Goal: Communication & Community: Answer question/provide support

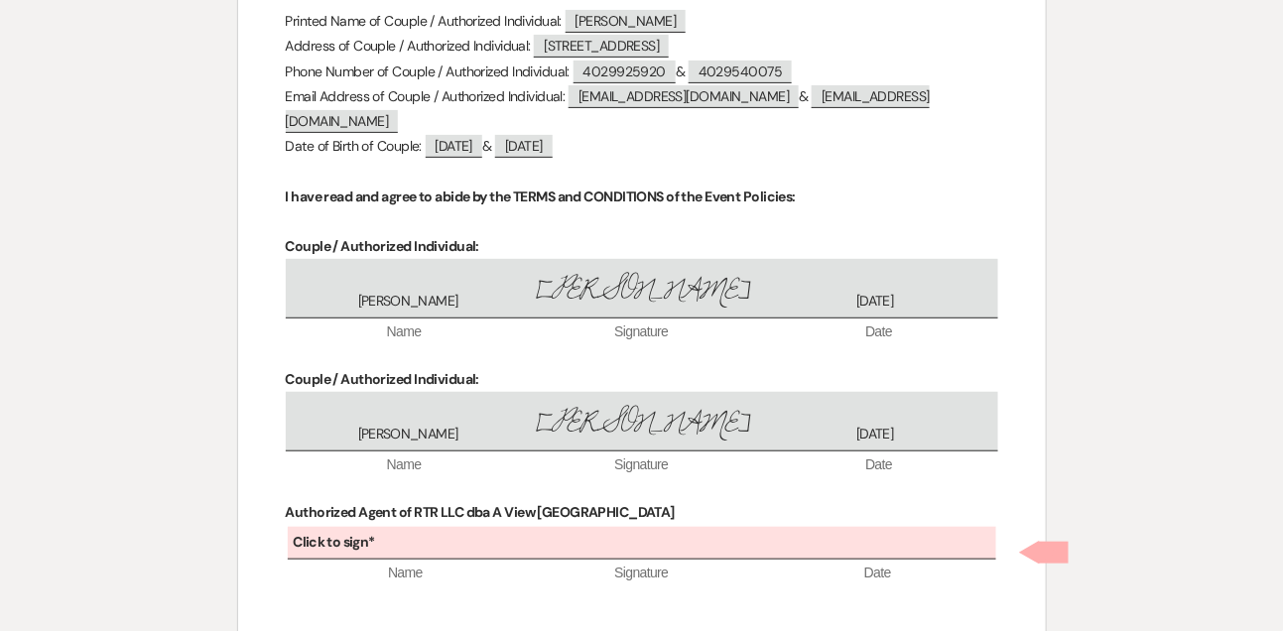
scroll to position [8435, 0]
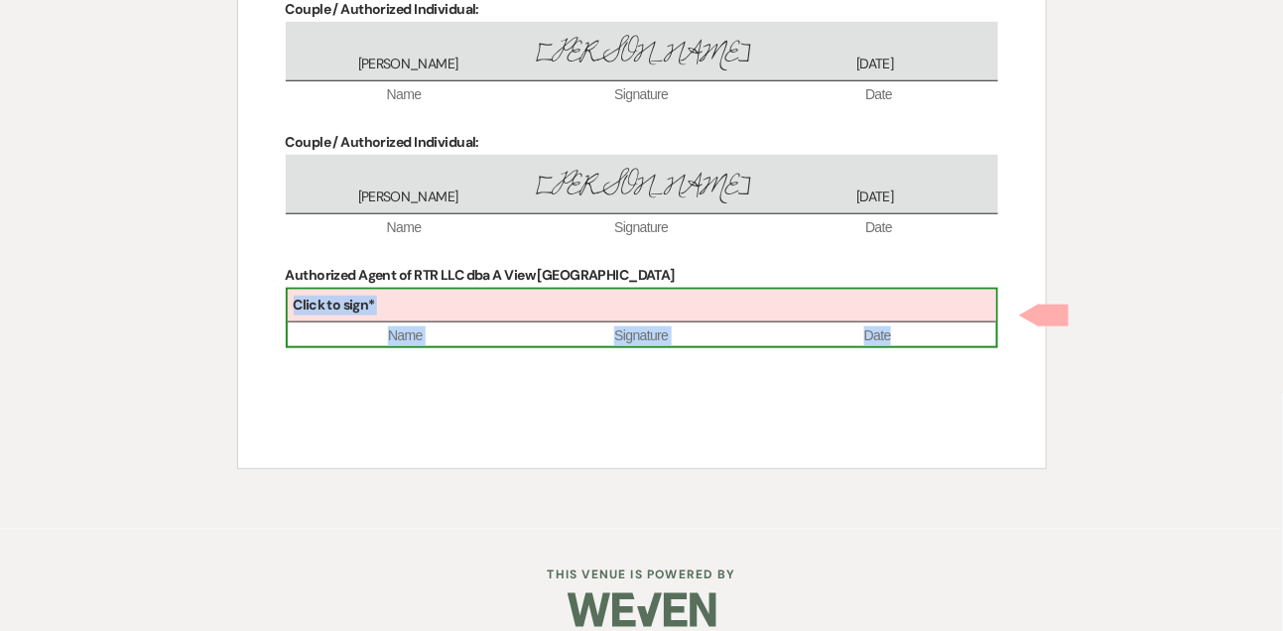
click at [628, 323] on div "Click to sign*" at bounding box center [642, 306] width 709 height 33
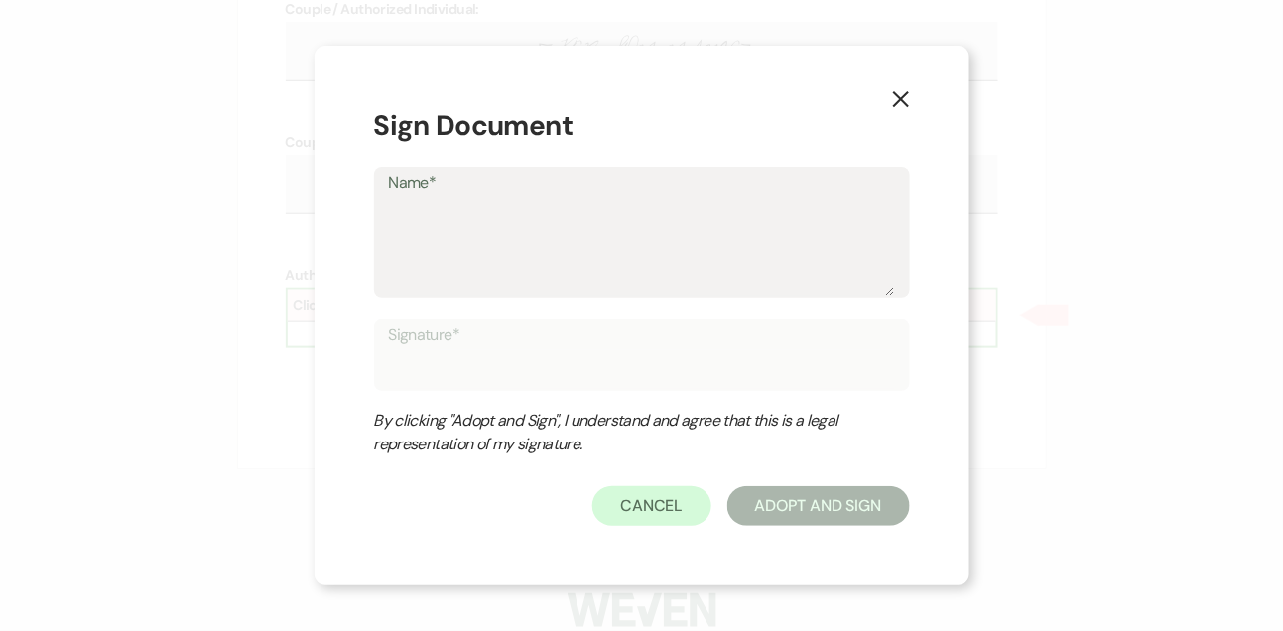
type textarea "L"
type input "L"
type textarea "Li"
type input "Li"
type textarea "[PERSON_NAME]"
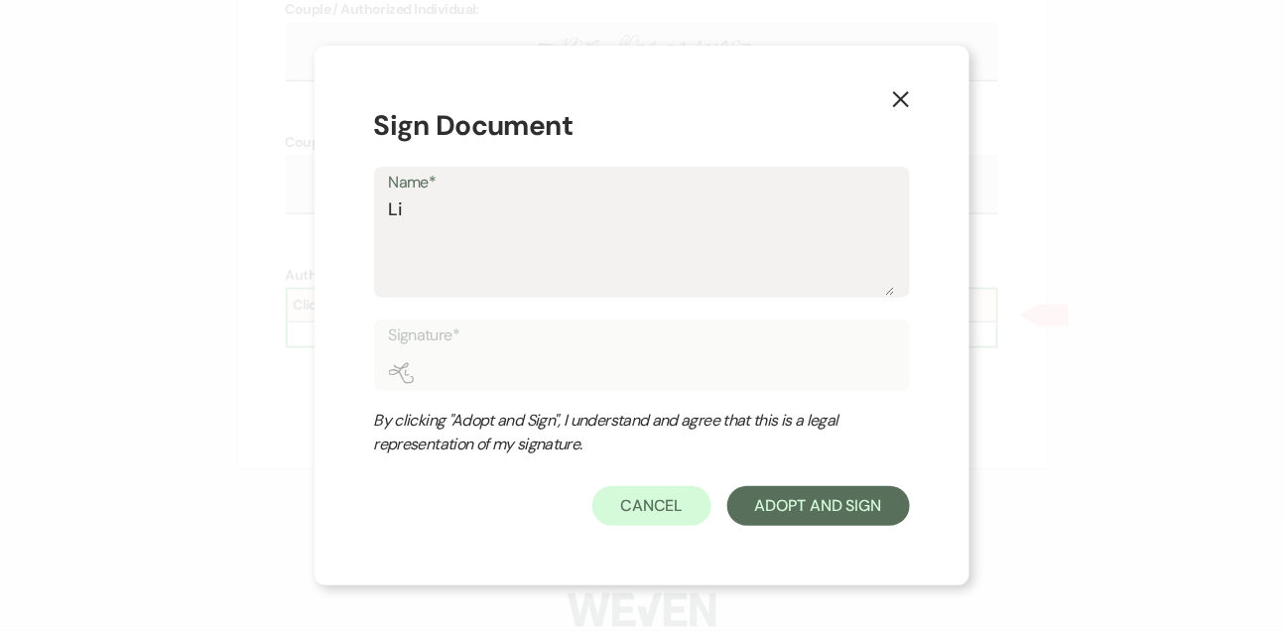
type input "[PERSON_NAME]"
type textarea "[PERSON_NAME]"
type input "[PERSON_NAME]"
type textarea "Linds"
type input "Linds"
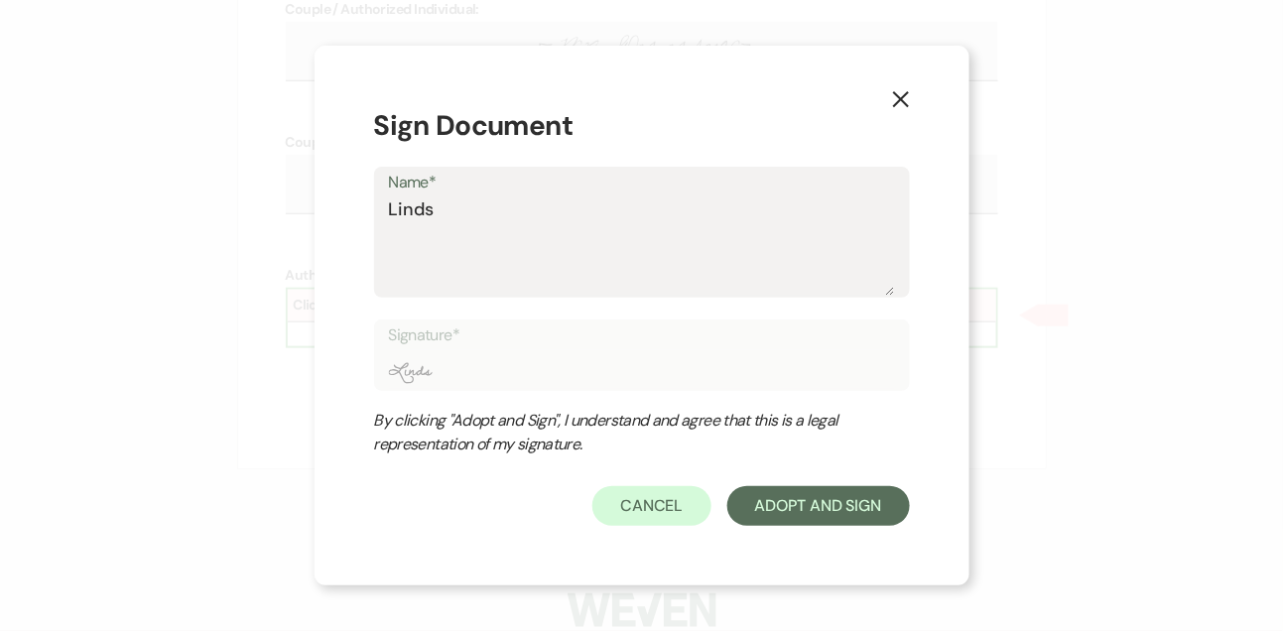
type textarea "Lindsa"
type input "Lindsa"
type textarea "[PERSON_NAME]"
type input "[PERSON_NAME]"
type textarea "[PERSON_NAME]"
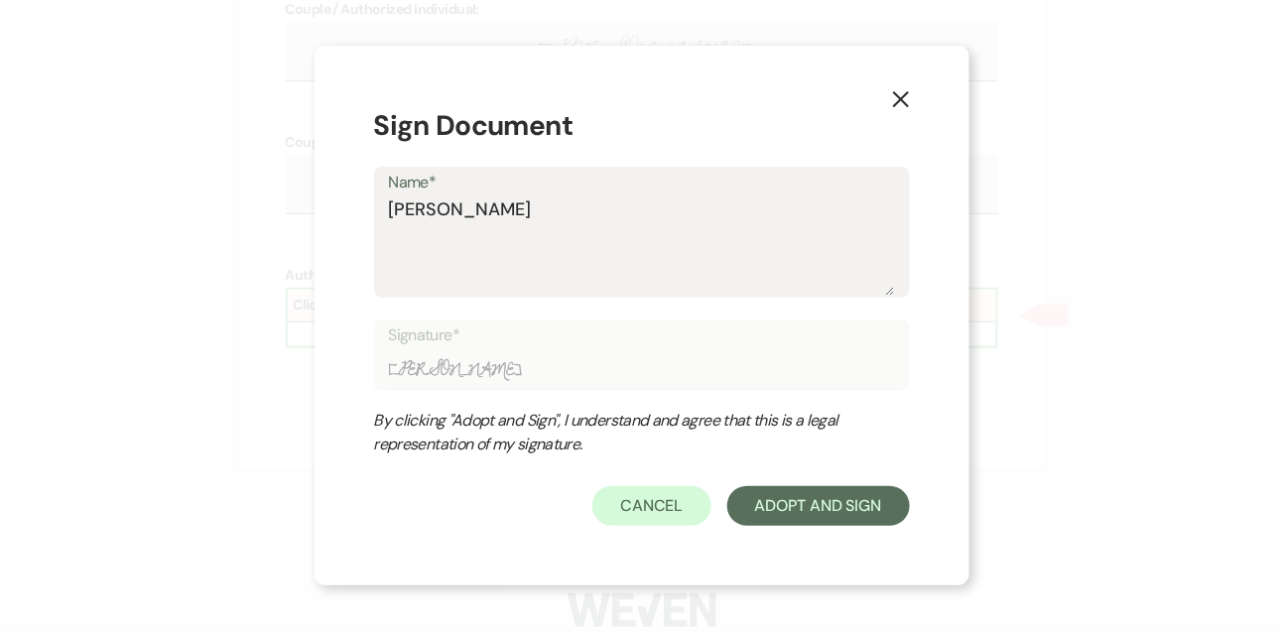
type input "[PERSON_NAME]"
type textarea "[PERSON_NAME]"
type input "[PERSON_NAME]"
type textarea "[PERSON_NAME]"
type input "[PERSON_NAME]"
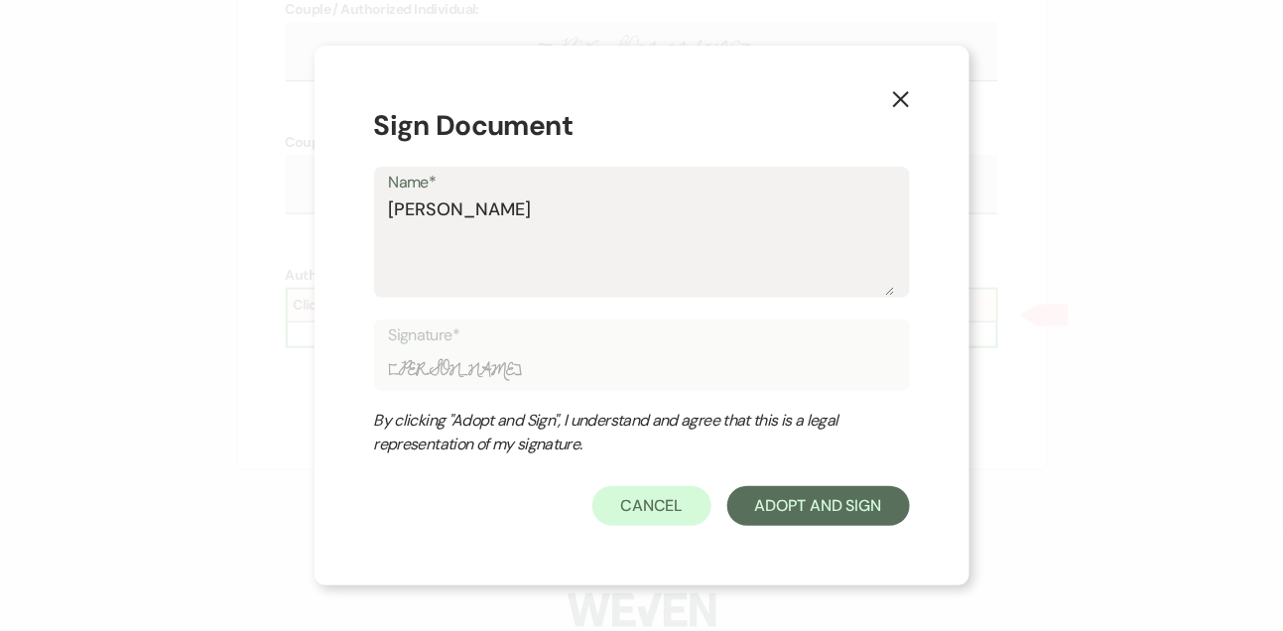
type textarea "[PERSON_NAME]"
type input "[PERSON_NAME]"
type textarea "[PERSON_NAME]"
type input "[PERSON_NAME]"
type textarea "[PERSON_NAME]"
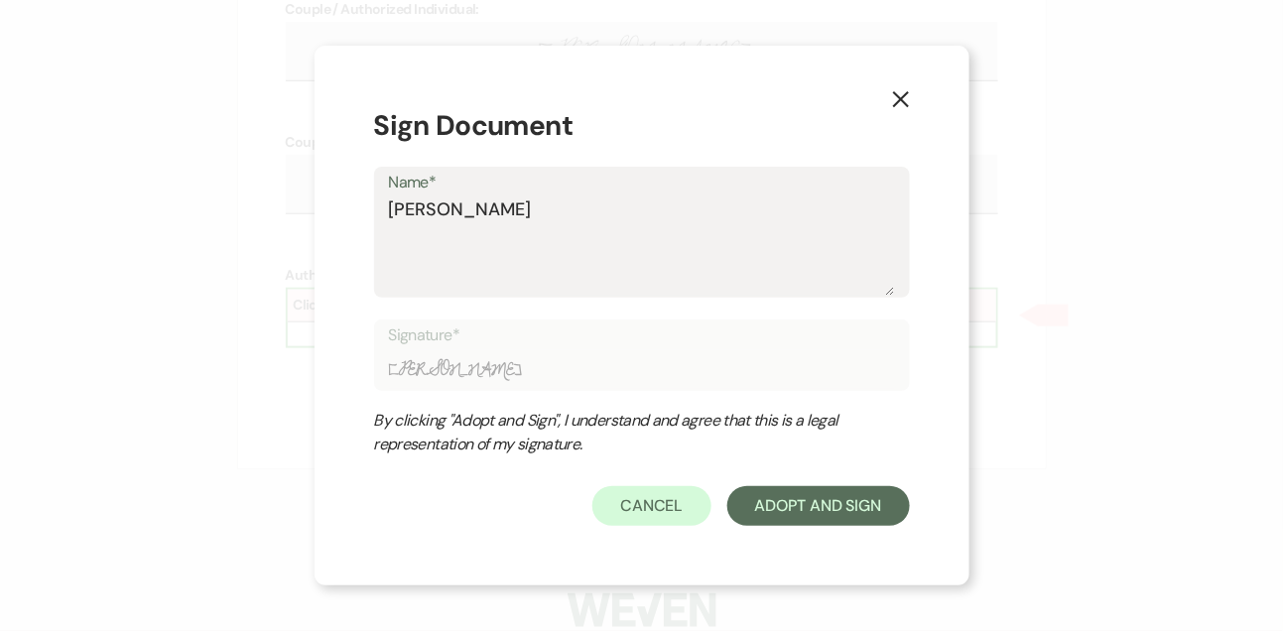
type input "[PERSON_NAME]"
type textarea "[PERSON_NAME]"
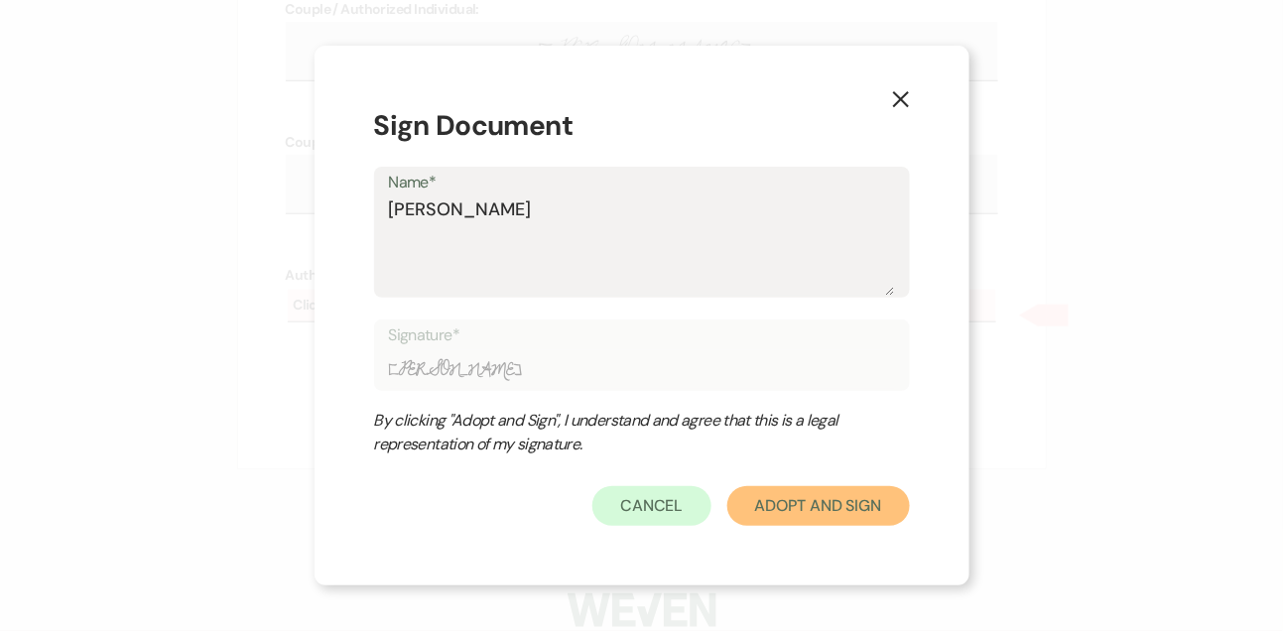
click at [849, 492] on button "Adopt And Sign" at bounding box center [818, 506] width 183 height 40
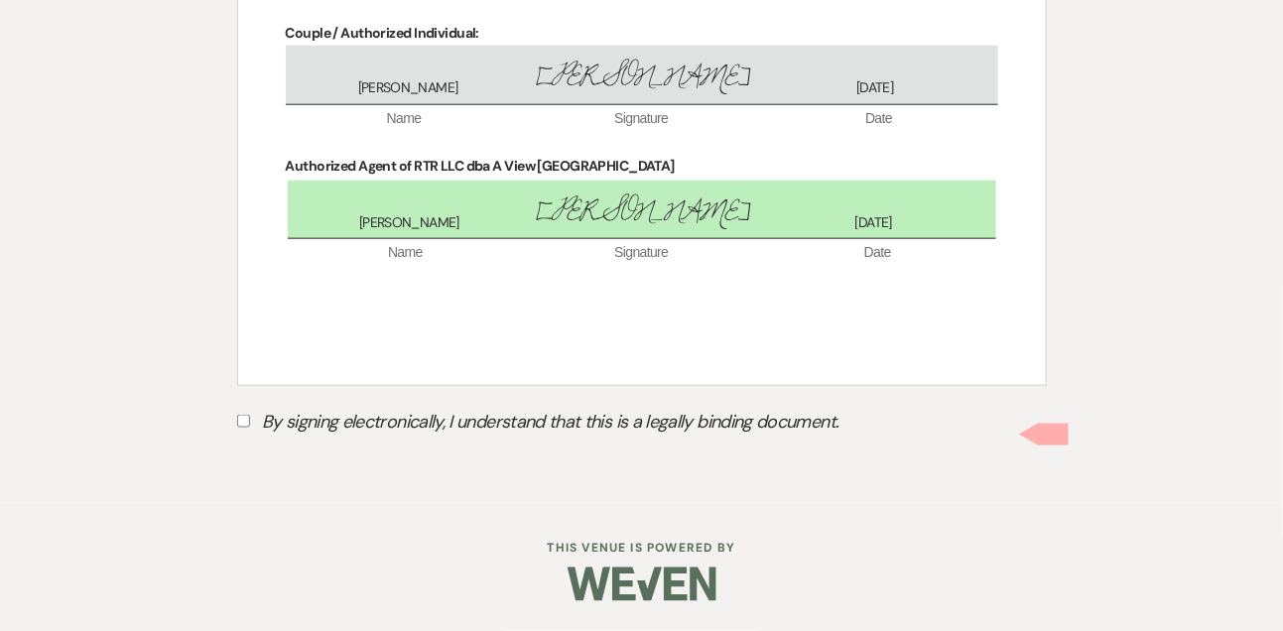
scroll to position [8562, 0]
click at [248, 418] on input "By signing electronically, I understand that this is a legally binding document." at bounding box center [243, 421] width 13 height 13
checkbox input "true"
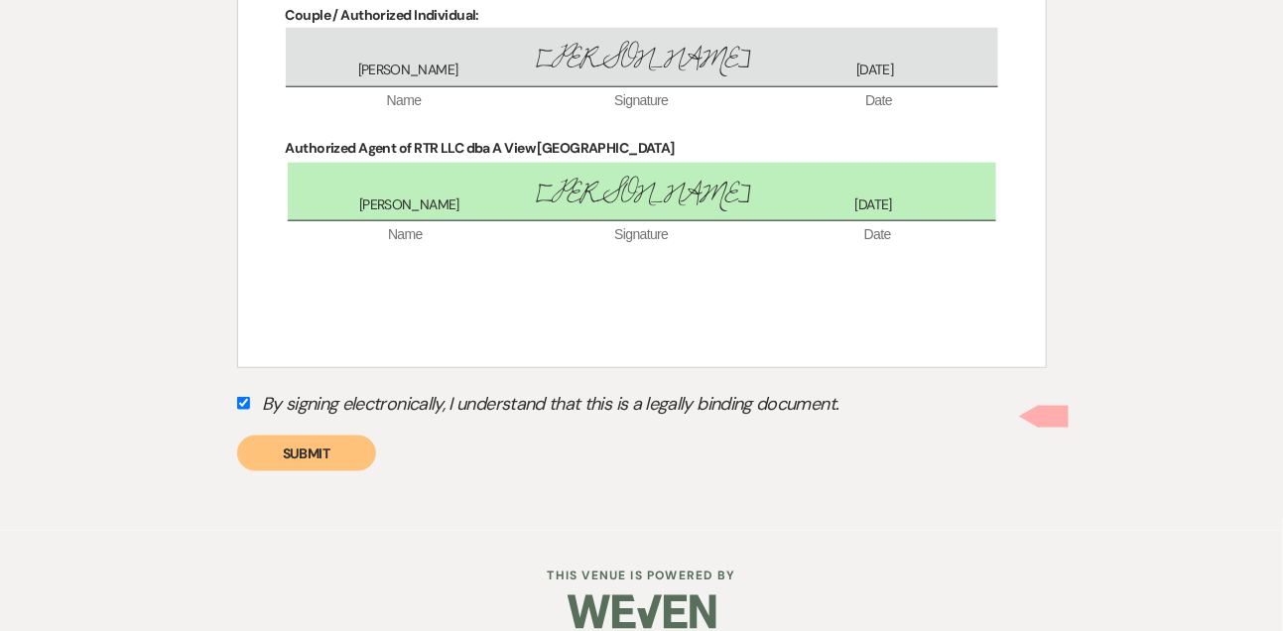
click at [296, 471] on button "Submit" at bounding box center [306, 454] width 139 height 36
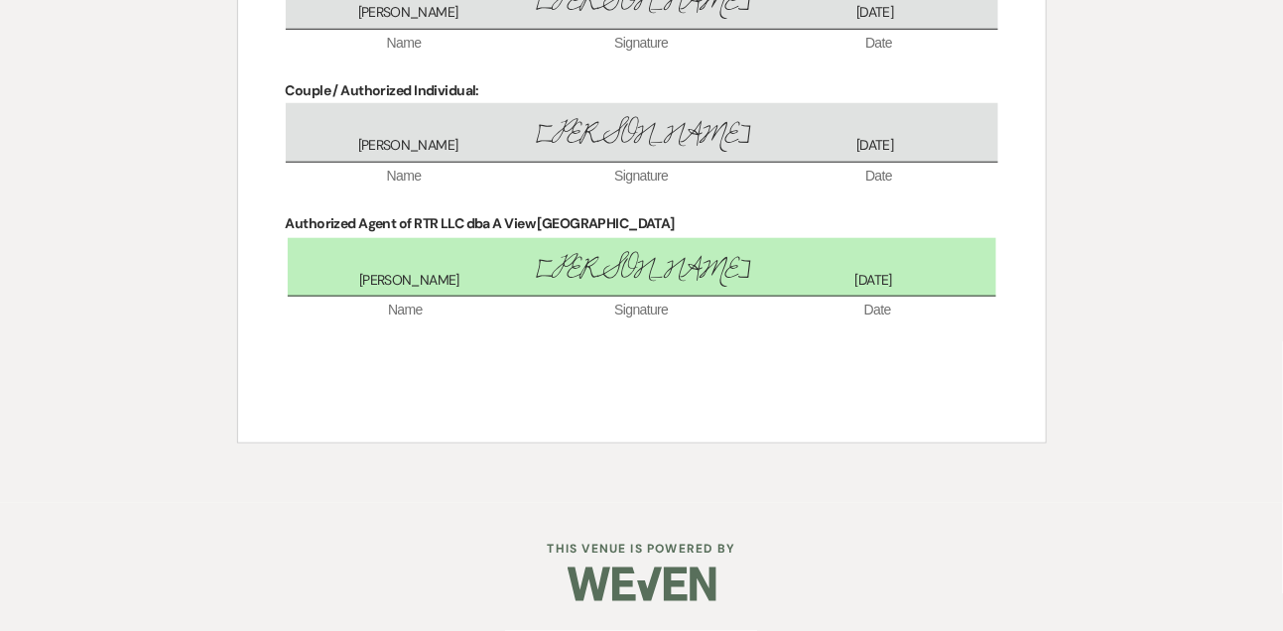
scroll to position [8504, 0]
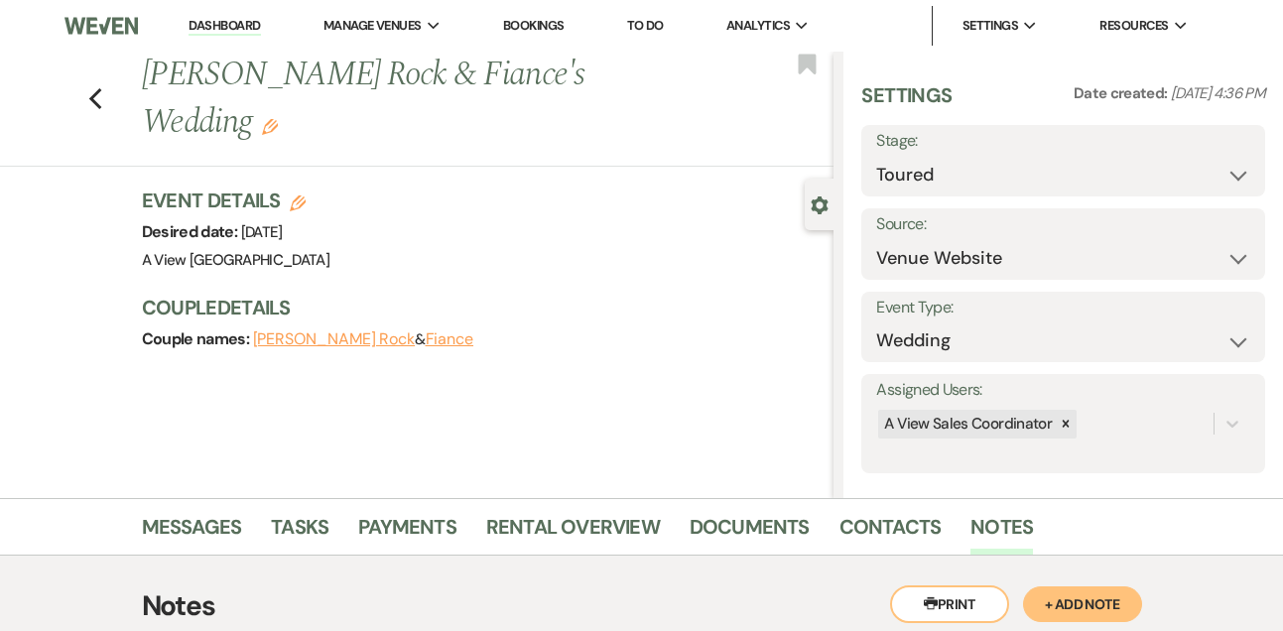
select select "5"
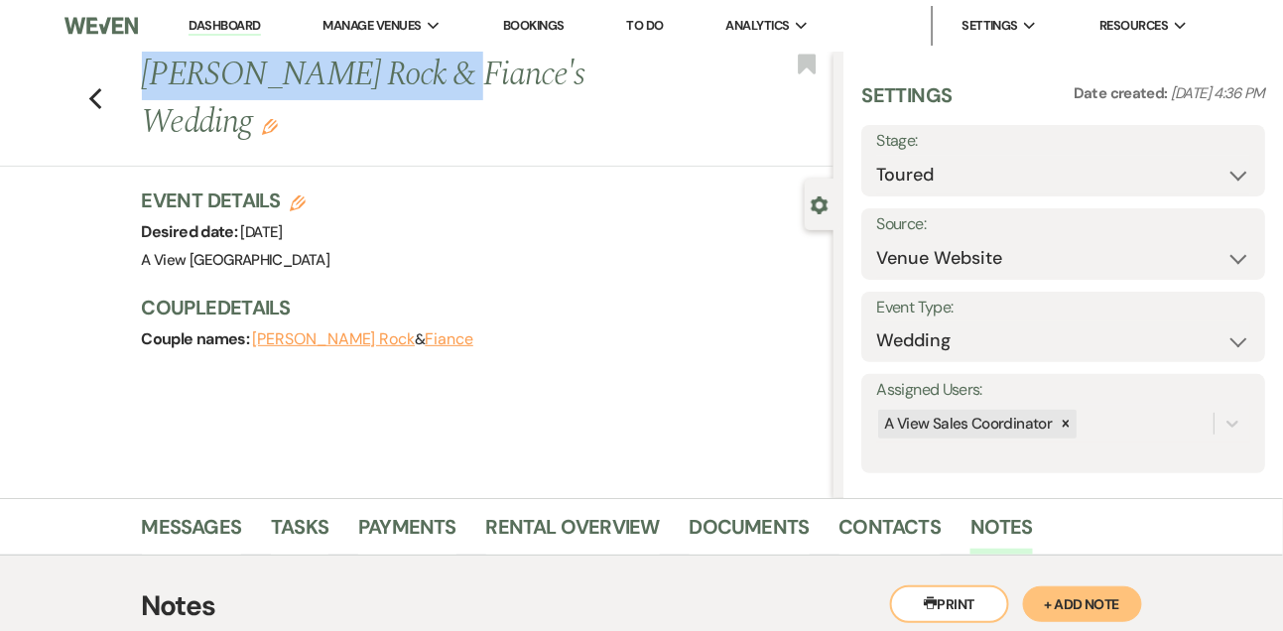
click at [248, 23] on link "Dashboard" at bounding box center [224, 26] width 71 height 19
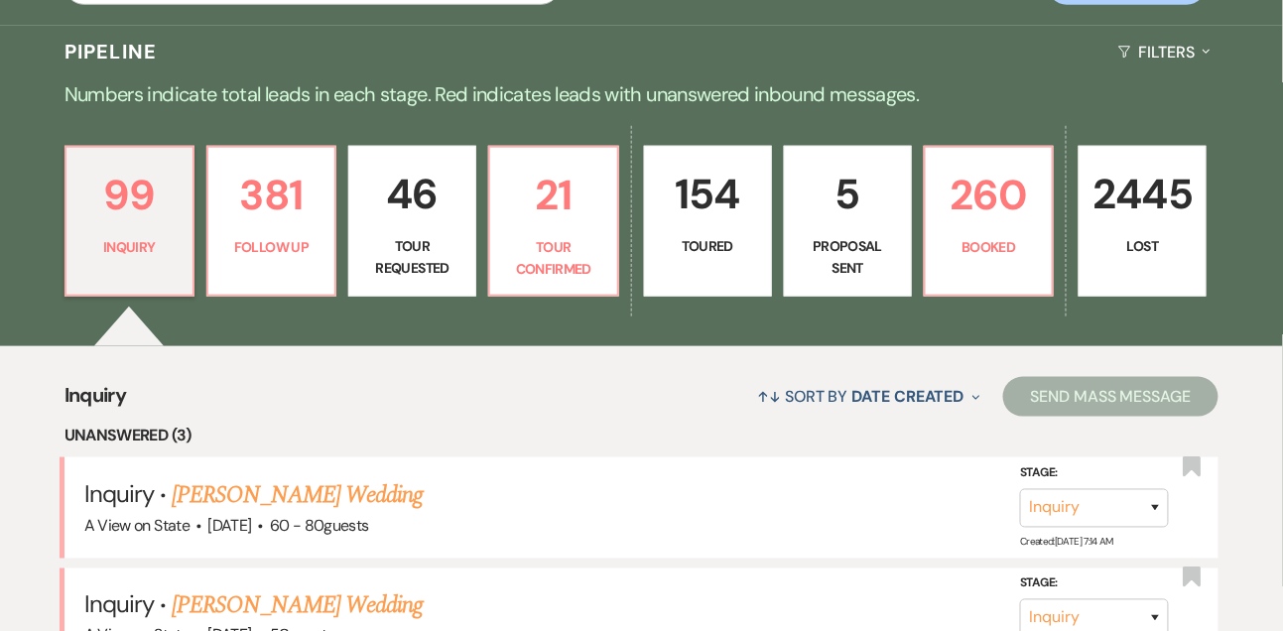
scroll to position [446, 0]
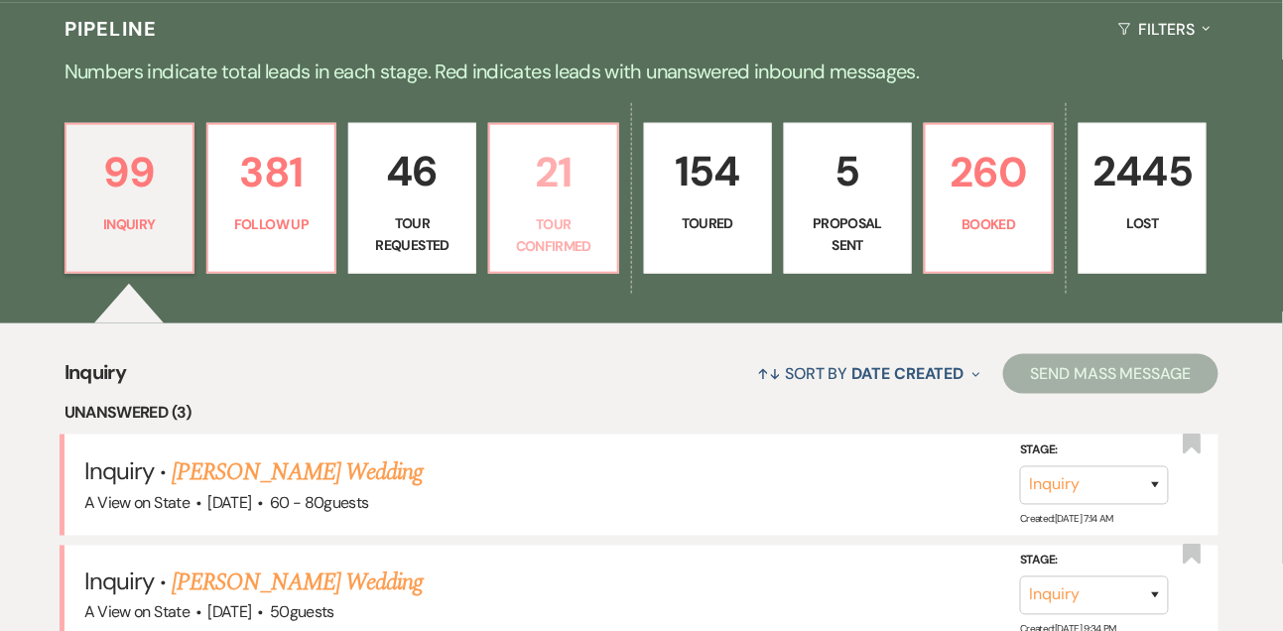
click at [562, 193] on p "21" at bounding box center [553, 172] width 102 height 66
select select "4"
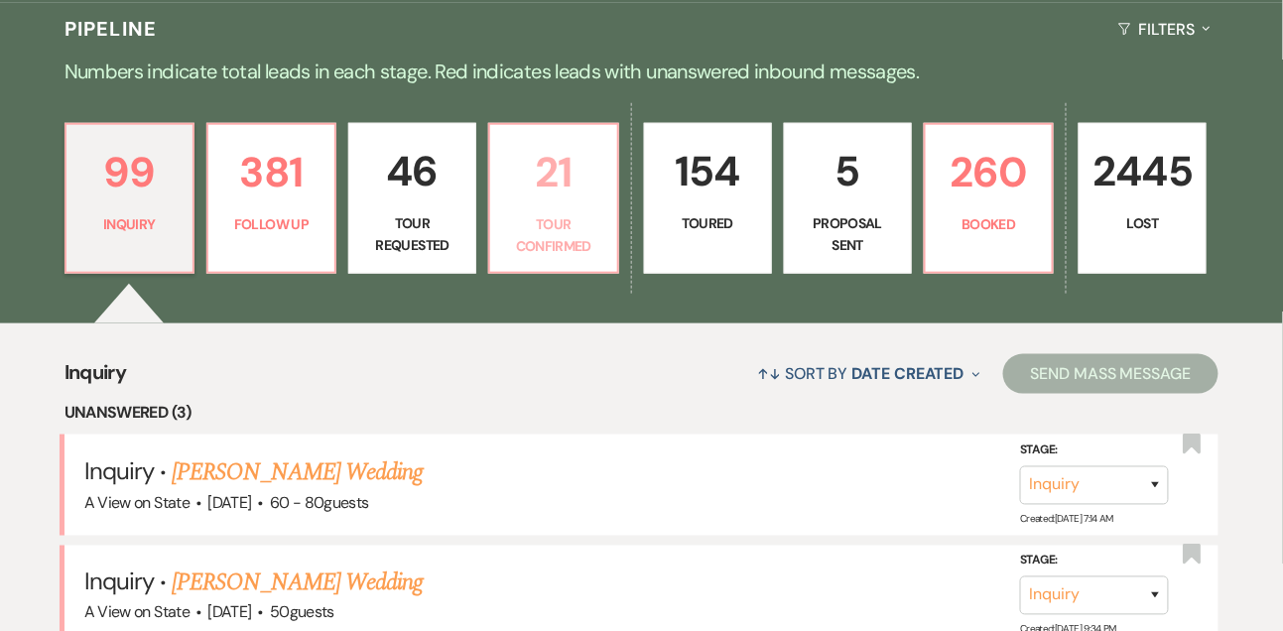
select select "4"
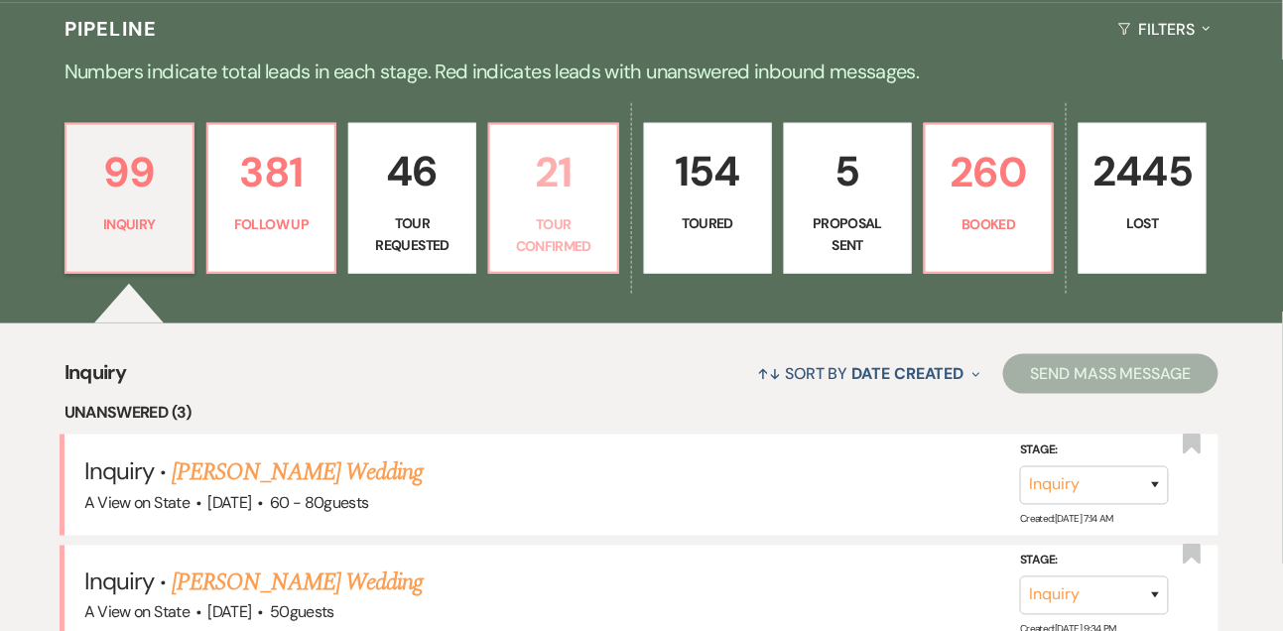
select select "4"
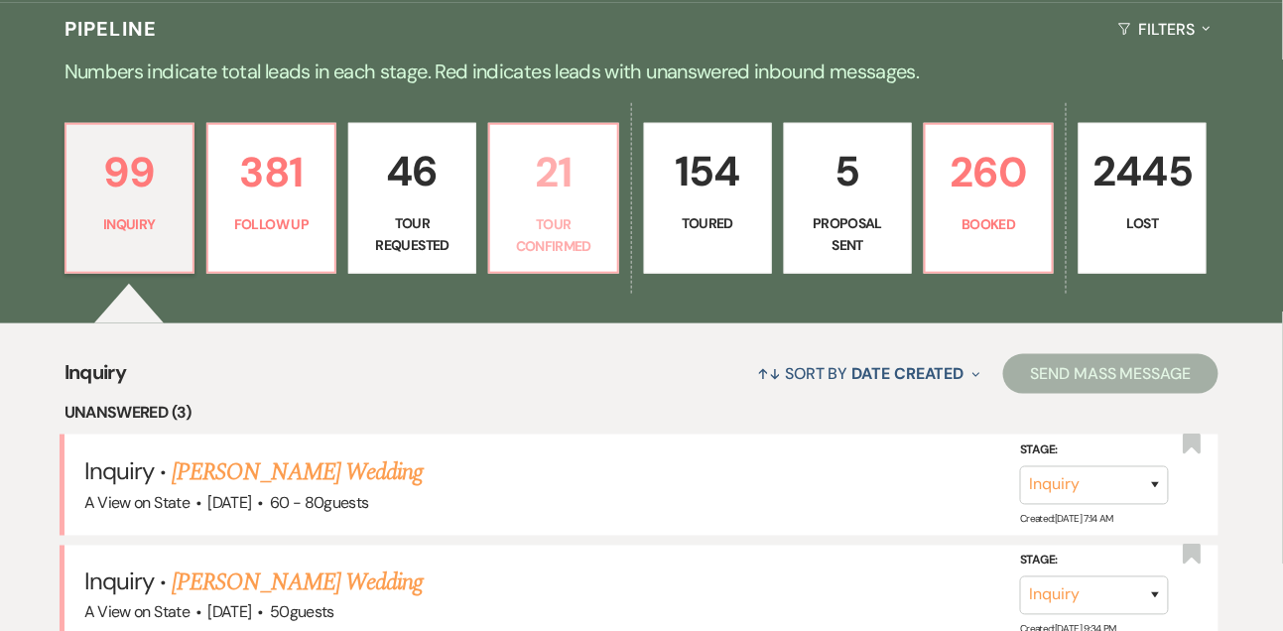
select select "4"
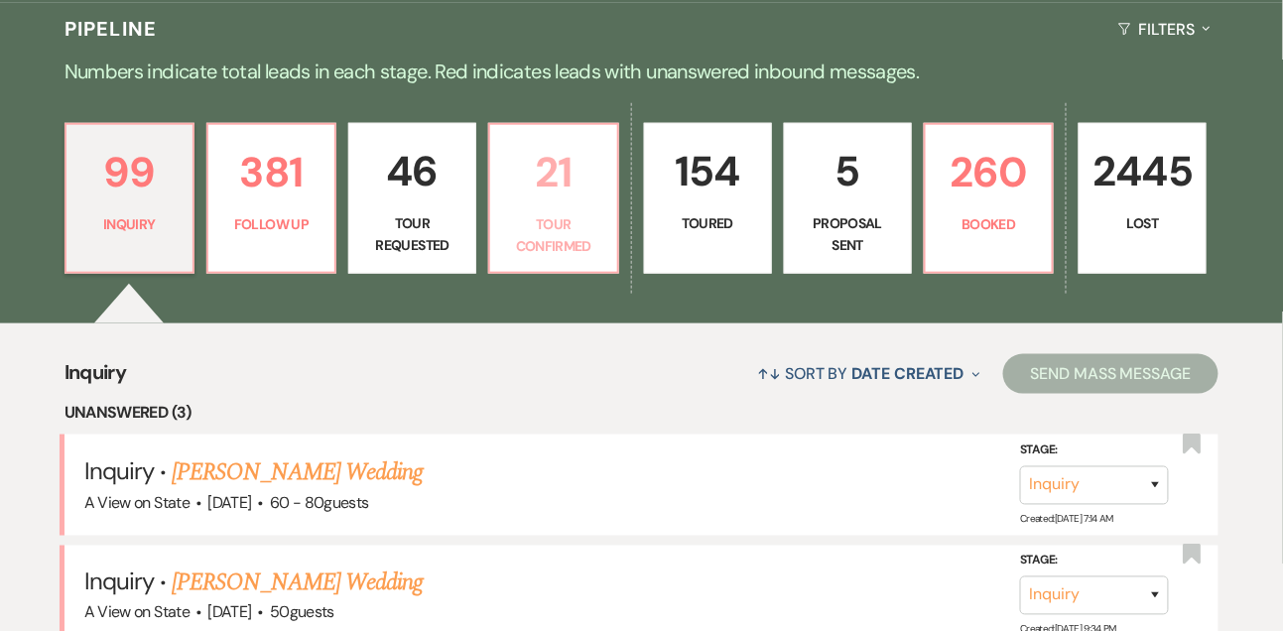
select select "4"
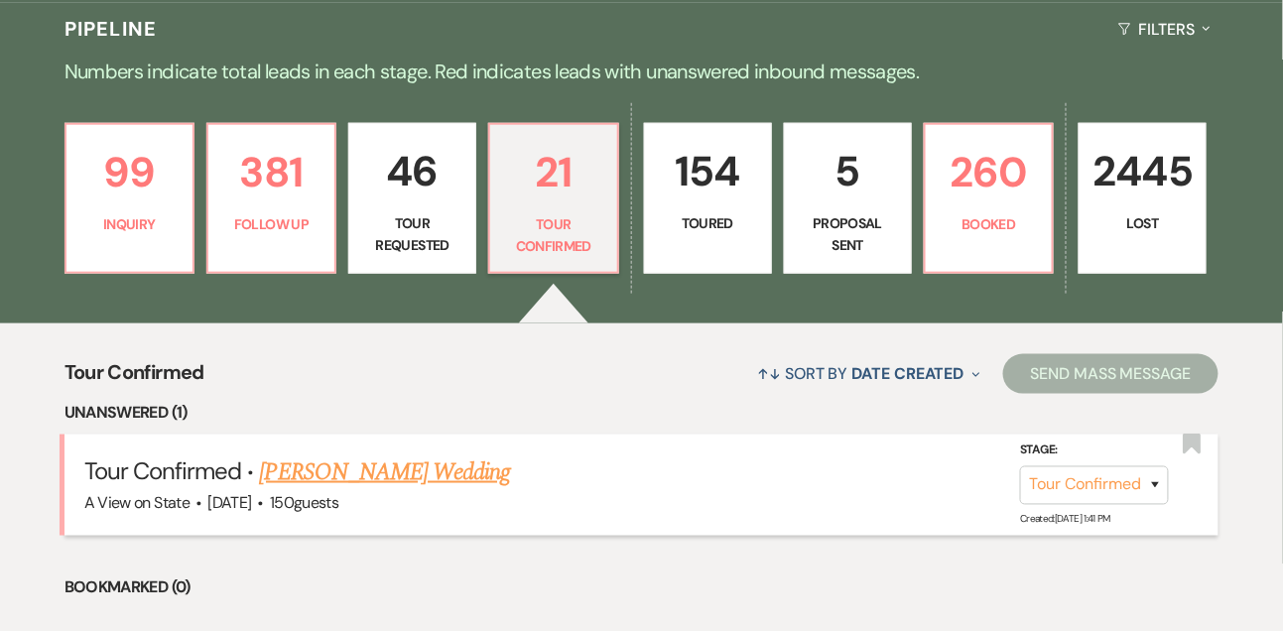
click at [415, 462] on link "Keely Graybill's Wedding" at bounding box center [385, 473] width 251 height 36
select select "4"
select select "5"
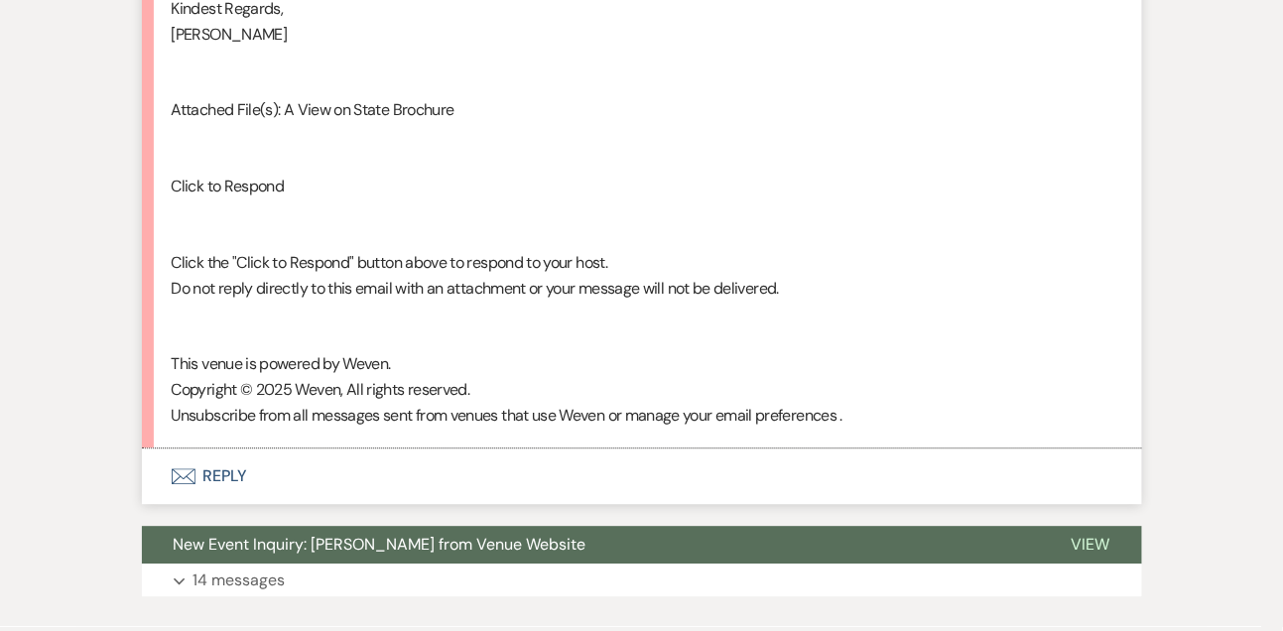
scroll to position [3270, 0]
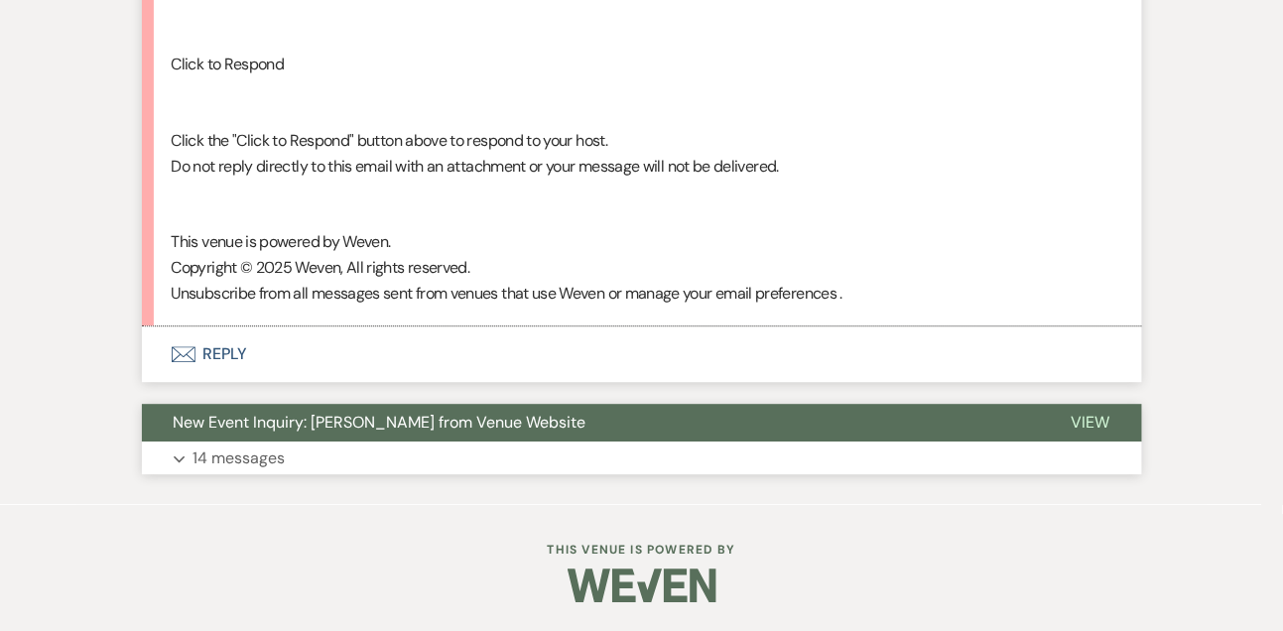
click at [270, 458] on p "14 messages" at bounding box center [240, 459] width 92 height 26
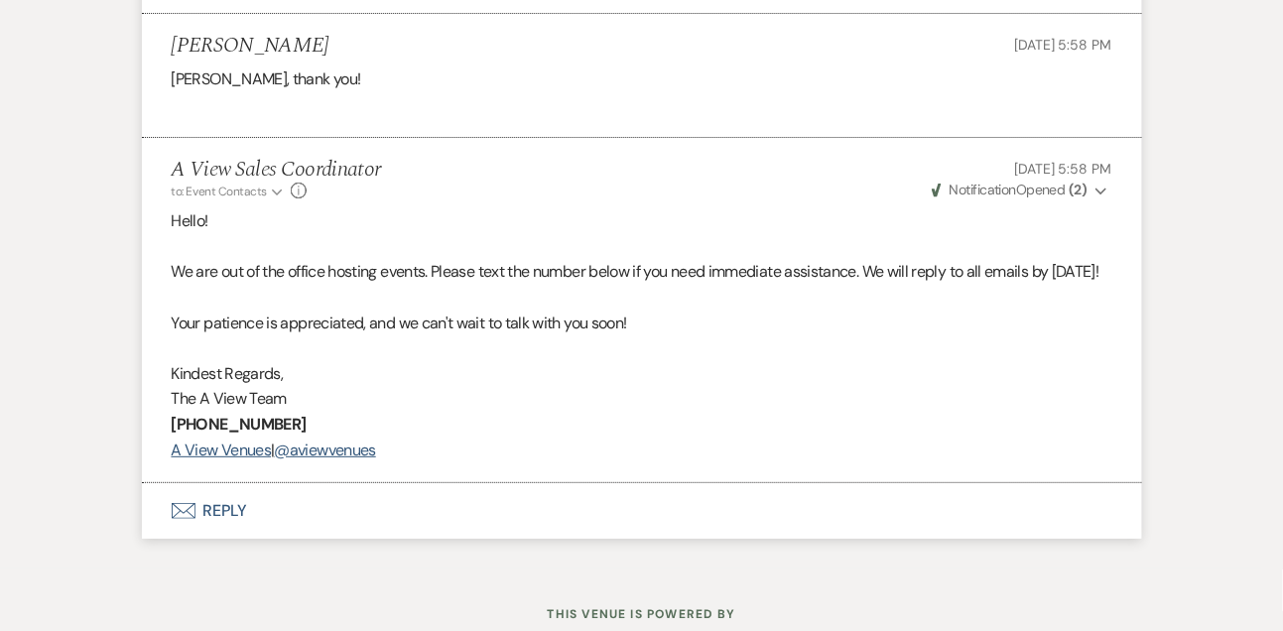
scroll to position [7952, 0]
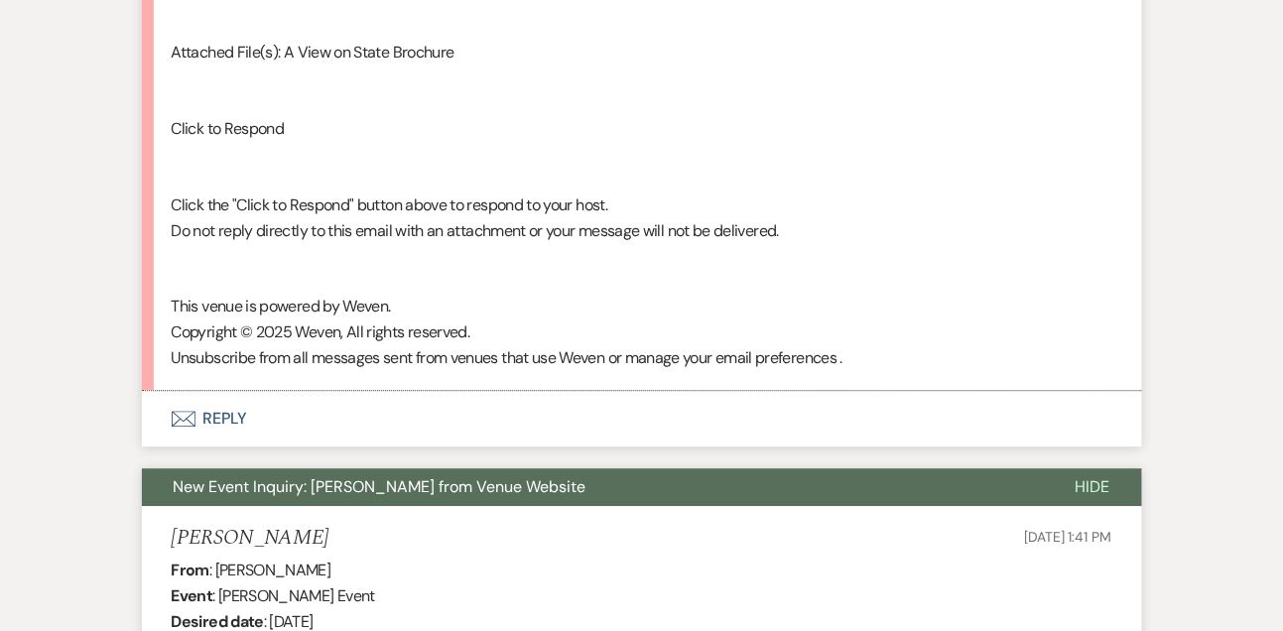
click at [224, 428] on button "Envelope Reply" at bounding box center [642, 419] width 1000 height 56
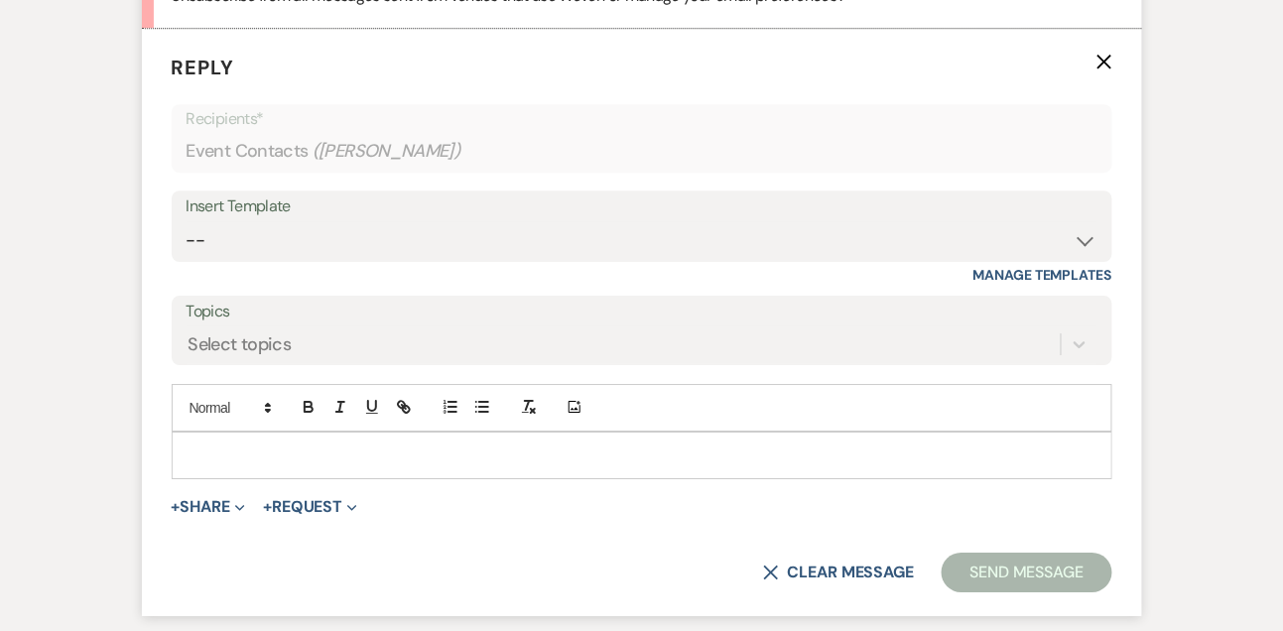
scroll to position [3574, 0]
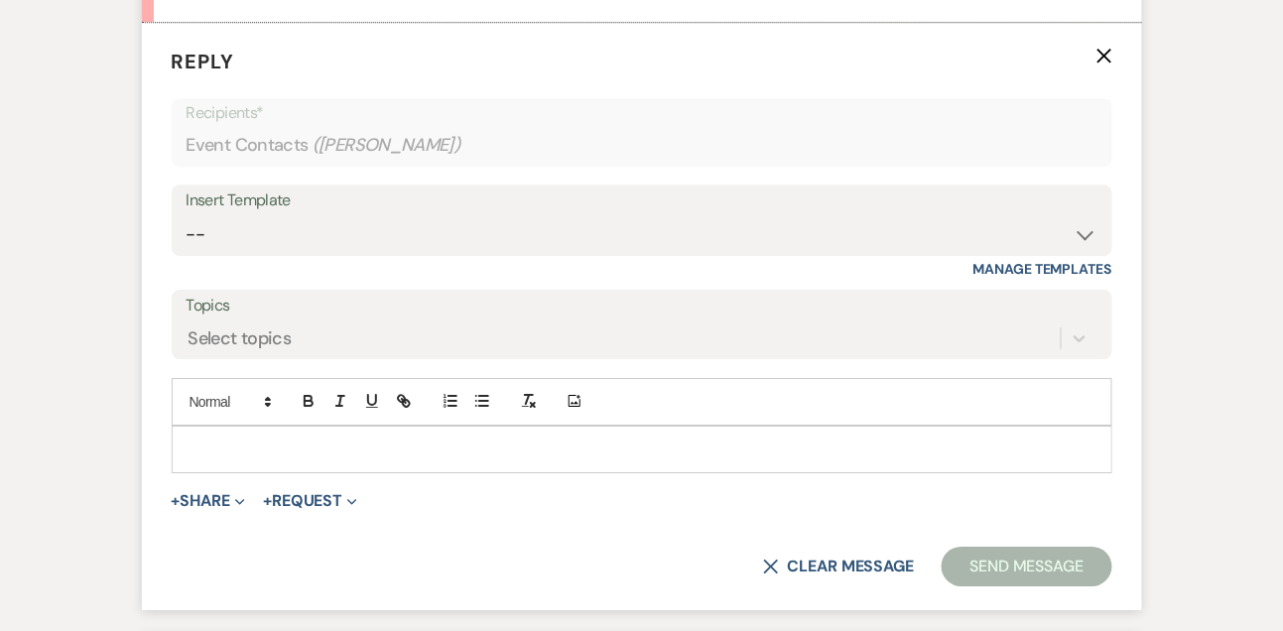
click at [218, 457] on p at bounding box center [642, 450] width 909 height 22
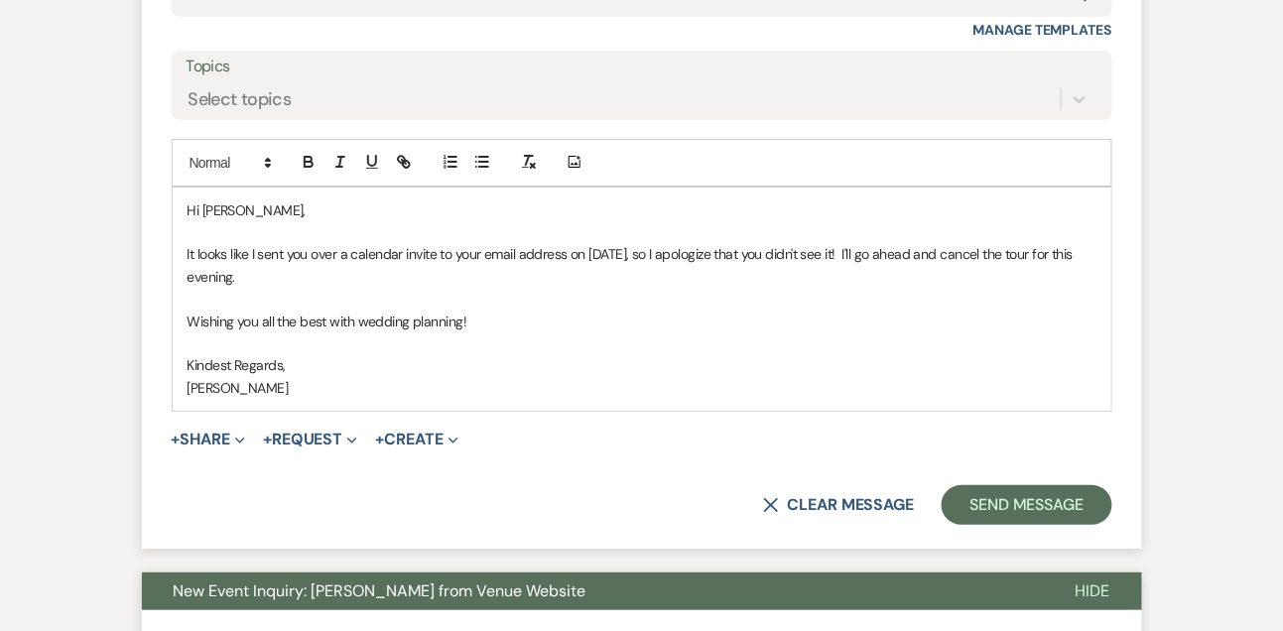
scroll to position [3825, 0]
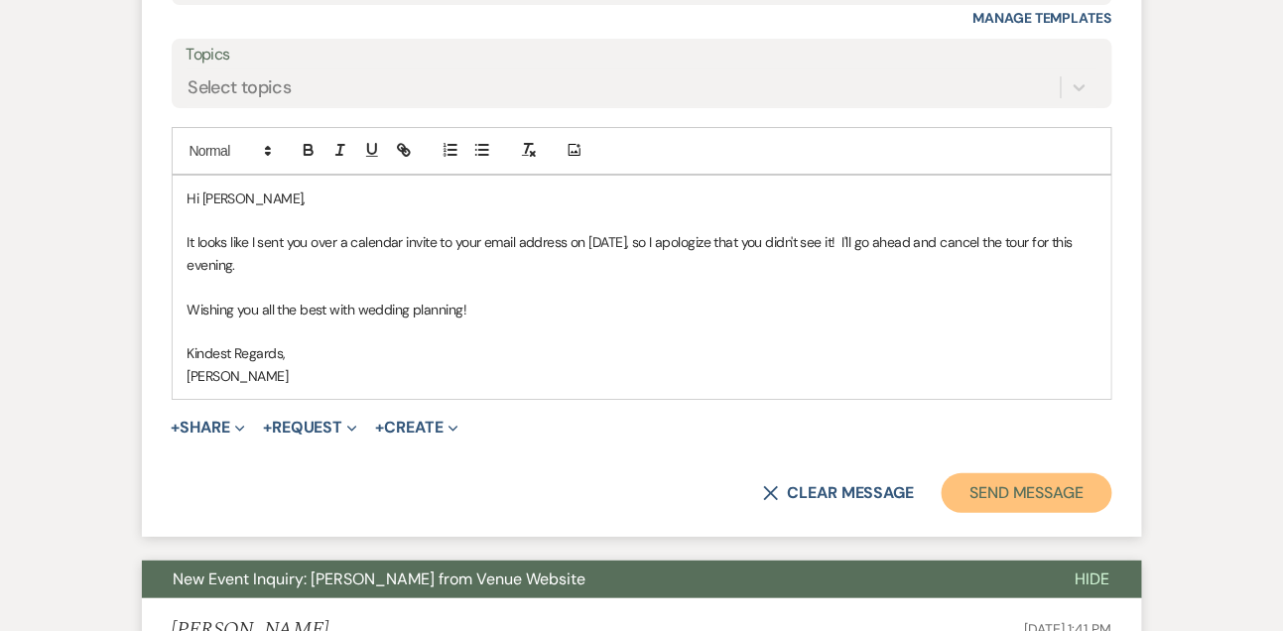
click at [1033, 485] on button "Send Message" at bounding box center [1027, 493] width 170 height 40
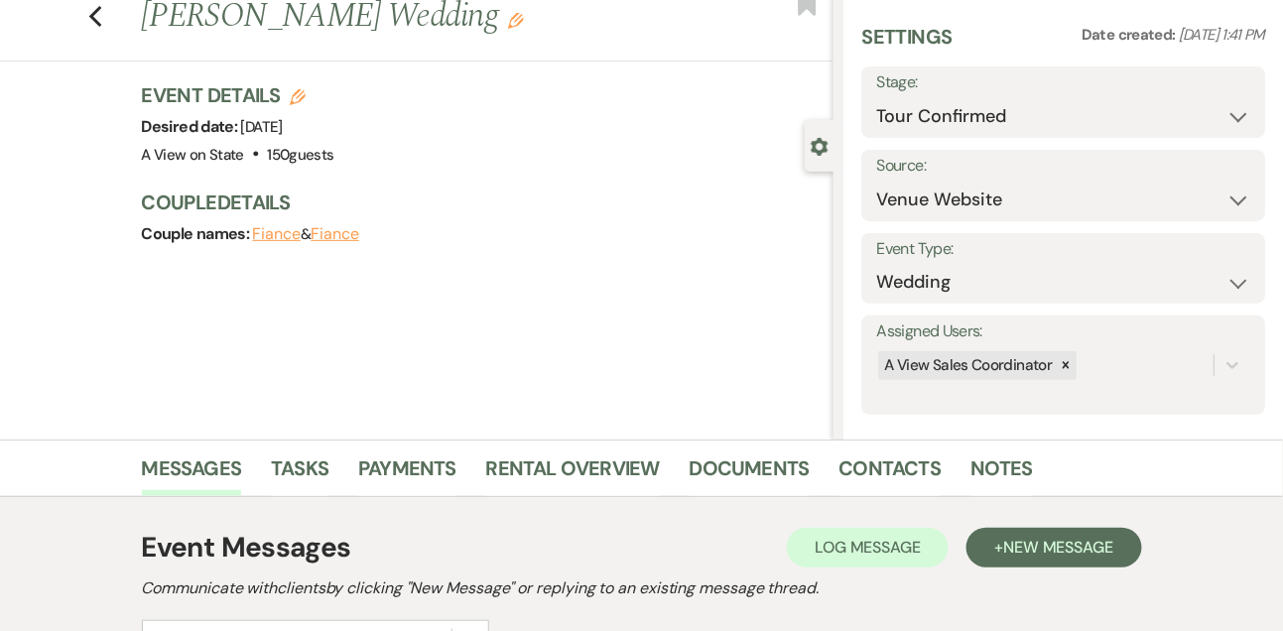
scroll to position [0, 0]
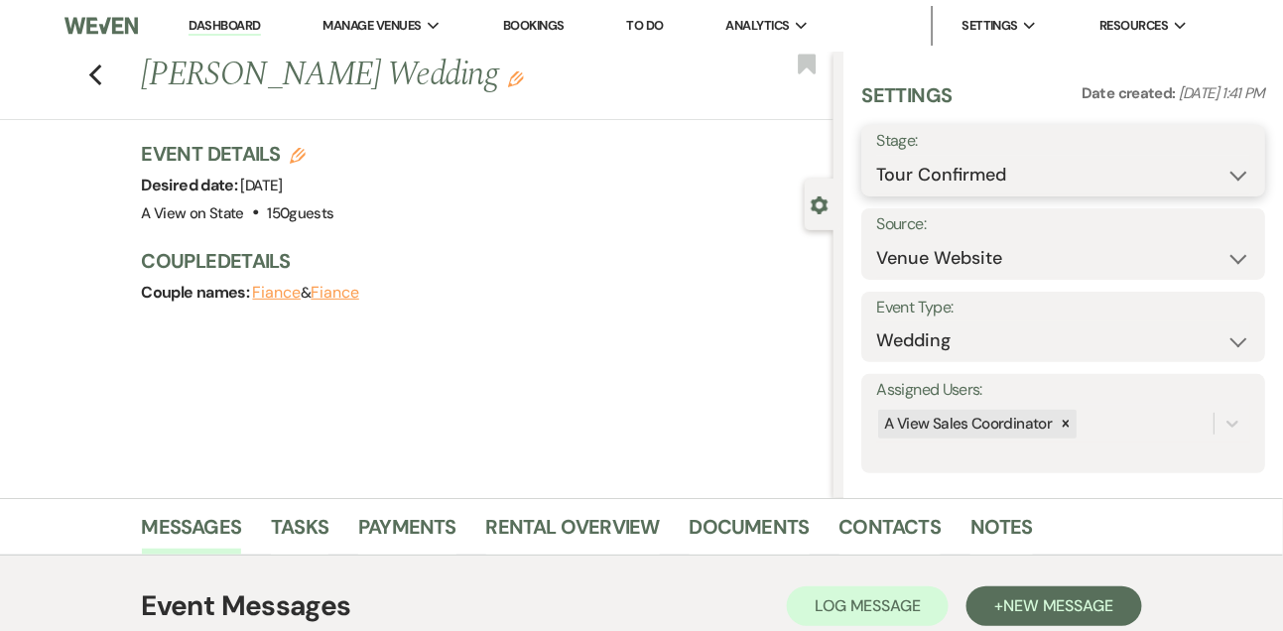
click at [927, 179] on select "Inquiry Follow Up Tour Requested Tour Confirmed Toured Proposal Sent Booked Lost" at bounding box center [1063, 175] width 374 height 39
select select "8"
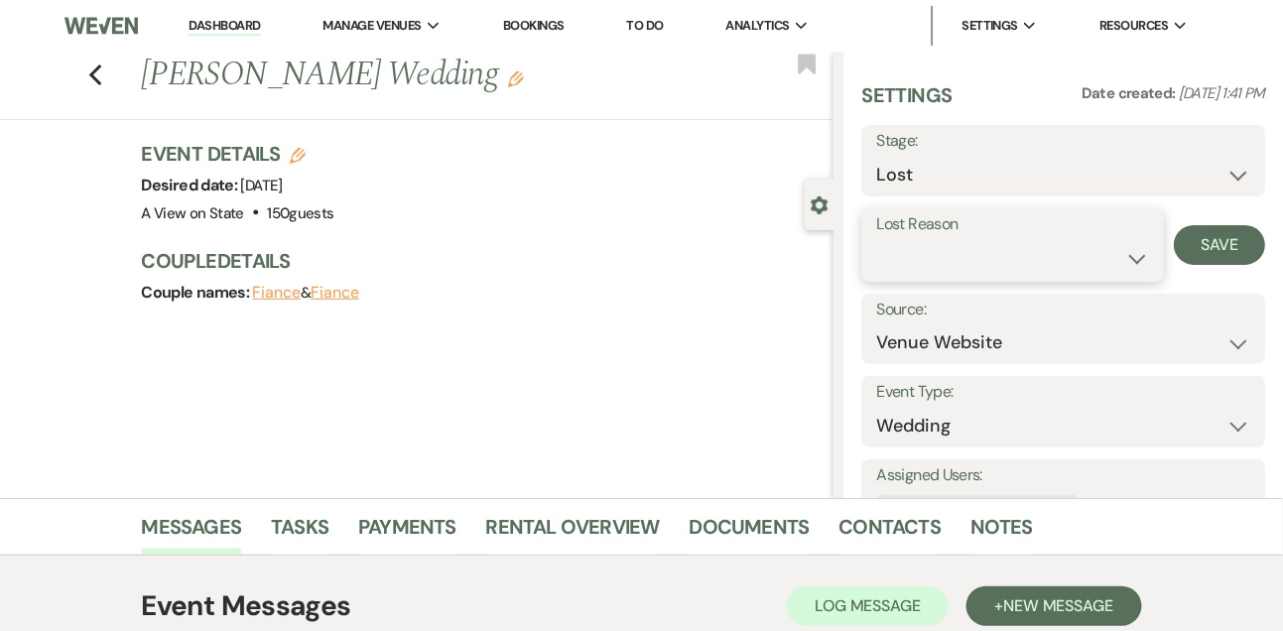
click at [915, 264] on select "Booked Elsewhere Budget Date Unavailable No Response Not a Good Match Capacity …" at bounding box center [1012, 258] width 272 height 39
select select "6"
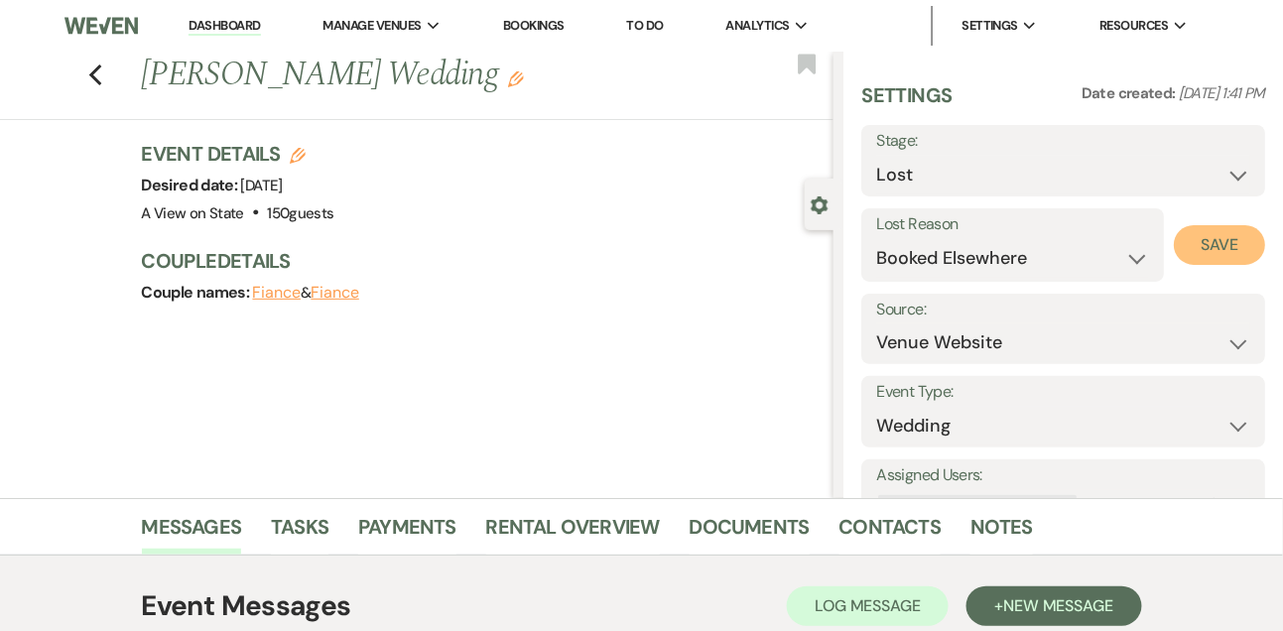
click at [1197, 240] on button "Save" at bounding box center [1219, 245] width 91 height 40
click at [243, 23] on link "Dashboard" at bounding box center [224, 26] width 71 height 19
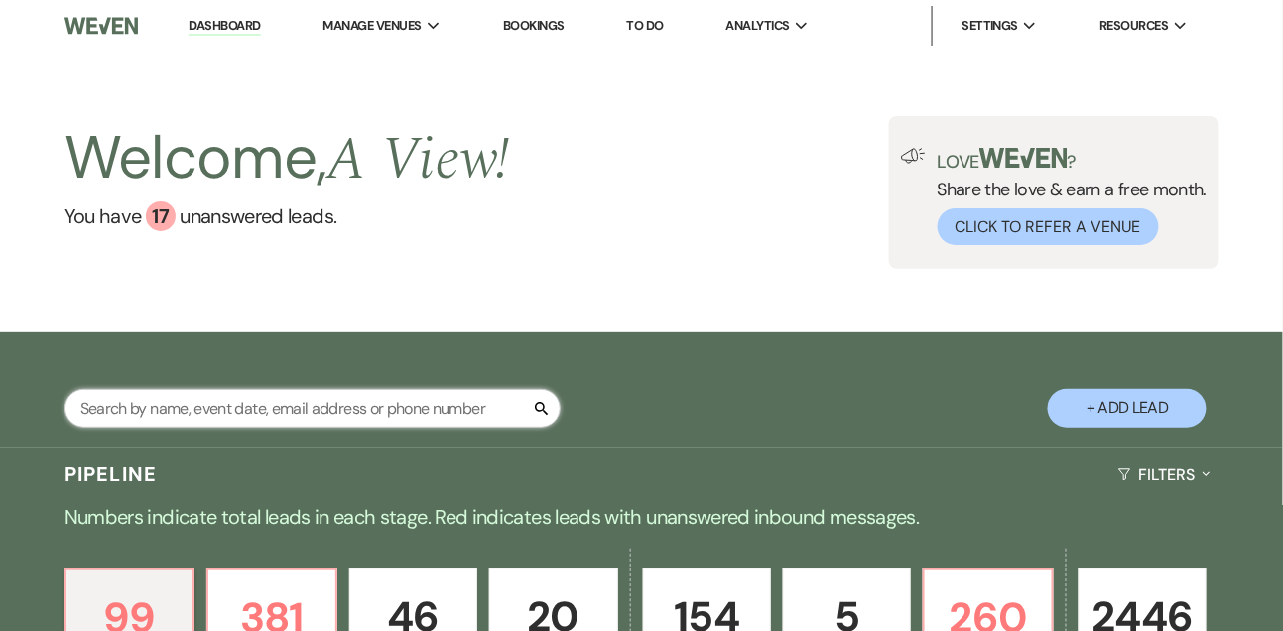
click at [286, 420] on input "text" at bounding box center [313, 408] width 496 height 39
type input "kelsie bli"
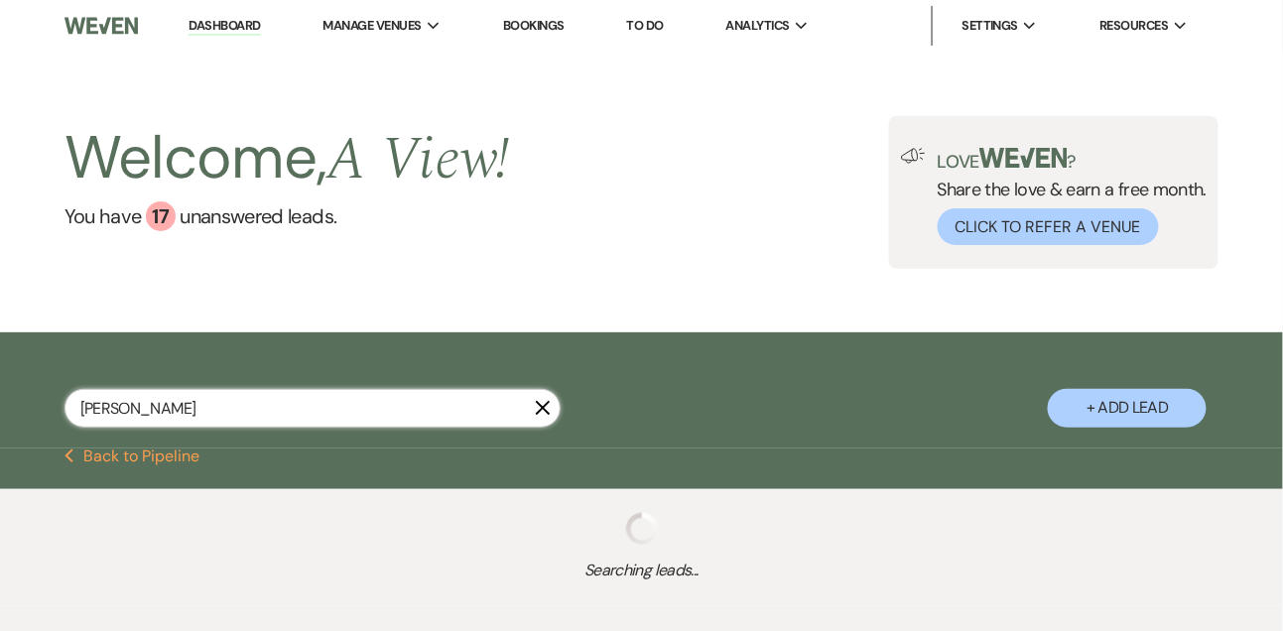
select select "8"
select select "4"
select select "9"
select select "8"
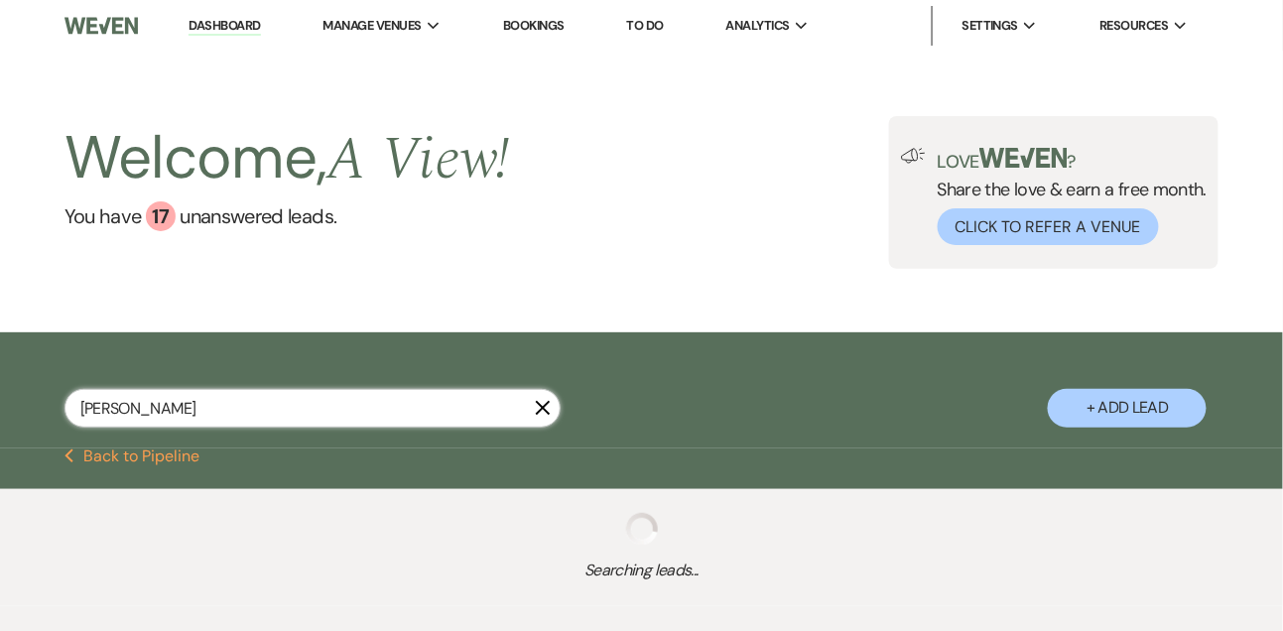
select select "4"
select select "8"
select select "4"
select select "8"
select select "4"
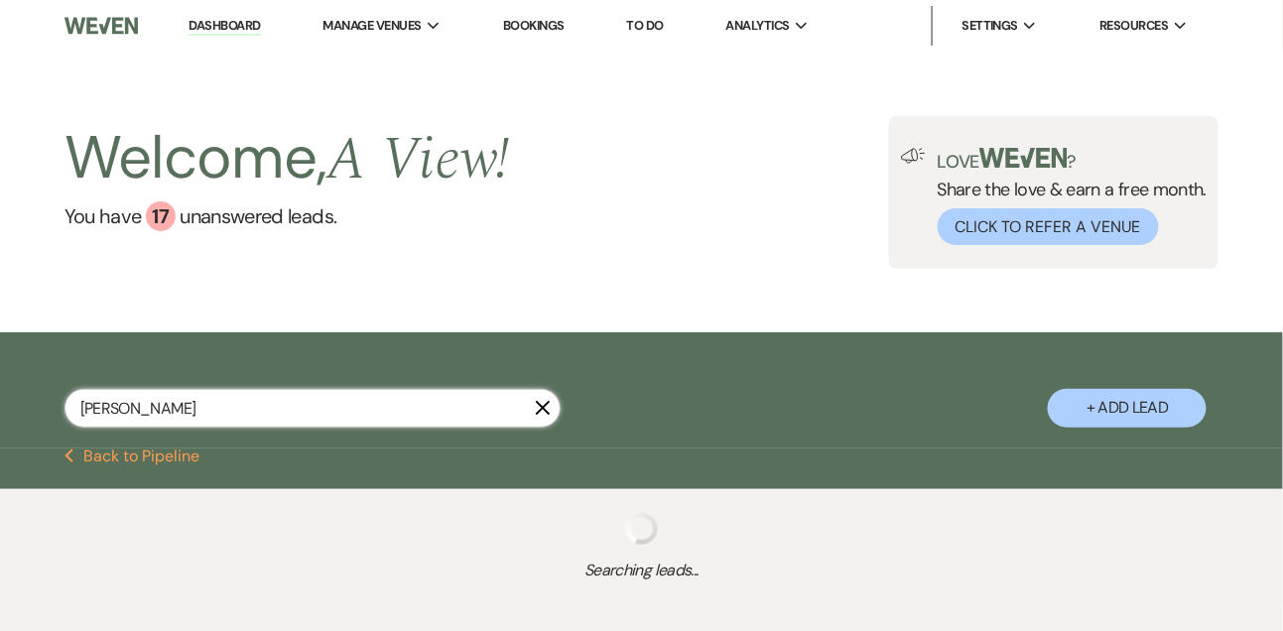
select select "9"
select select "8"
select select "4"
select select "8"
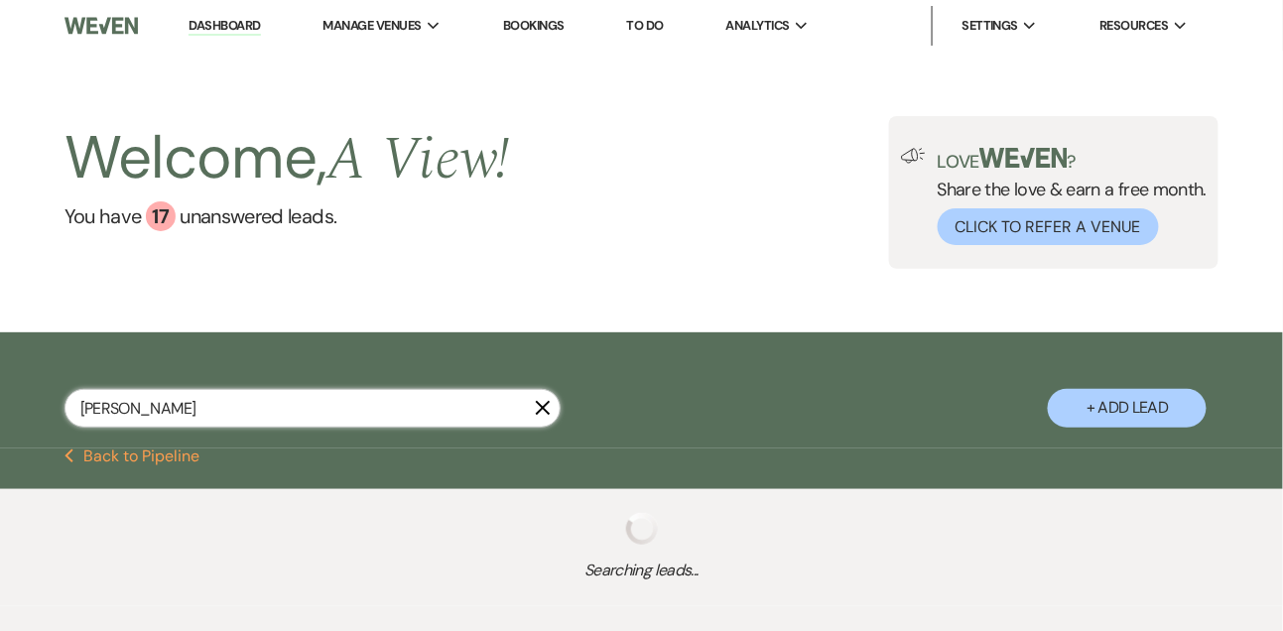
select select "4"
select select "9"
select select "8"
select select "4"
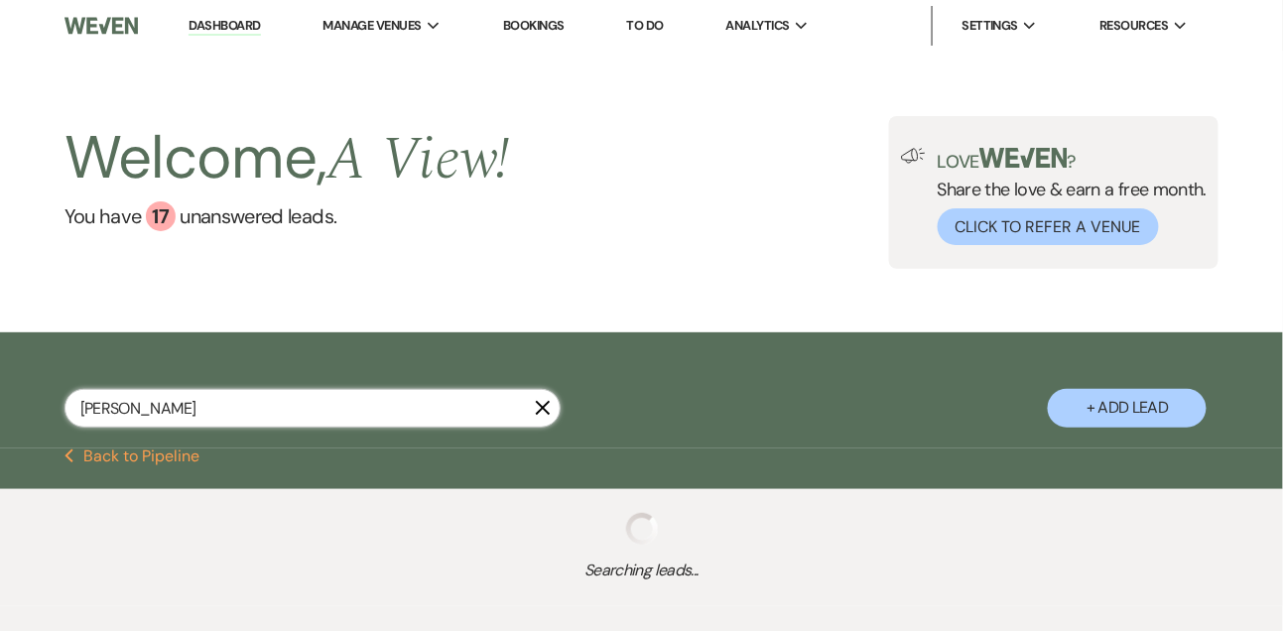
select select "8"
select select "4"
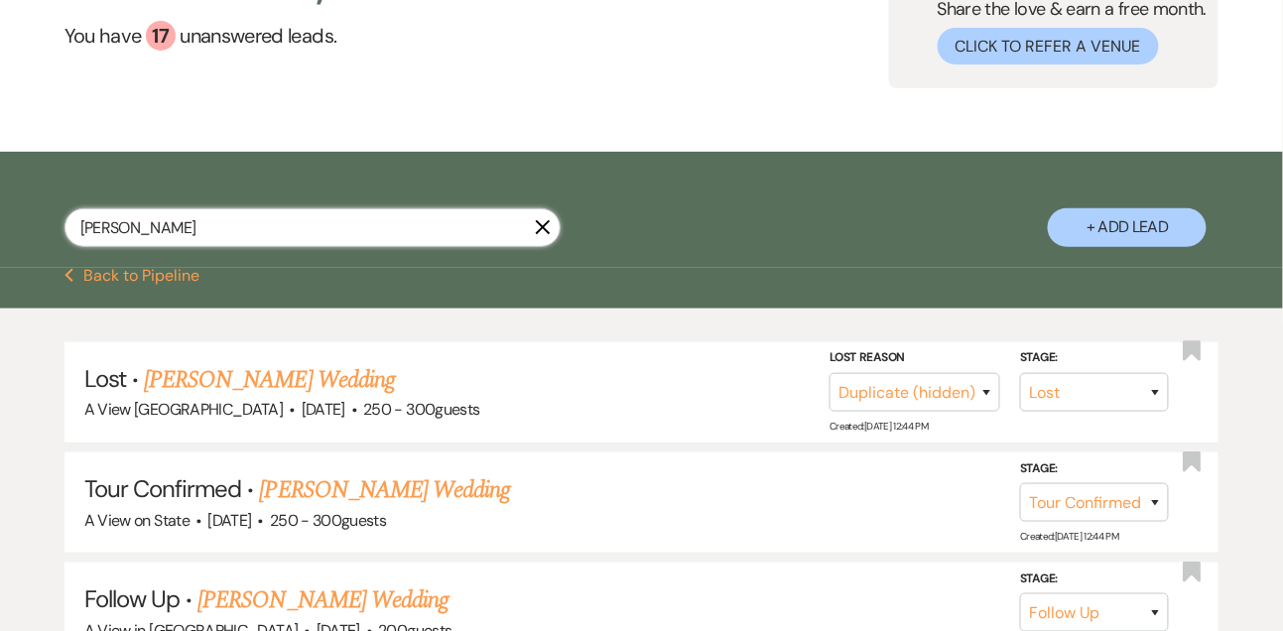
scroll to position [210, 0]
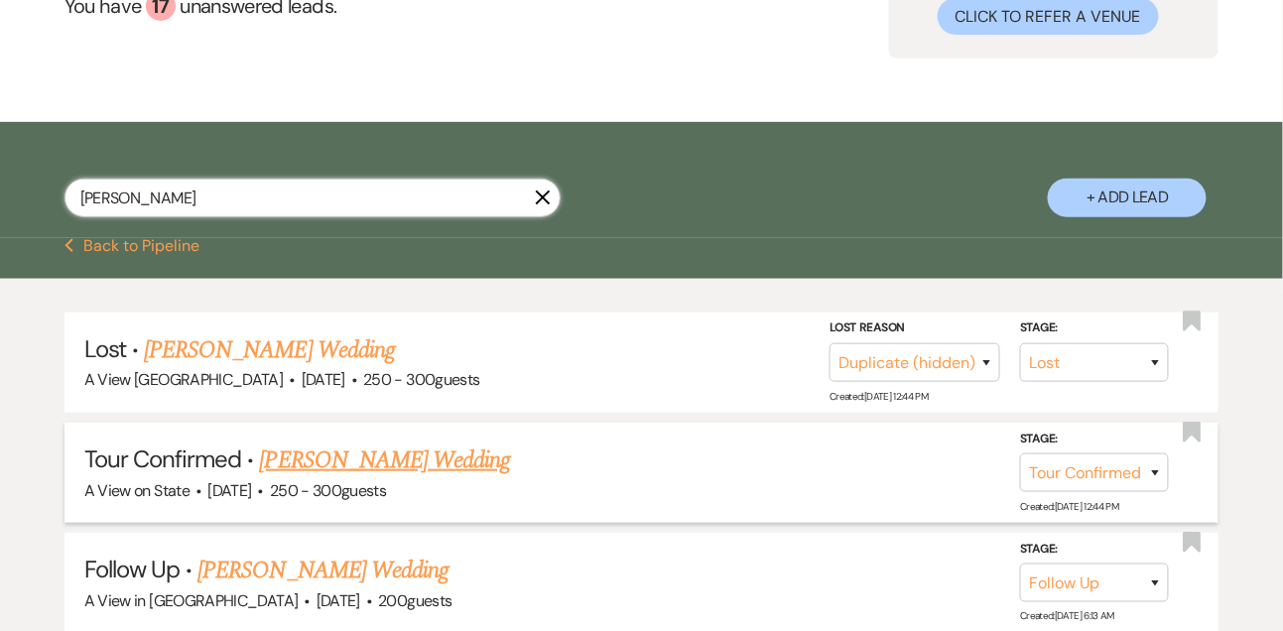
type input "kelsie bli"
click at [321, 450] on link "Kelsie Bliss's Wedding" at bounding box center [385, 461] width 251 height 36
select select "4"
select select "5"
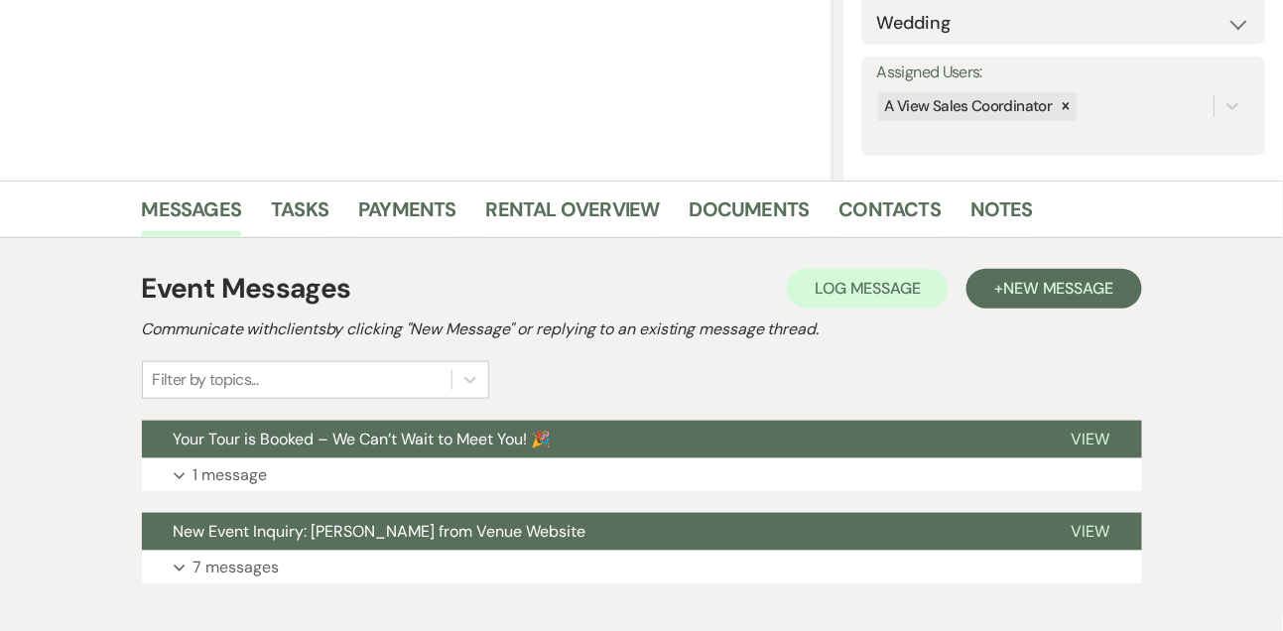
scroll to position [427, 0]
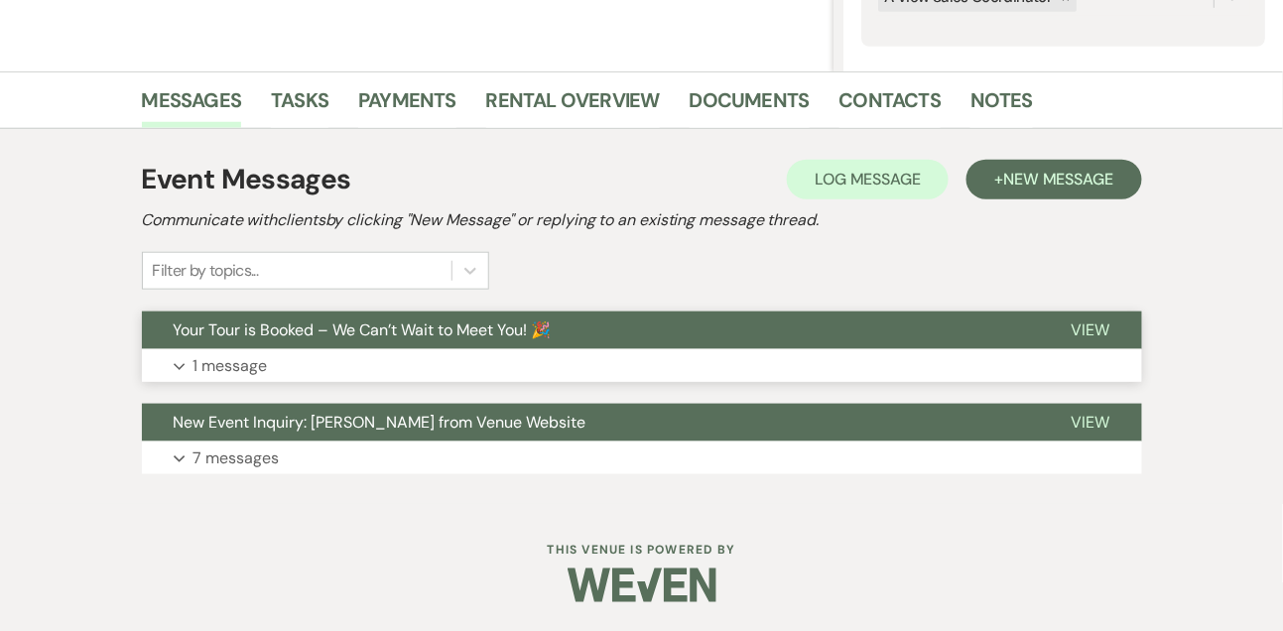
click at [309, 376] on button "Expand 1 message" at bounding box center [642, 366] width 1000 height 34
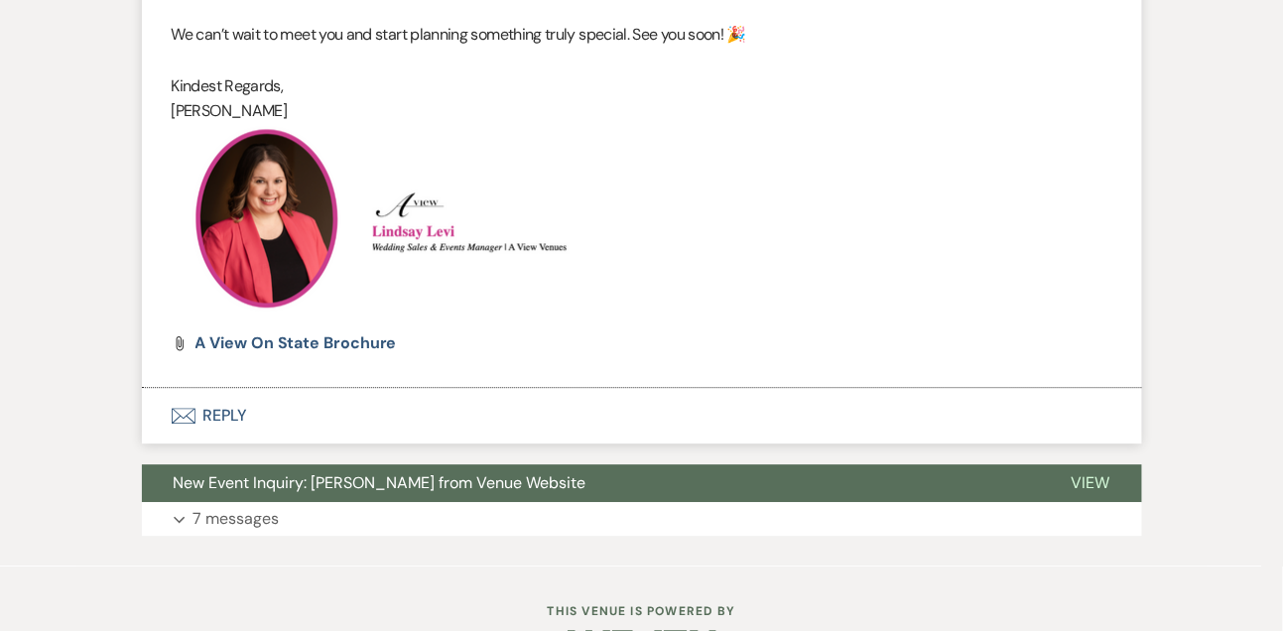
scroll to position [1317, 0]
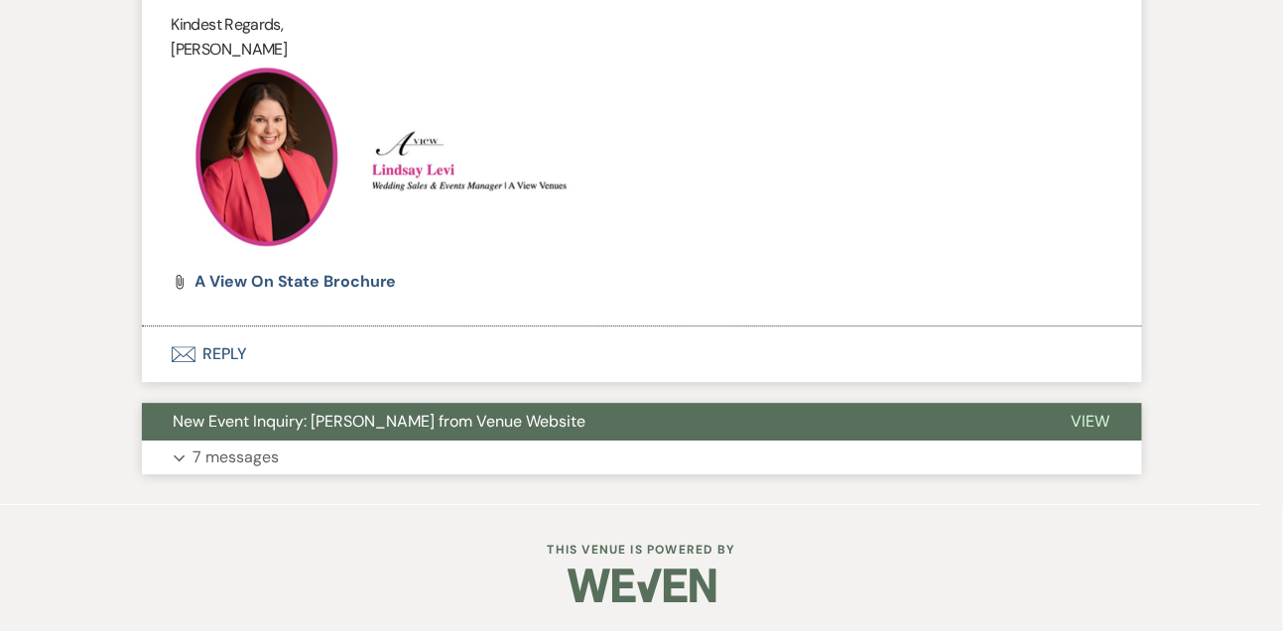
click at [267, 458] on p "7 messages" at bounding box center [237, 458] width 86 height 26
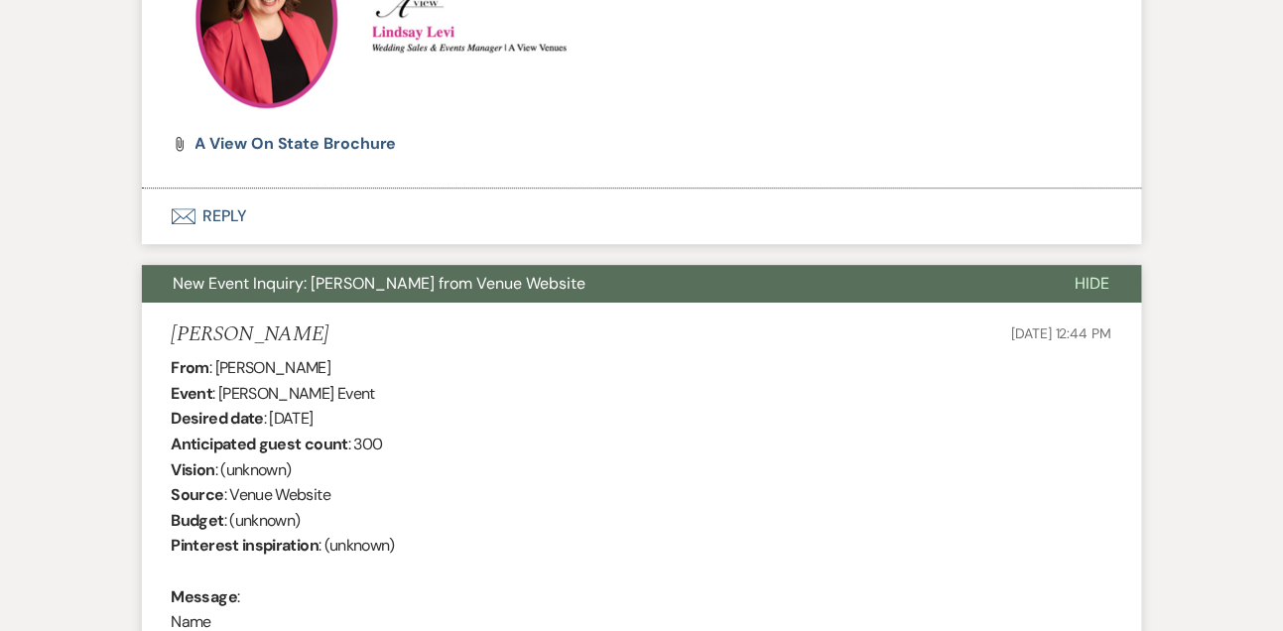
scroll to position [0, 0]
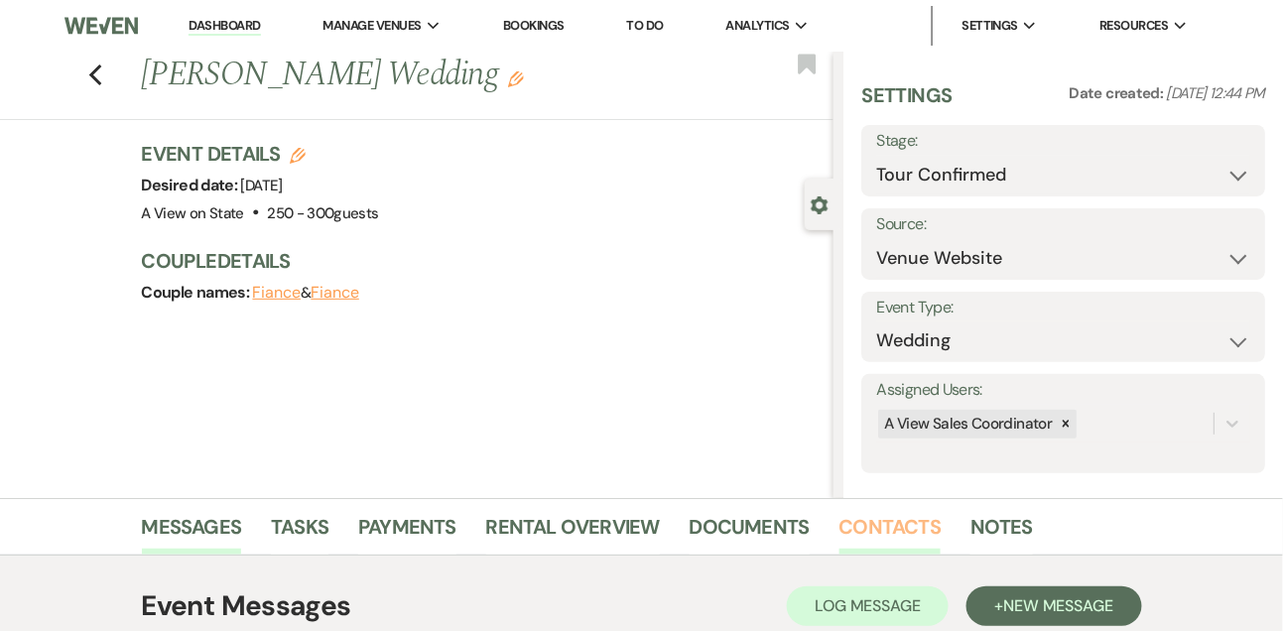
click at [918, 525] on link "Contacts" at bounding box center [891, 533] width 102 height 44
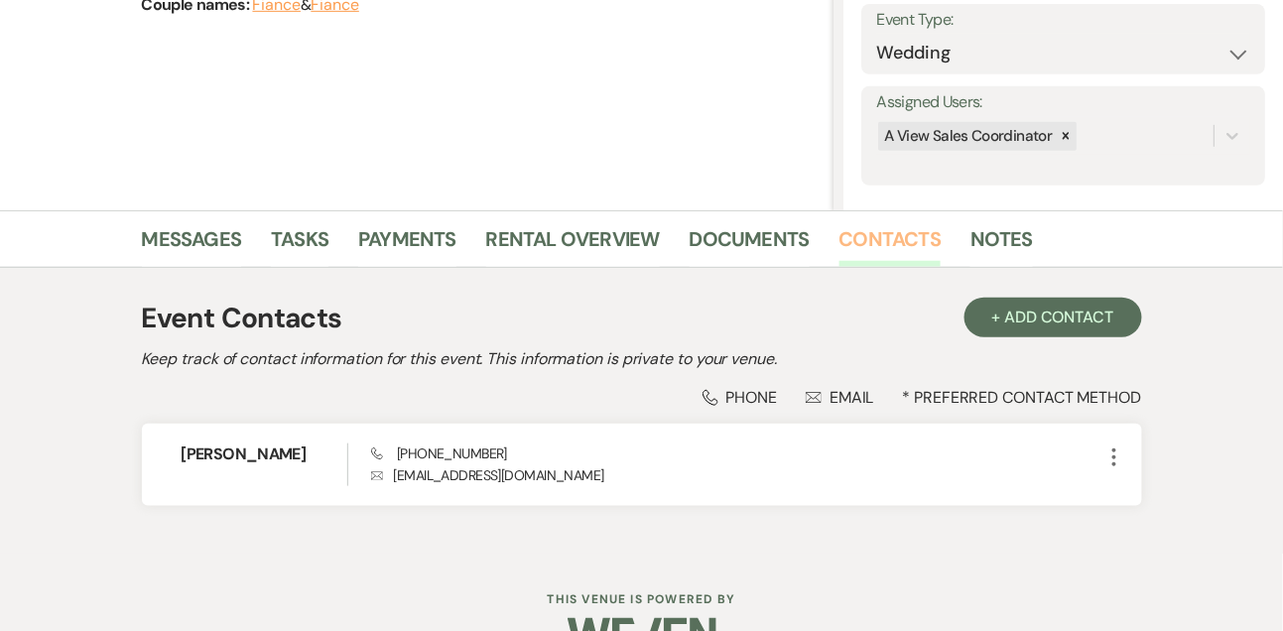
scroll to position [337, 0]
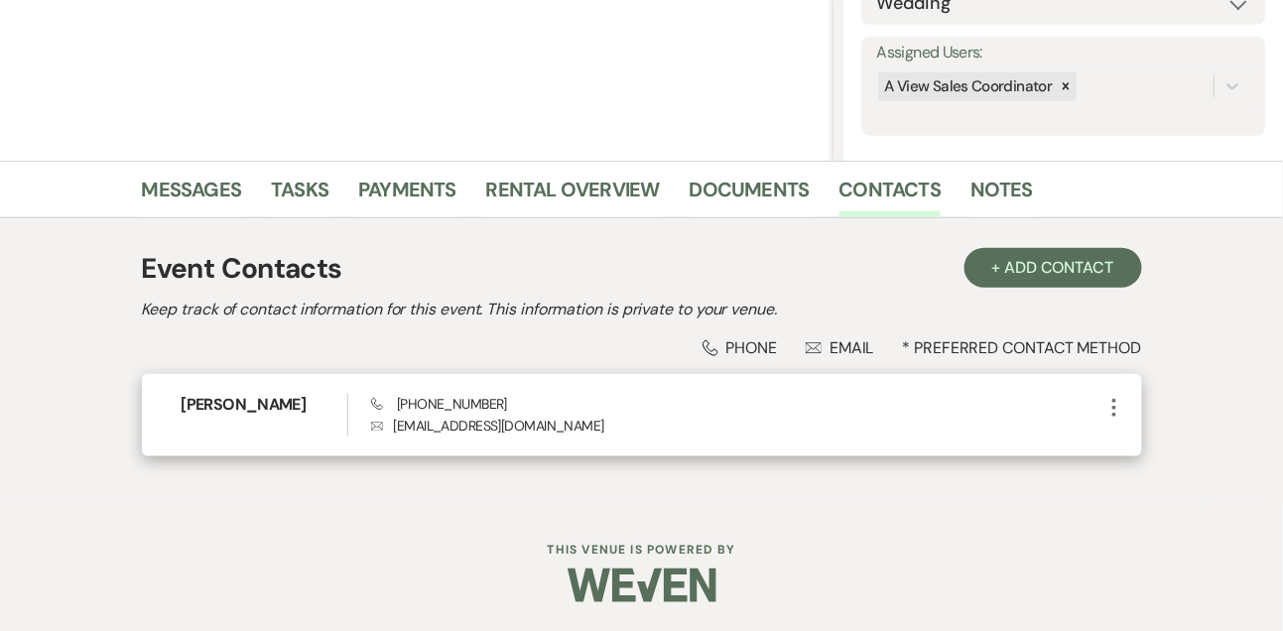
click at [464, 405] on span "Phone (402) 484-1307" at bounding box center [439, 404] width 136 height 18
copy span "(402) 484-1307"
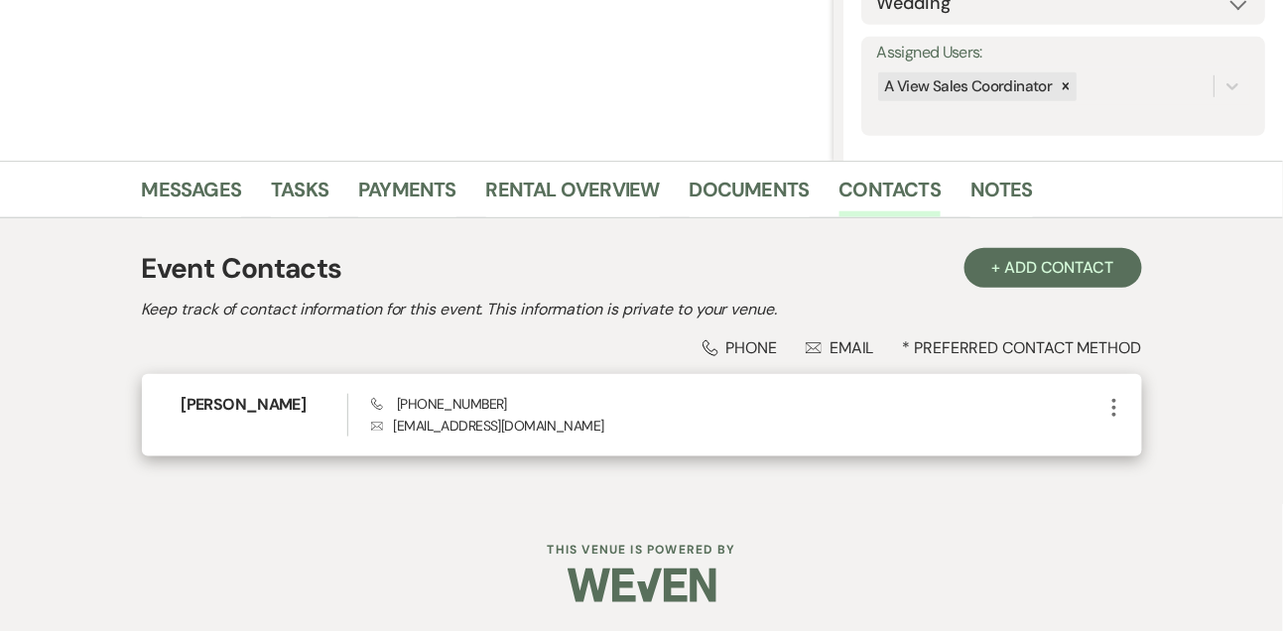
click at [249, 409] on h6 "Kelsie Bliss" at bounding box center [265, 405] width 166 height 22
copy h6 "Kelsie Bliss"
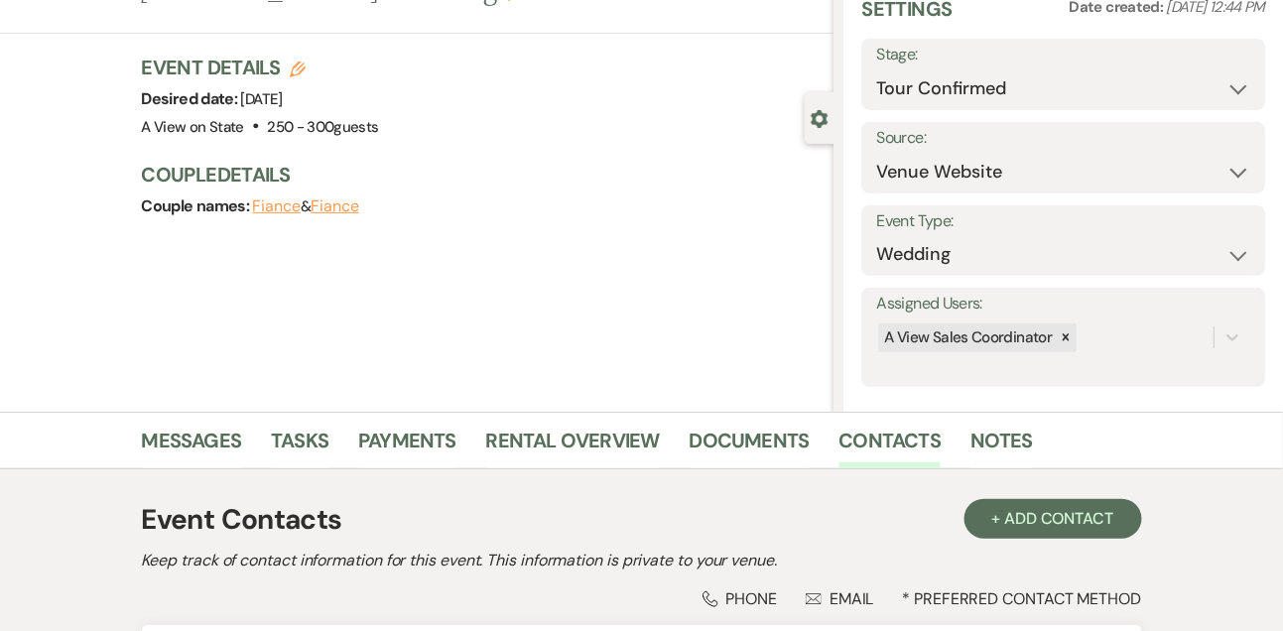
scroll to position [0, 0]
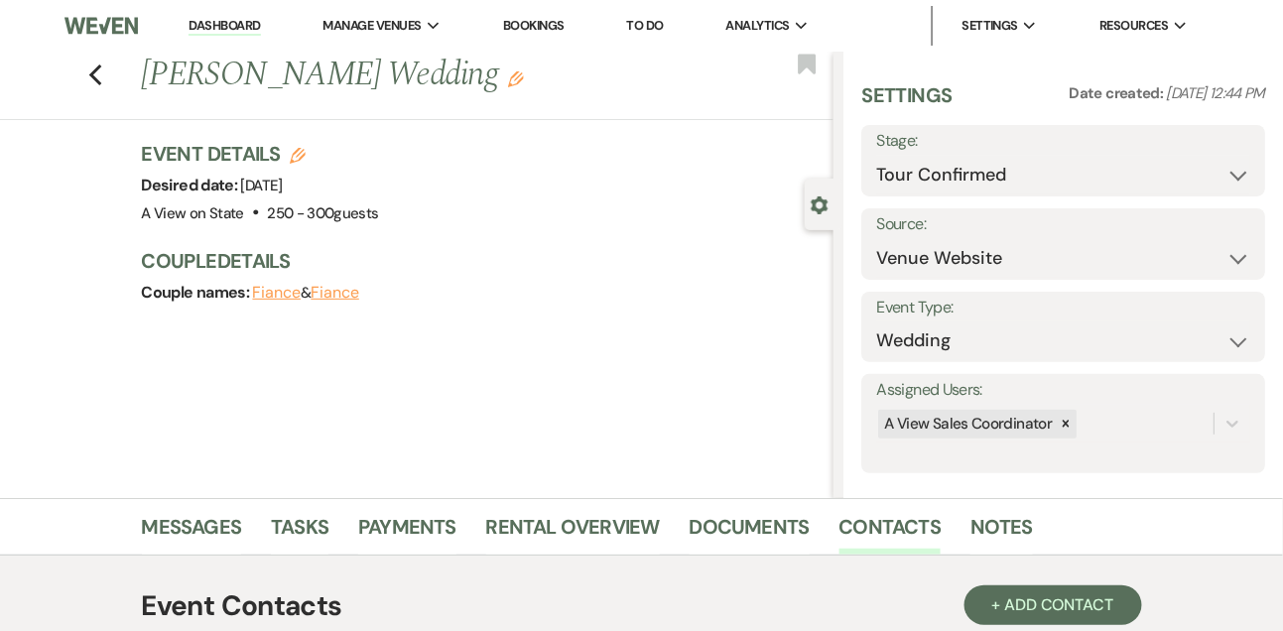
click at [227, 15] on li "Dashboard" at bounding box center [224, 26] width 91 height 40
click at [222, 29] on link "Dashboard" at bounding box center [224, 26] width 71 height 19
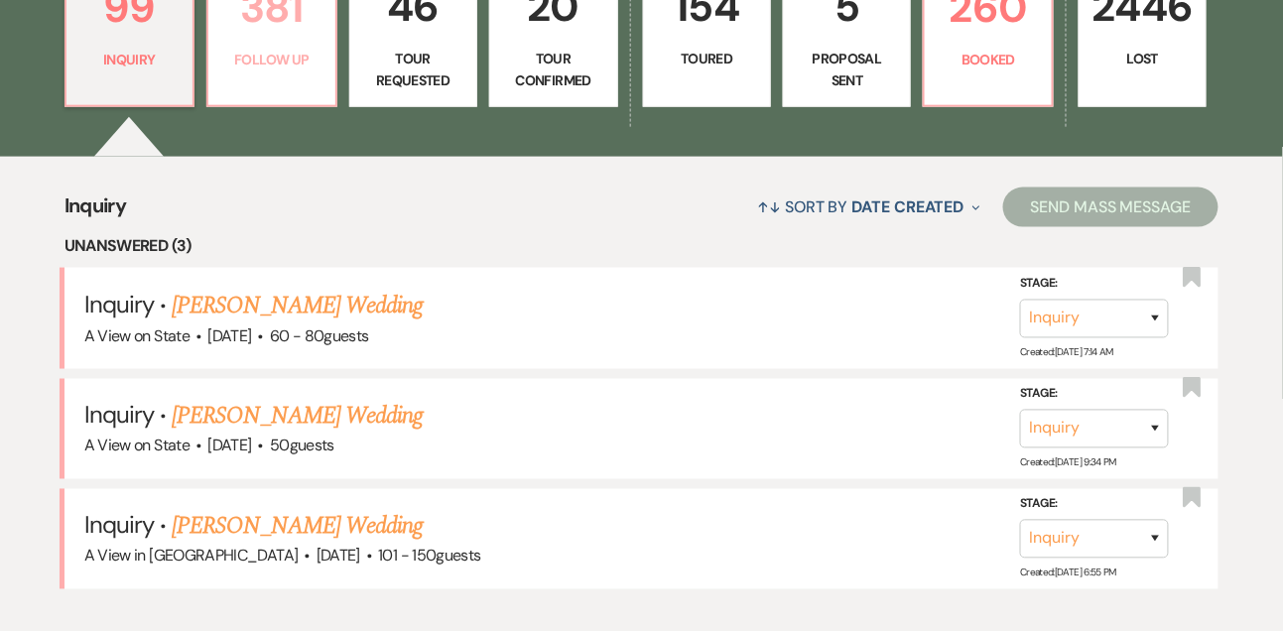
click at [253, 61] on p "Follow Up" at bounding box center [271, 60] width 102 height 22
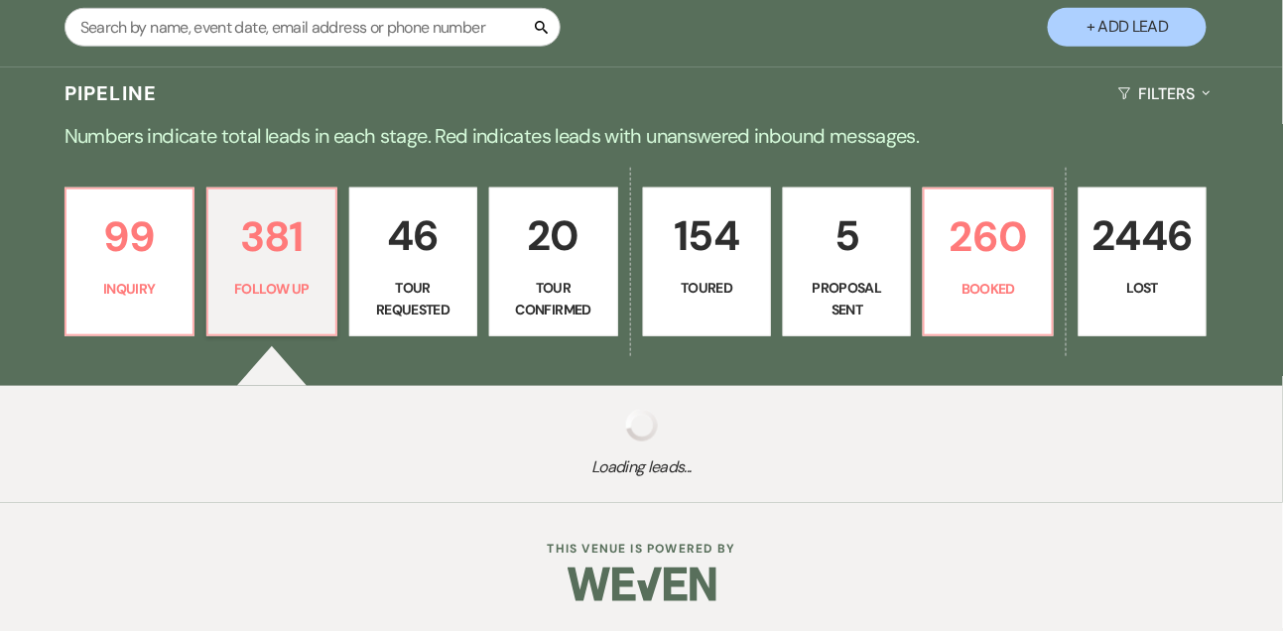
scroll to position [380, 0]
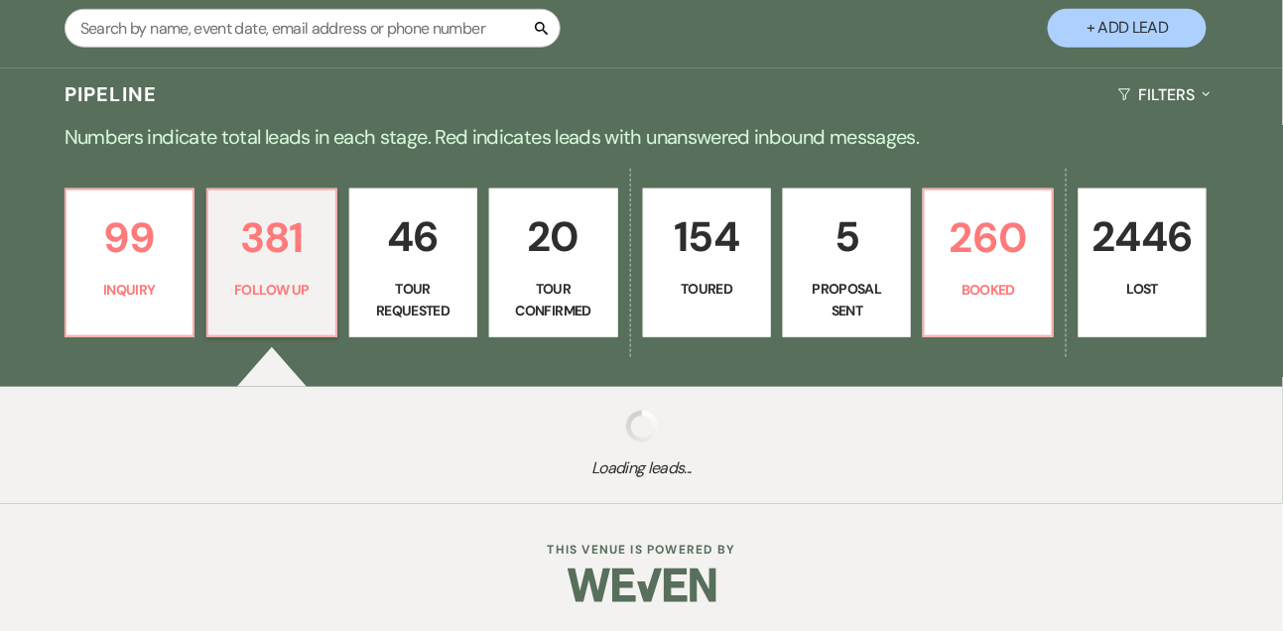
select select "9"
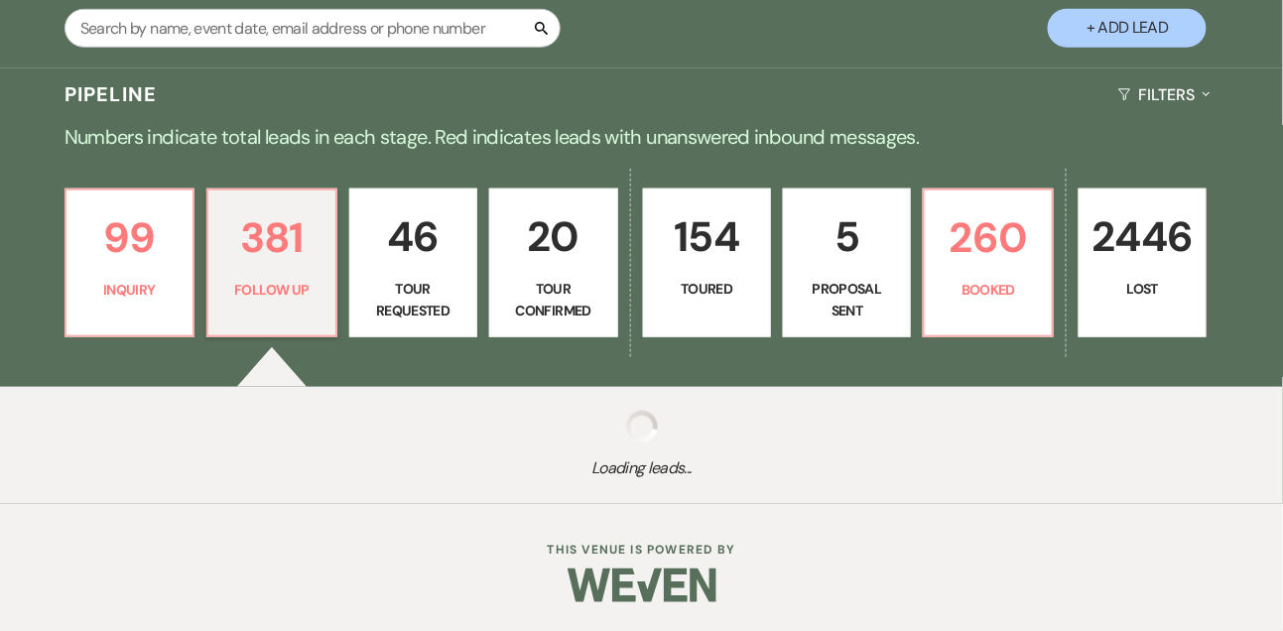
select select "9"
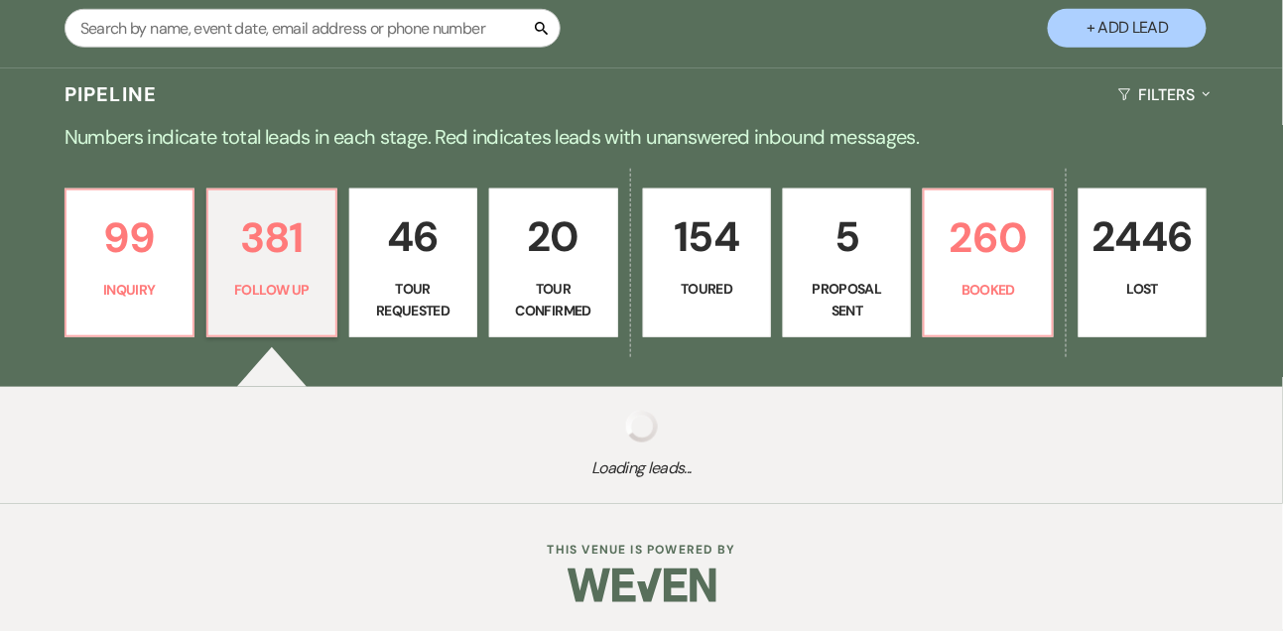
select select "9"
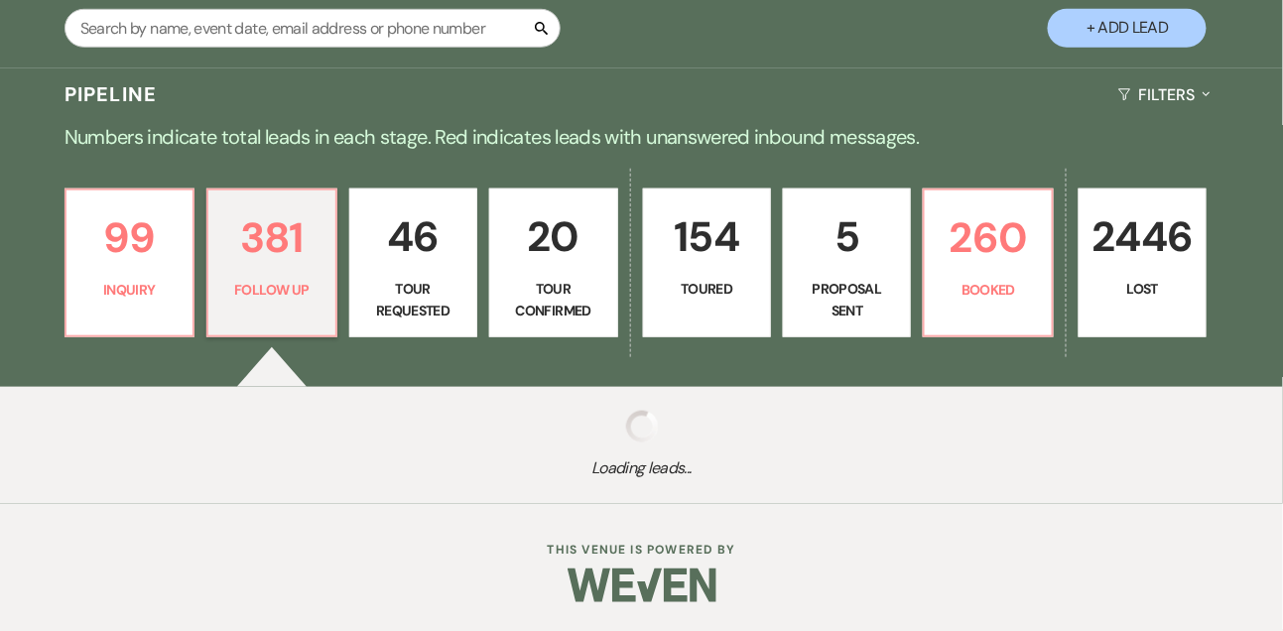
select select "9"
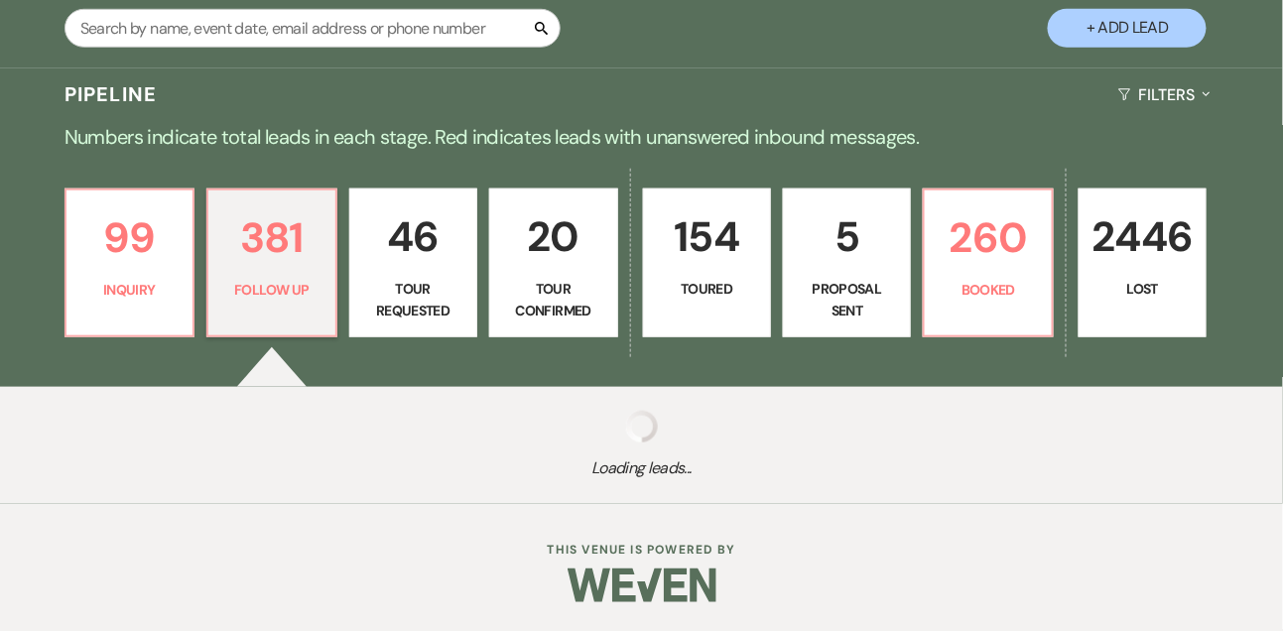
select select "9"
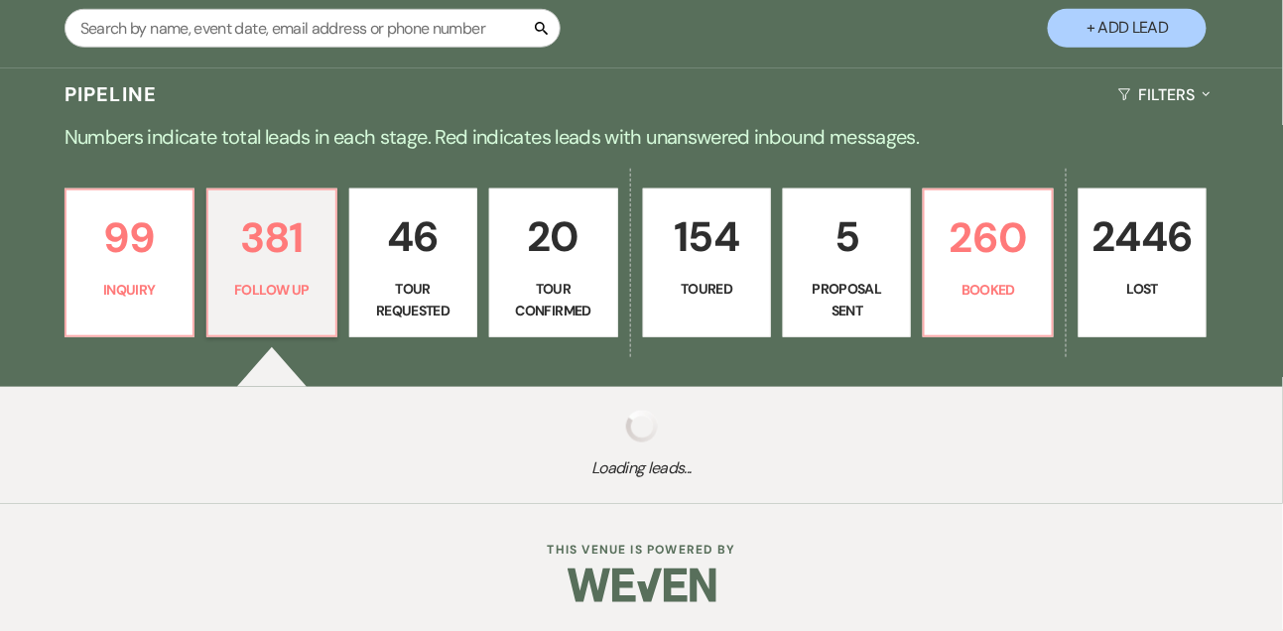
select select "9"
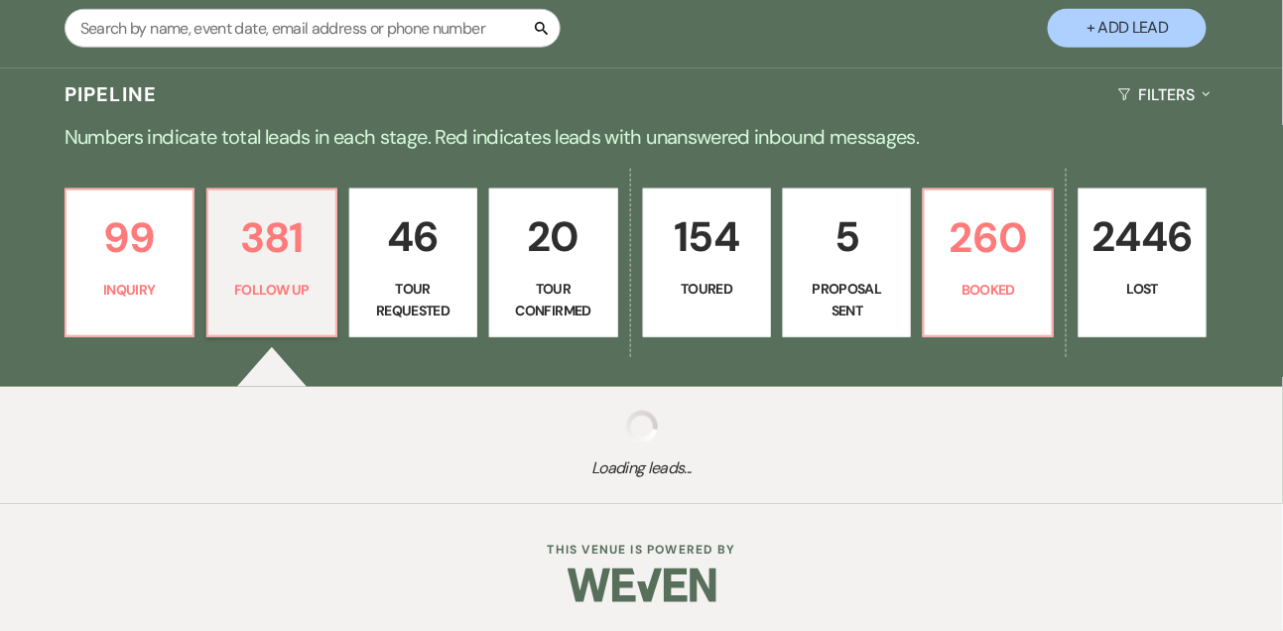
select select "9"
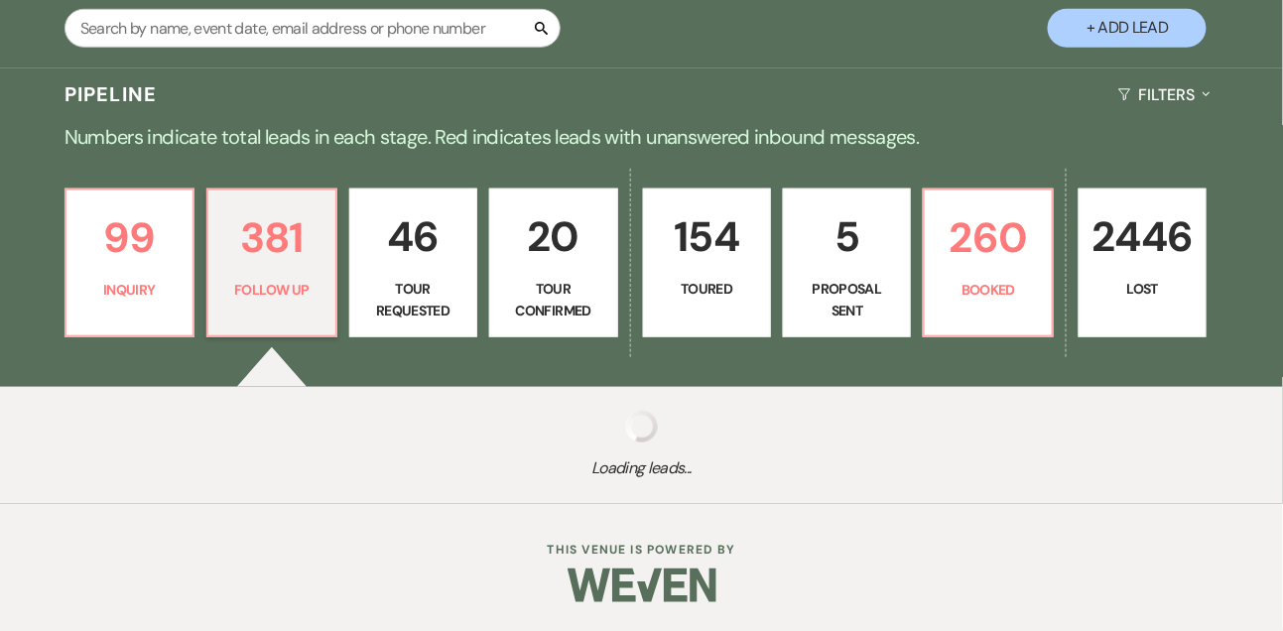
select select "9"
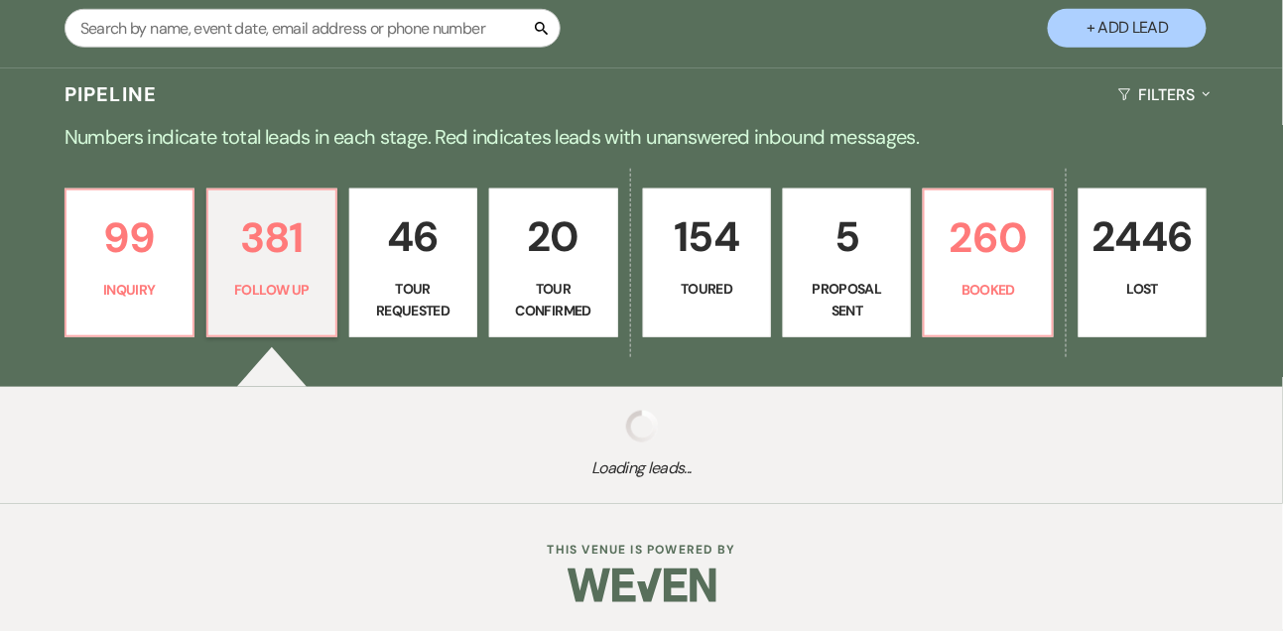
select select "9"
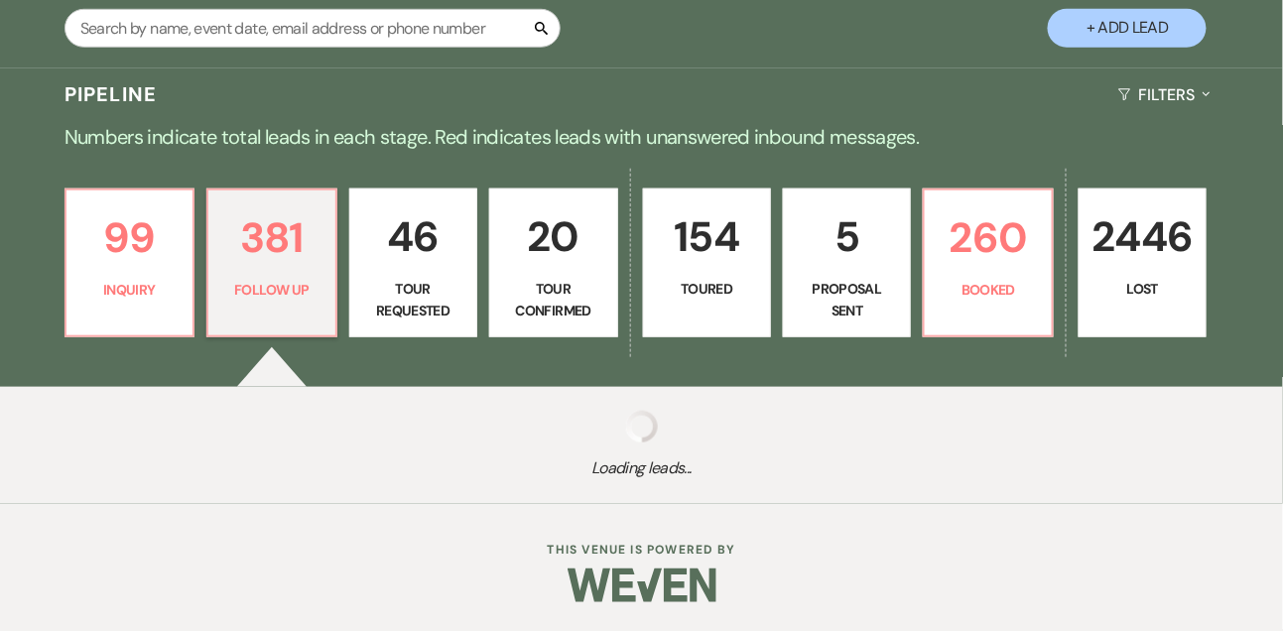
select select "9"
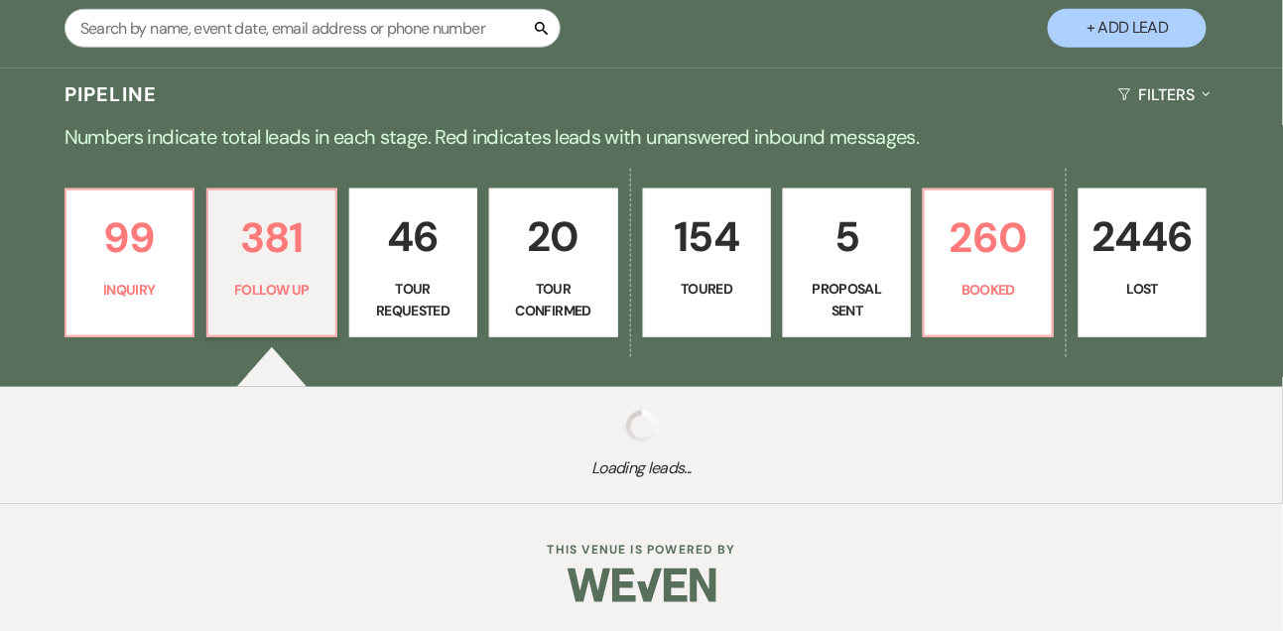
select select "9"
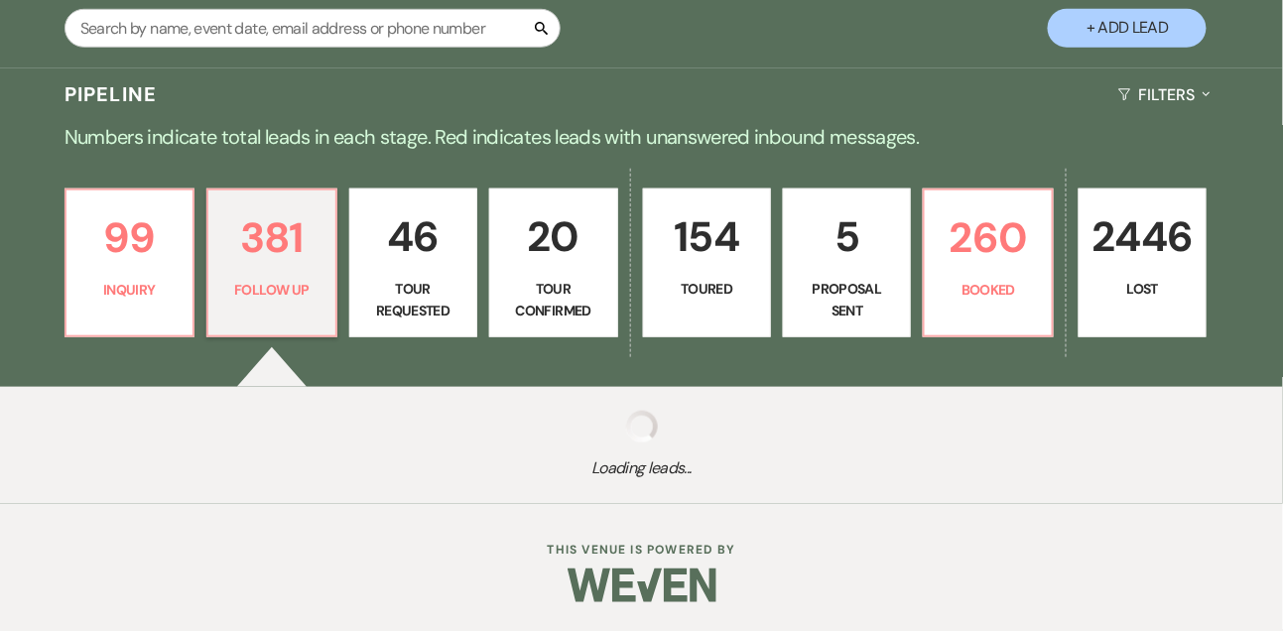
select select "9"
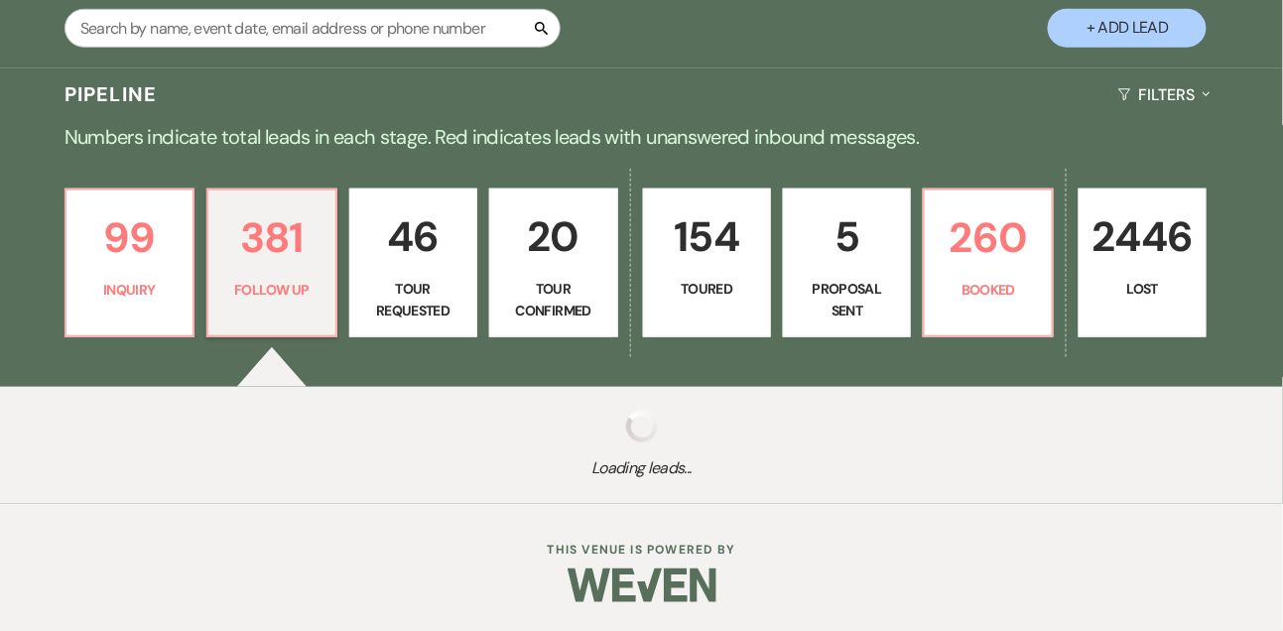
select select "9"
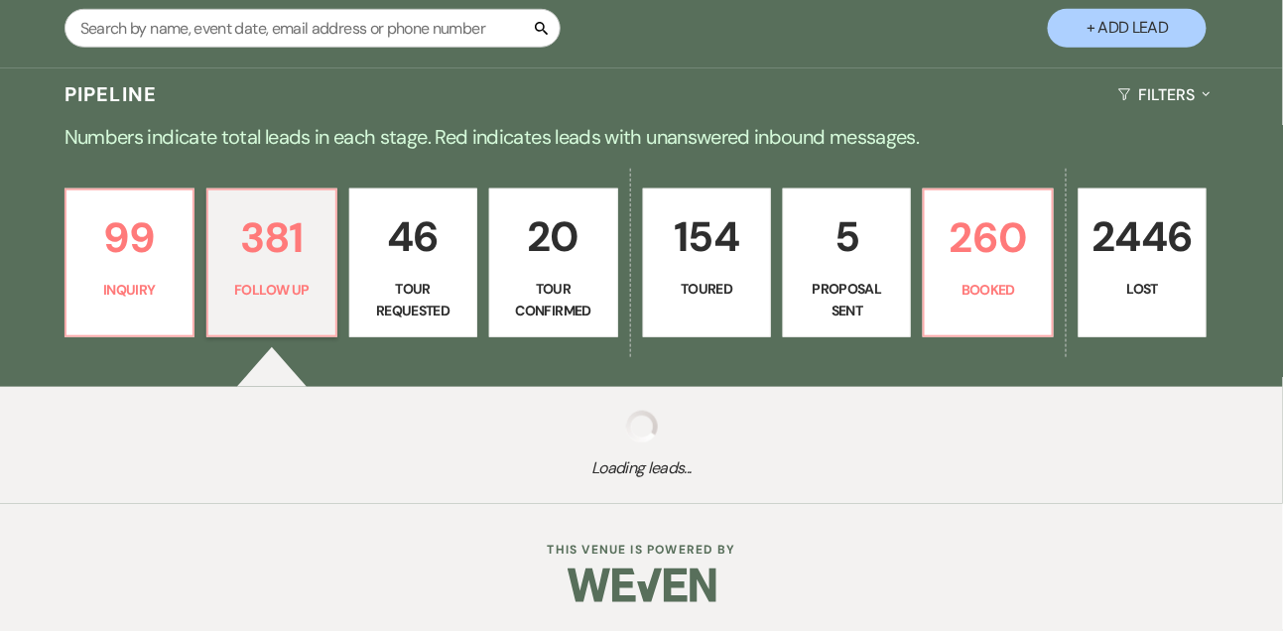
select select "9"
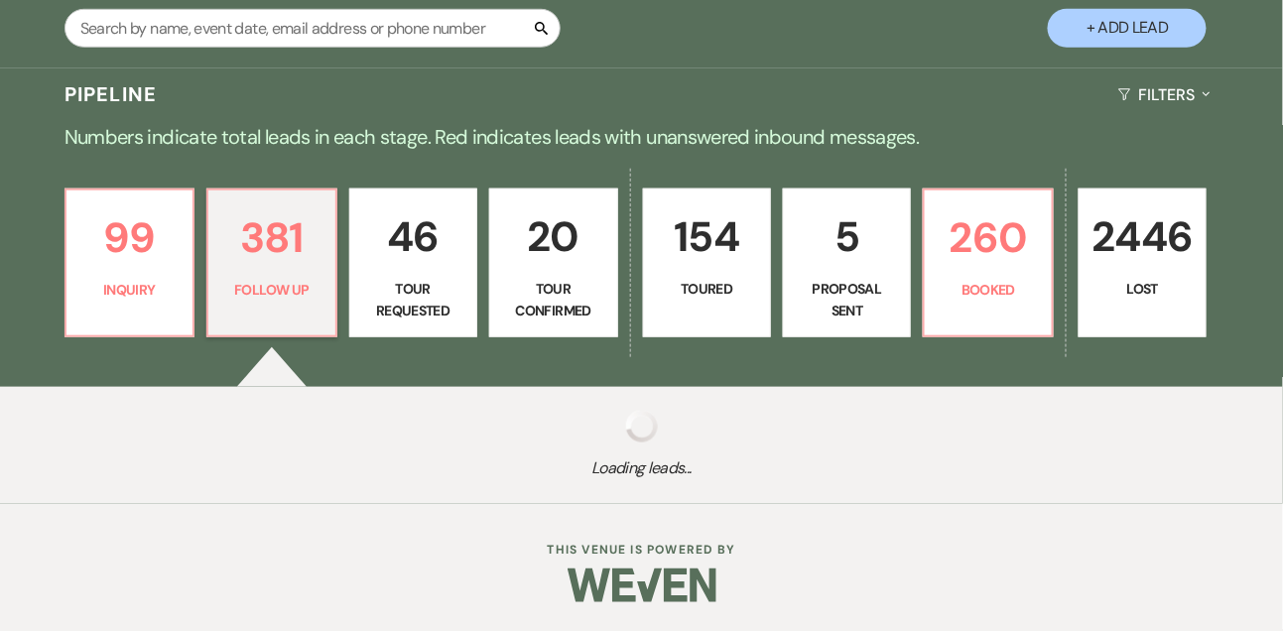
select select "9"
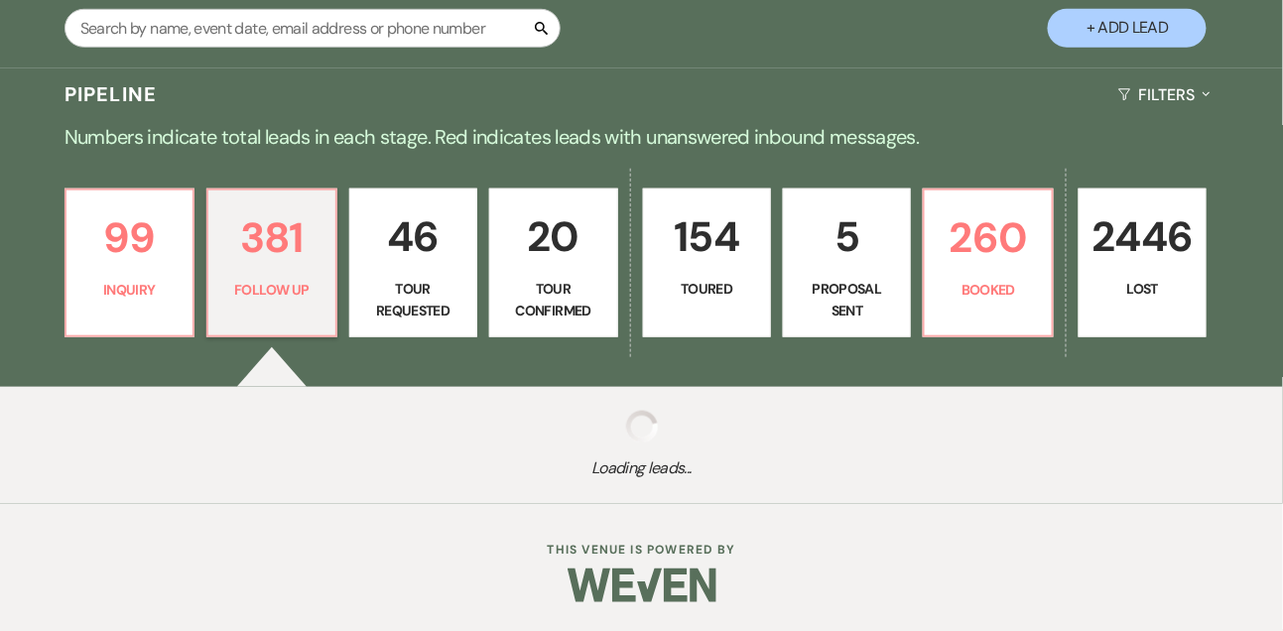
select select "9"
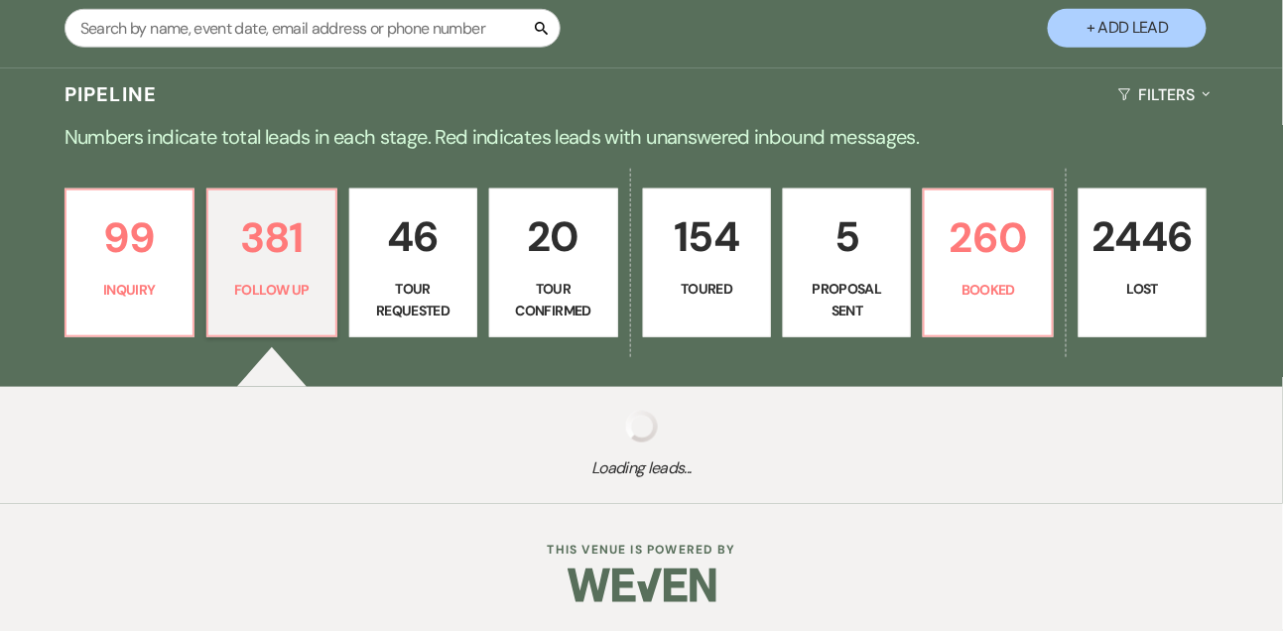
select select "9"
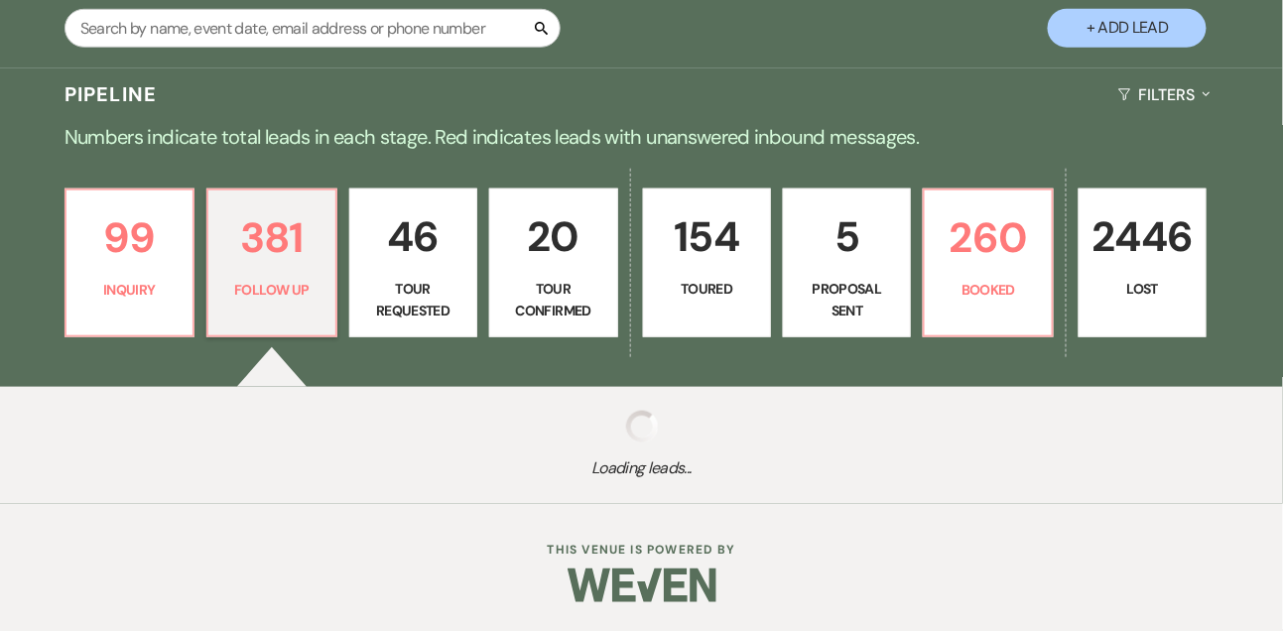
select select "9"
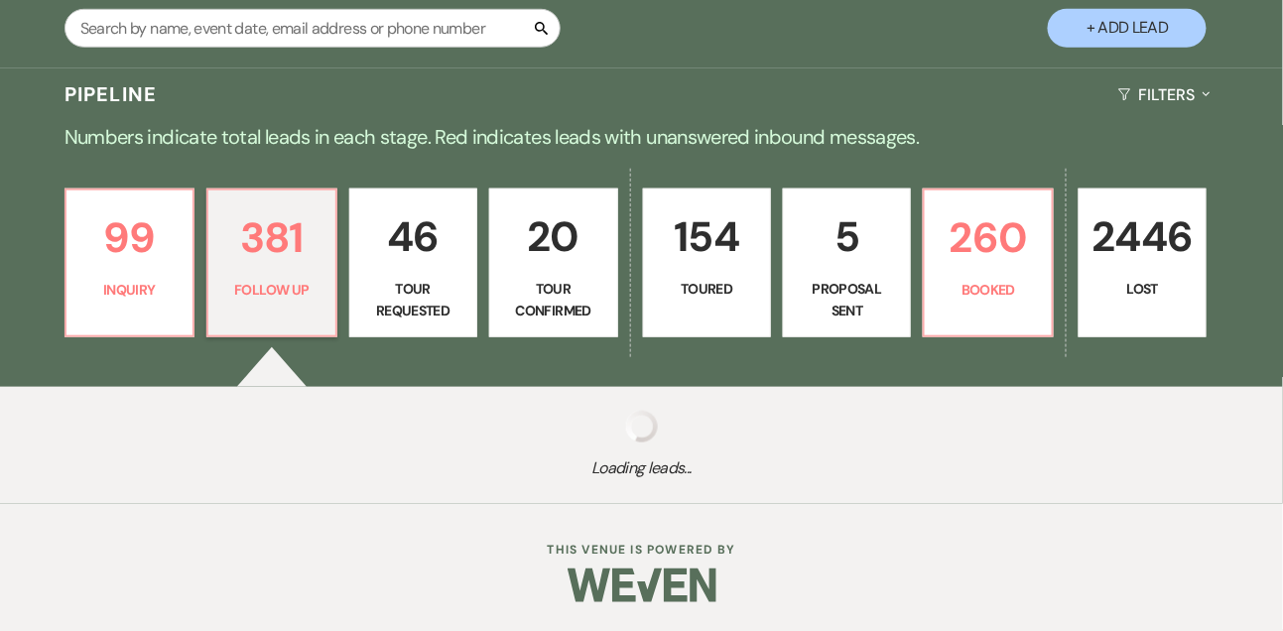
select select "9"
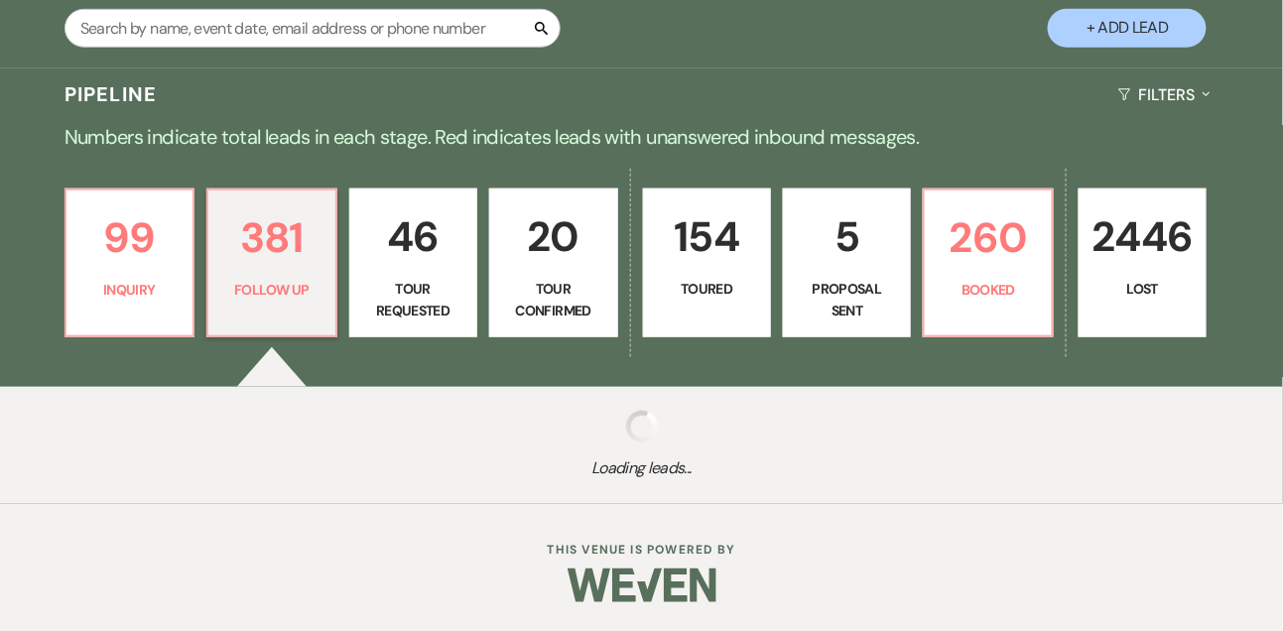
select select "9"
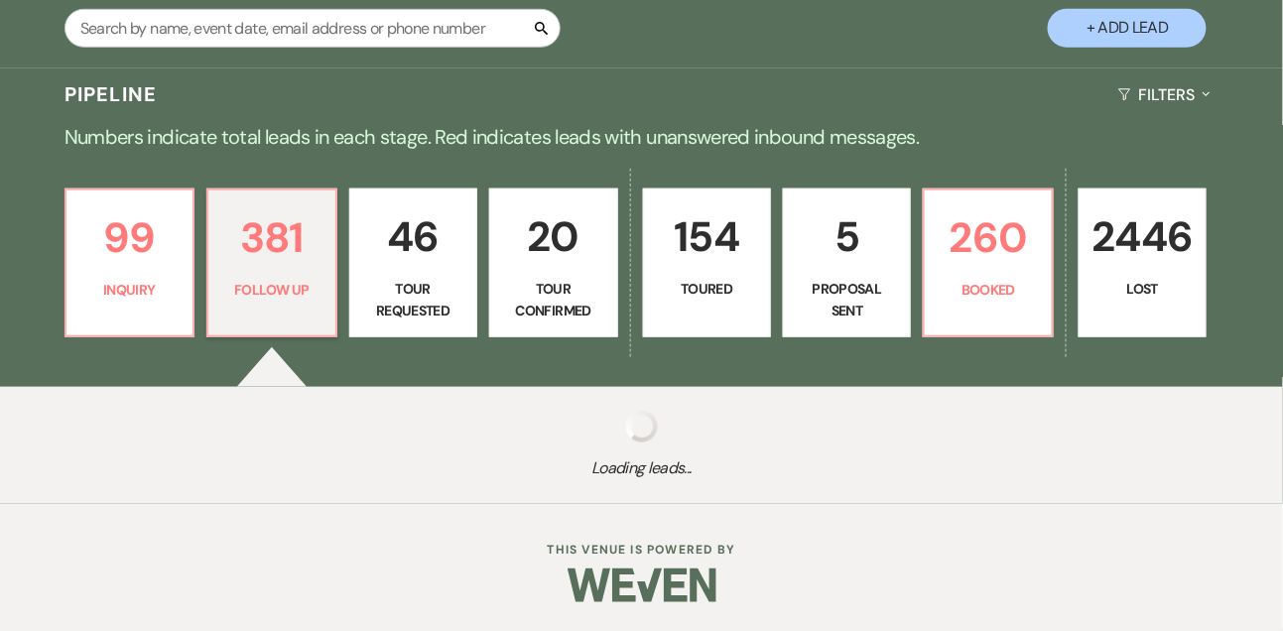
select select "9"
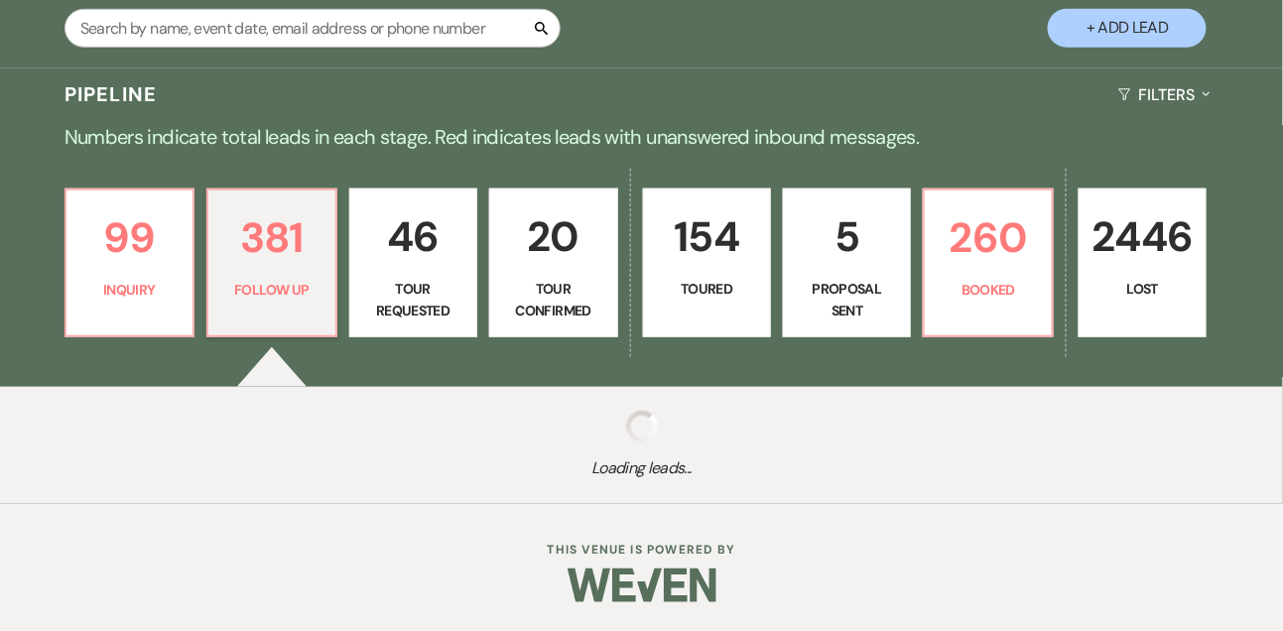
select select "9"
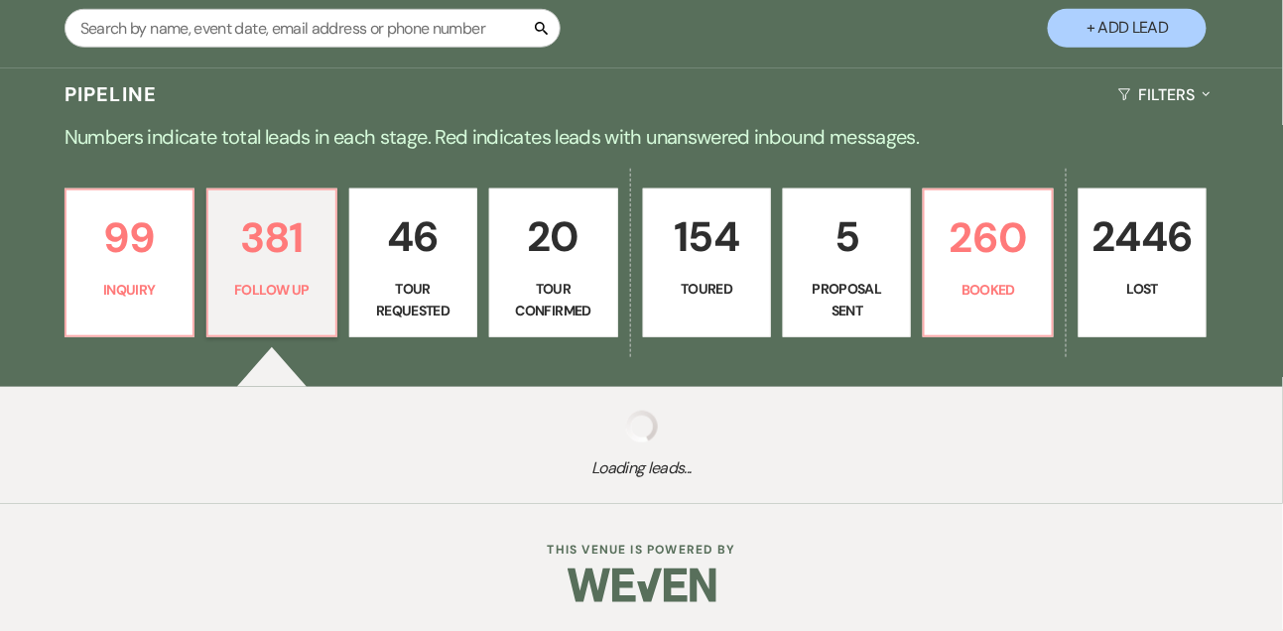
select select "9"
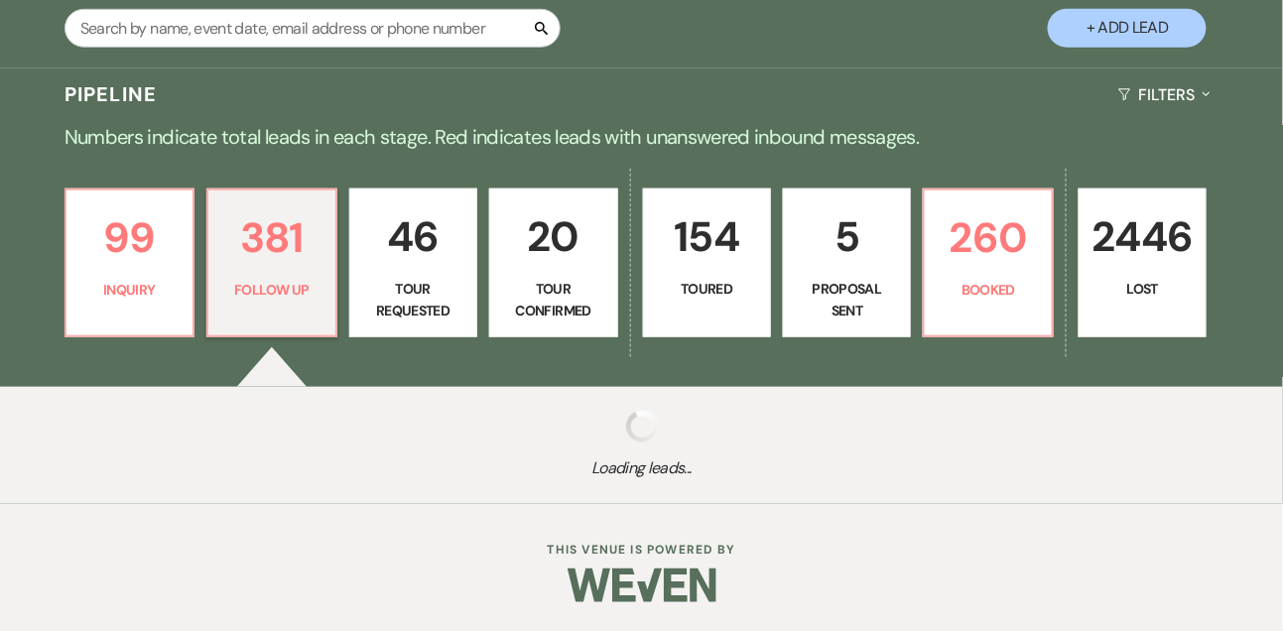
select select "9"
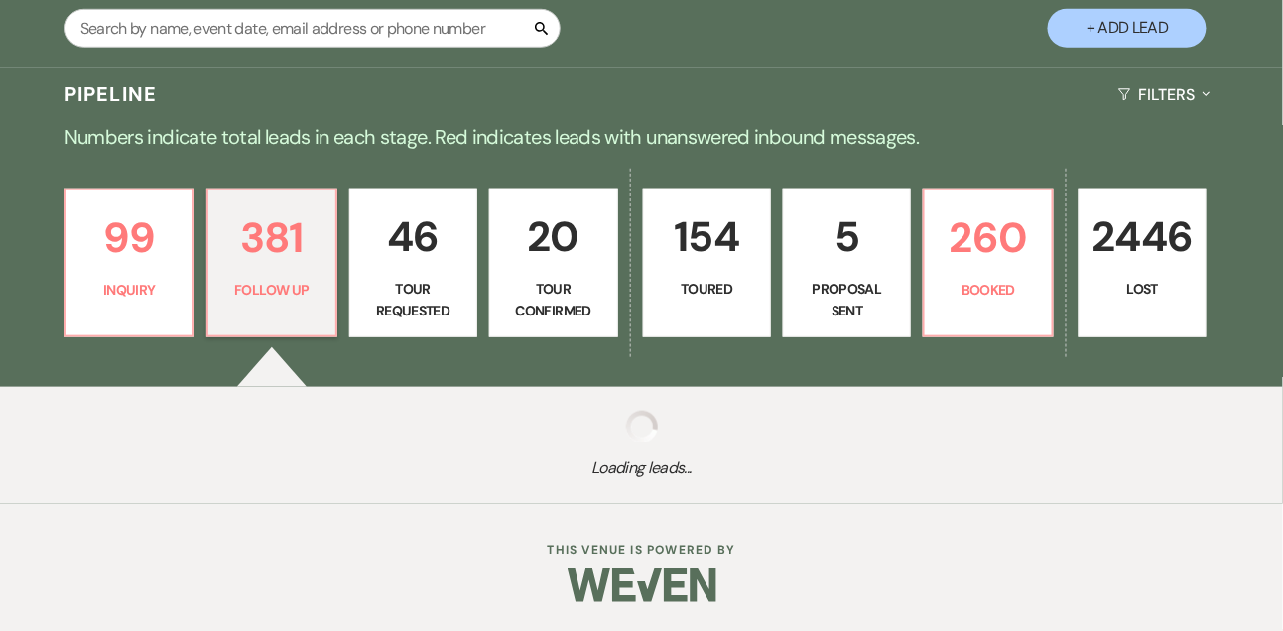
select select "9"
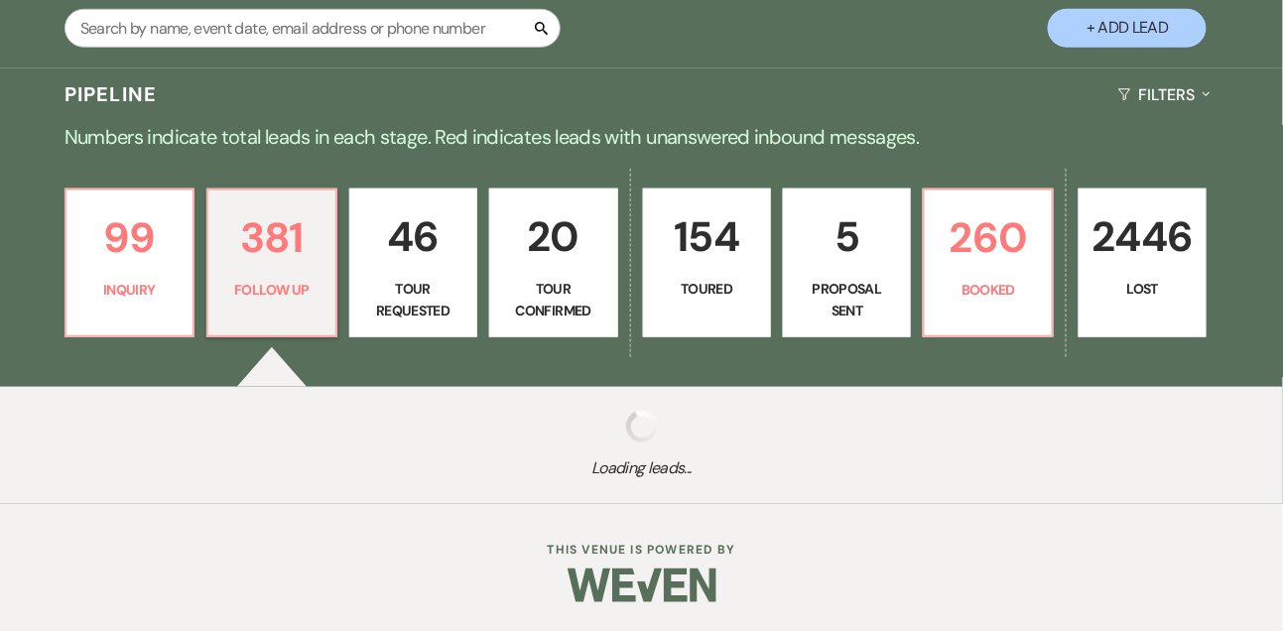
select select "9"
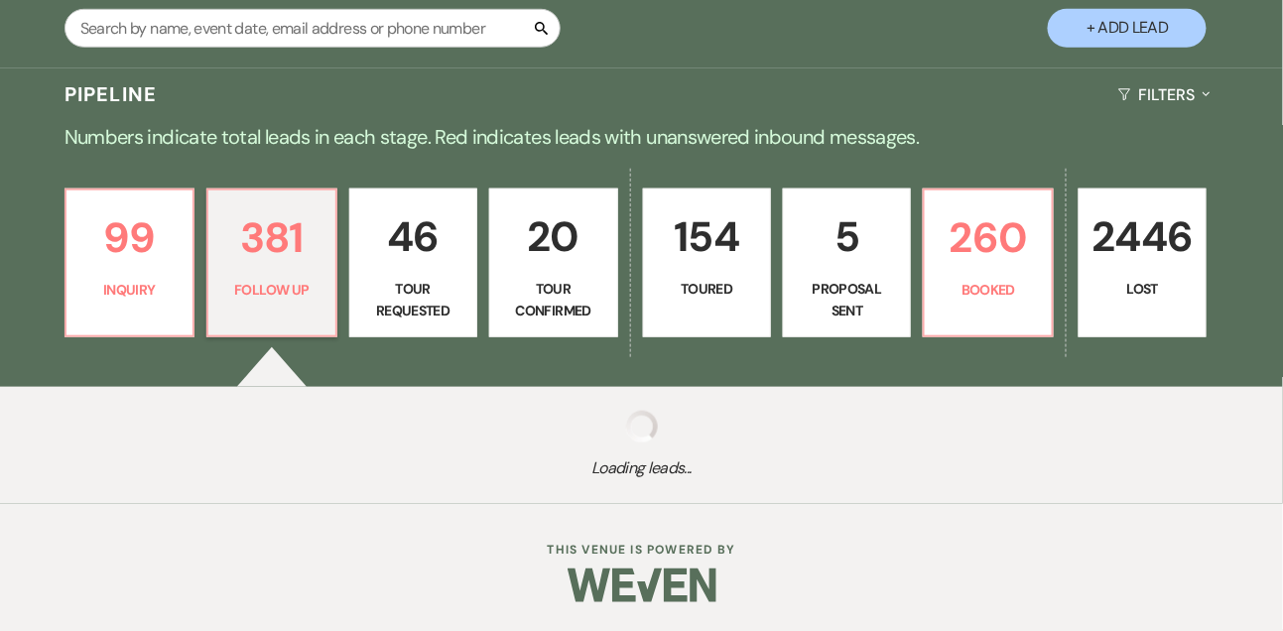
select select "9"
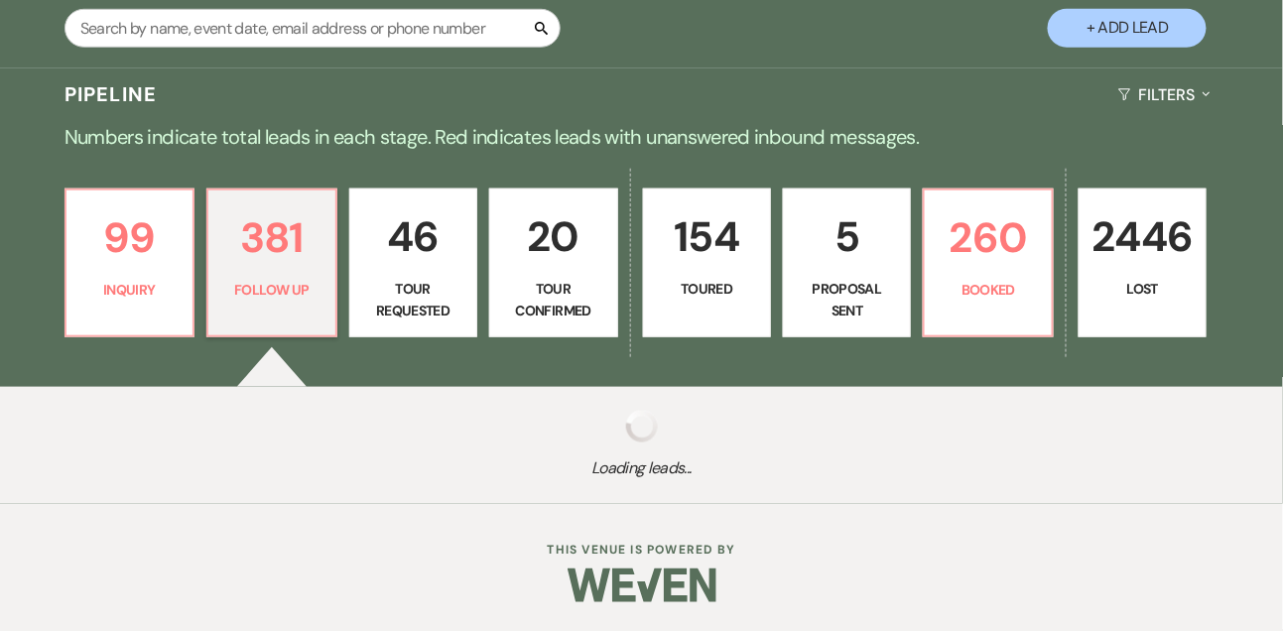
select select "9"
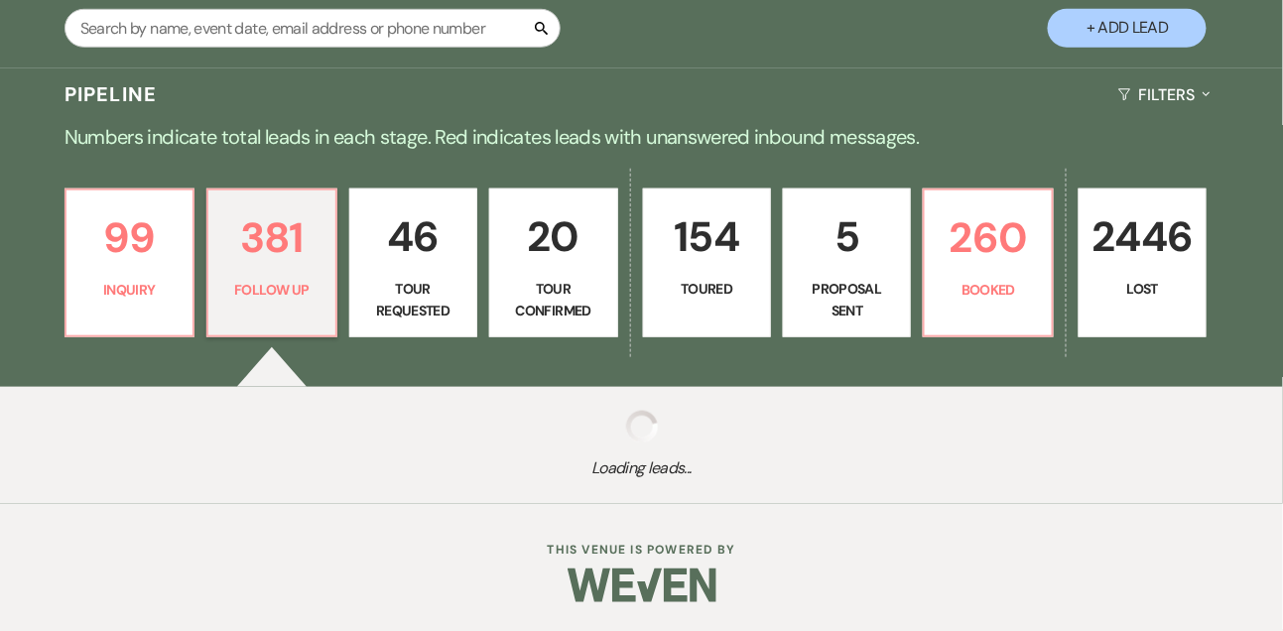
select select "9"
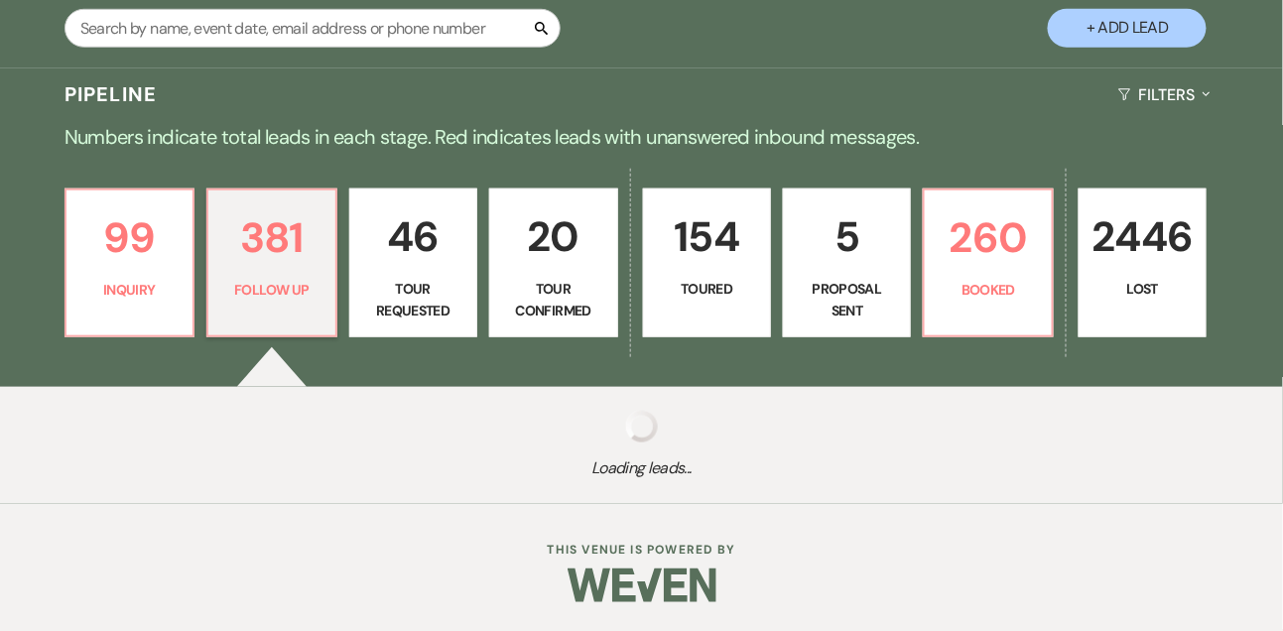
select select "9"
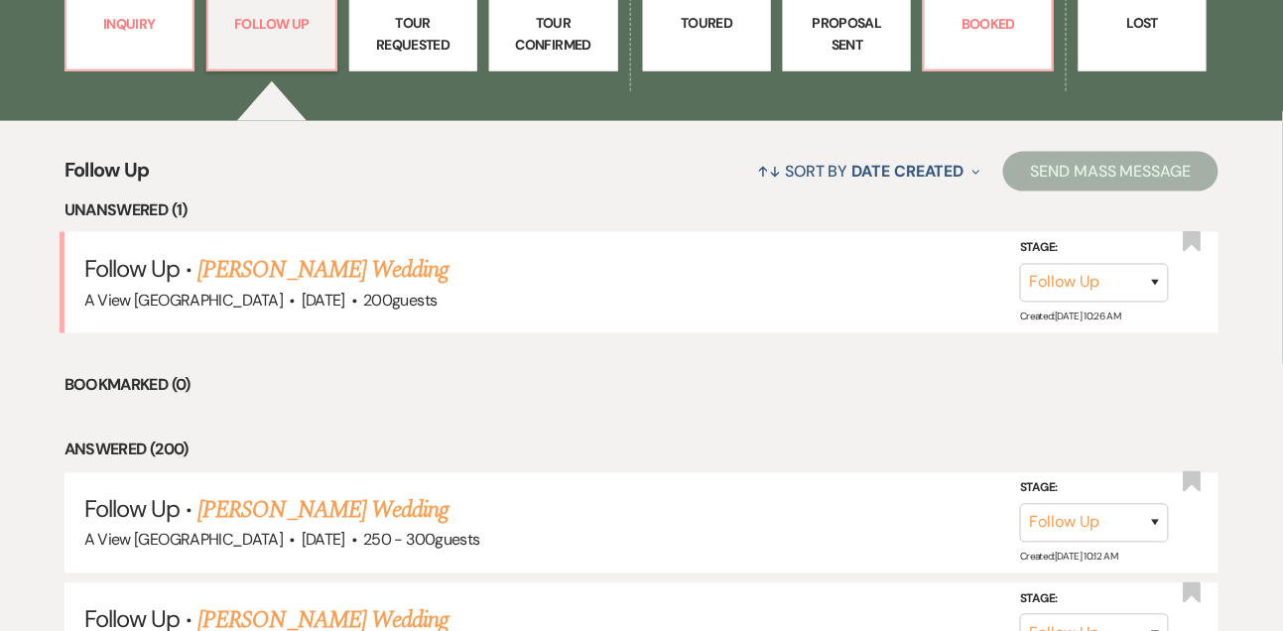
scroll to position [650, 0]
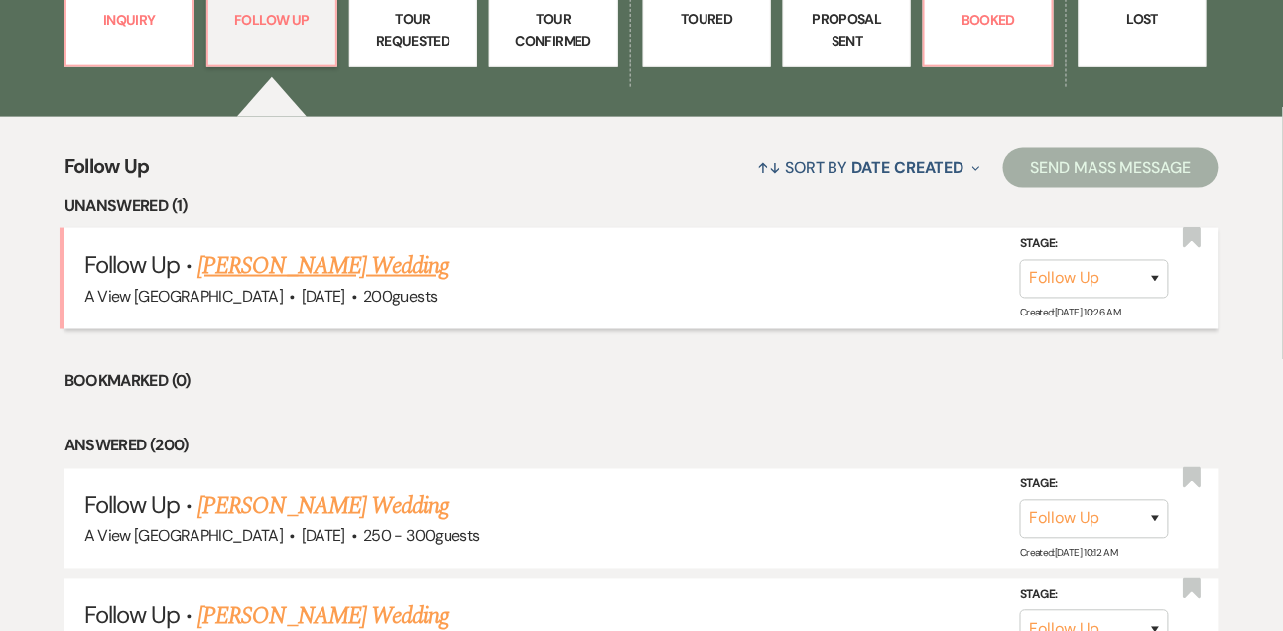
click at [260, 258] on link "Anna Drvol's Wedding" at bounding box center [322, 266] width 251 height 36
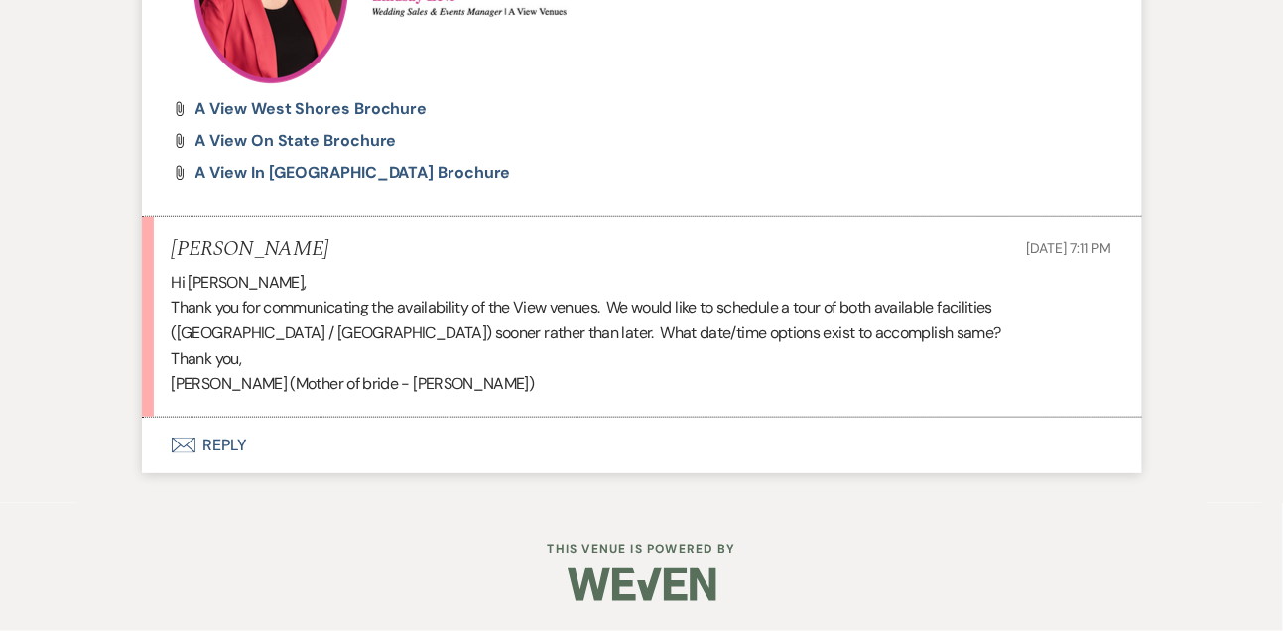
scroll to position [2352, 0]
click at [223, 472] on button "Envelope Reply" at bounding box center [642, 446] width 1000 height 56
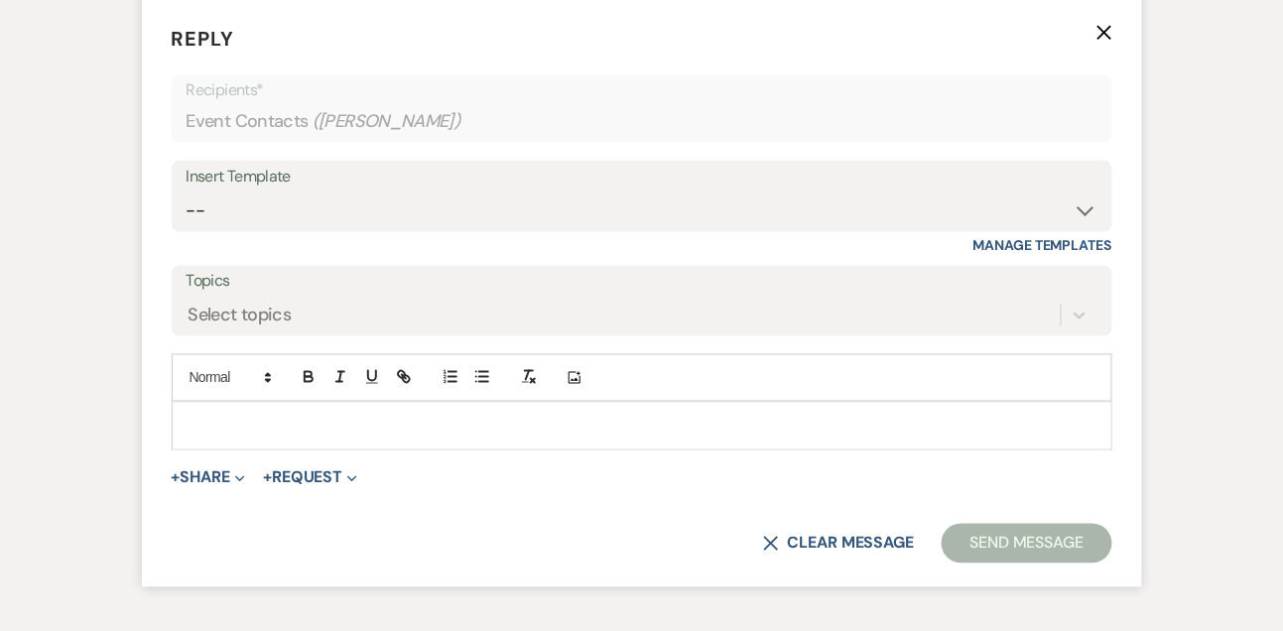
scroll to position [2749, 0]
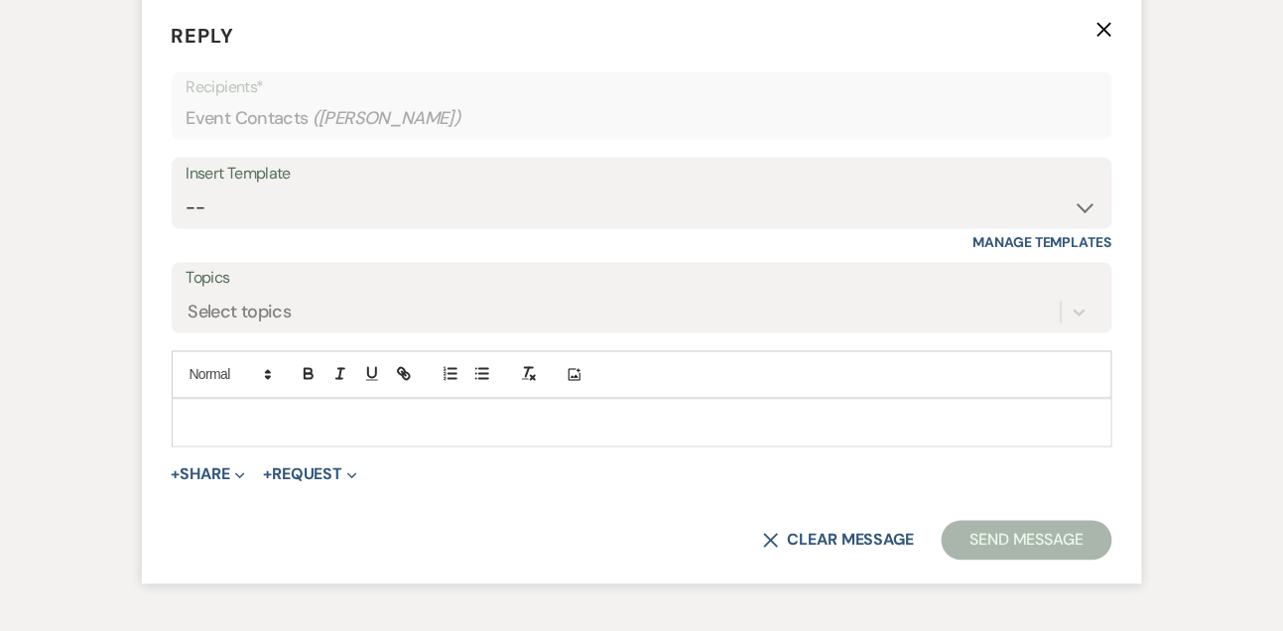
click at [223, 434] on p at bounding box center [642, 423] width 909 height 22
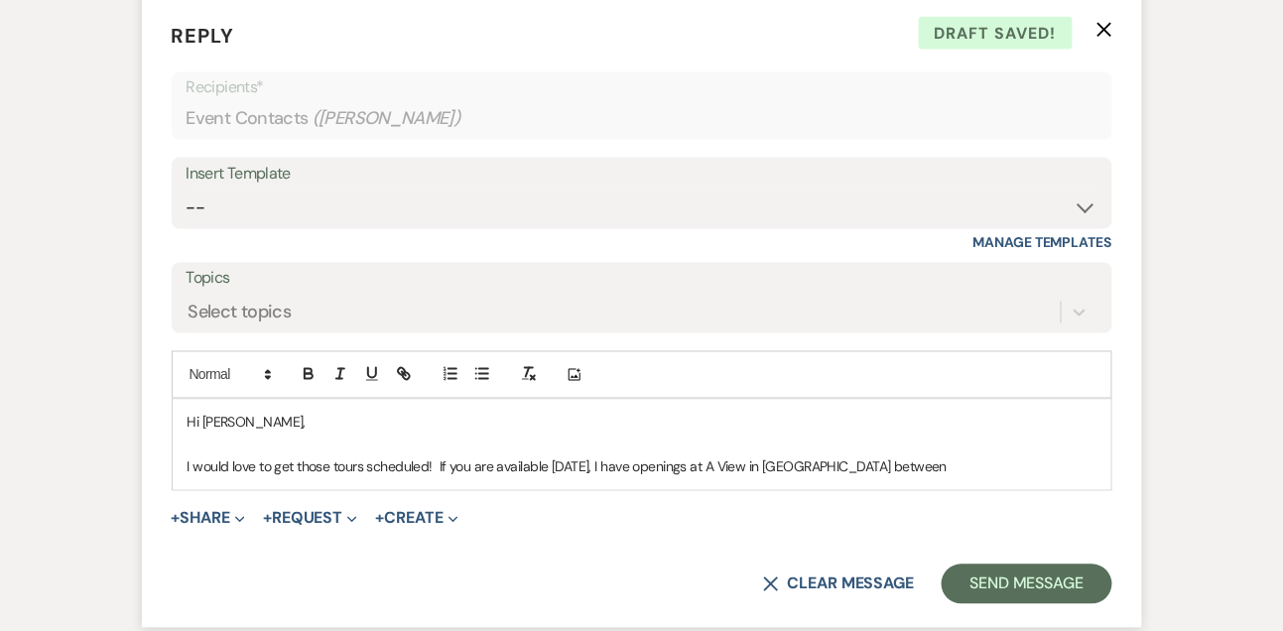
drag, startPoint x: 941, startPoint y: 493, endPoint x: 1019, endPoint y: 493, distance: 78.4
click at [1019, 478] on p "I would love to get those tours scheduled! If you are available on Thursday thi…" at bounding box center [642, 468] width 909 height 22
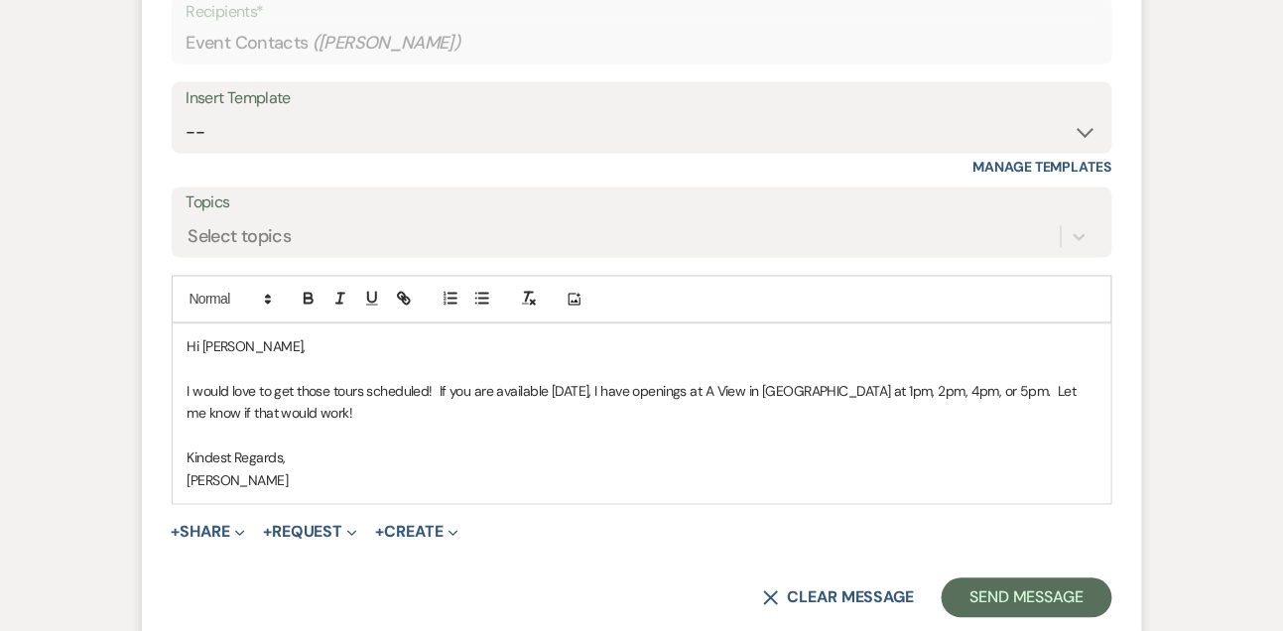
scroll to position [2848, 0]
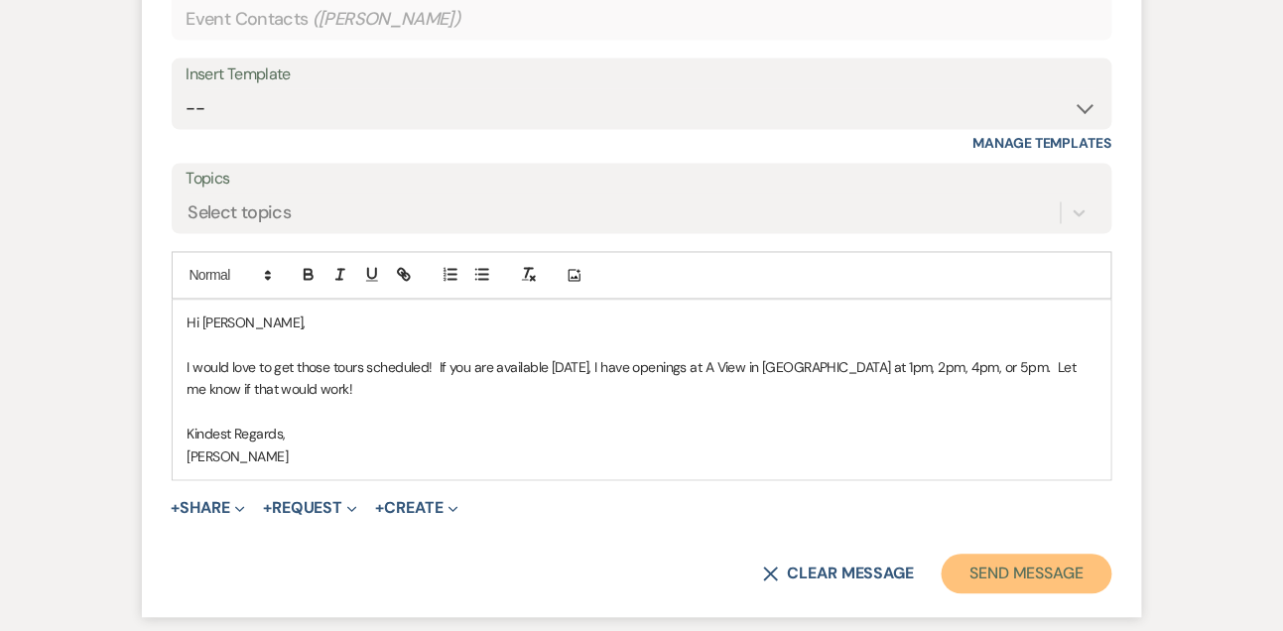
click at [955, 594] on button "Send Message" at bounding box center [1027, 575] width 170 height 40
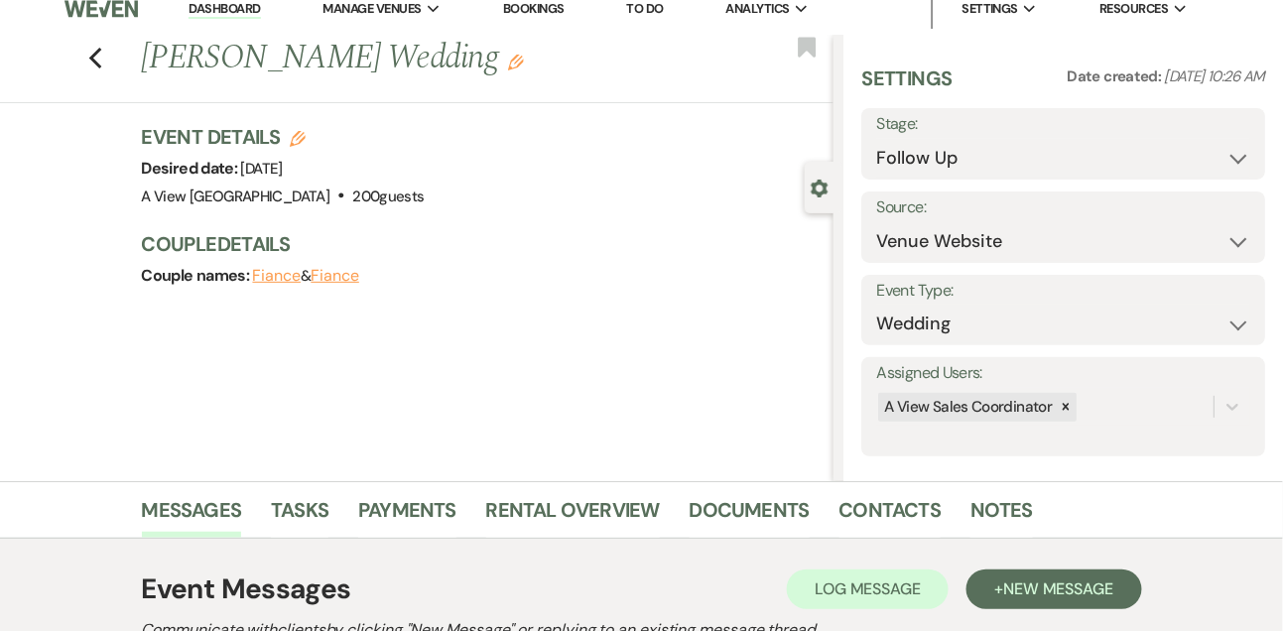
scroll to position [0, 0]
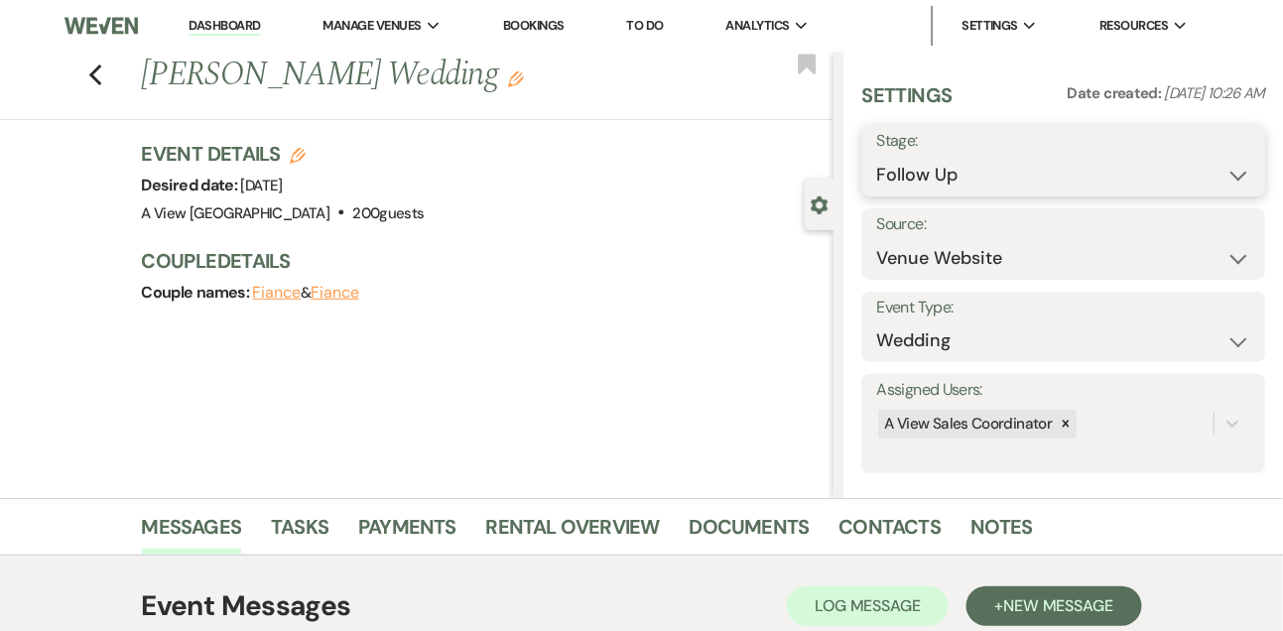
click at [893, 172] on select "Inquiry Follow Up Tour Requested Tour Confirmed Toured Proposal Sent Booked Lost" at bounding box center [1063, 175] width 374 height 39
click at [1226, 155] on button "Save" at bounding box center [1223, 161] width 83 height 40
click at [219, 29] on link "Dashboard" at bounding box center [224, 26] width 71 height 19
